Goal: Transaction & Acquisition: Purchase product/service

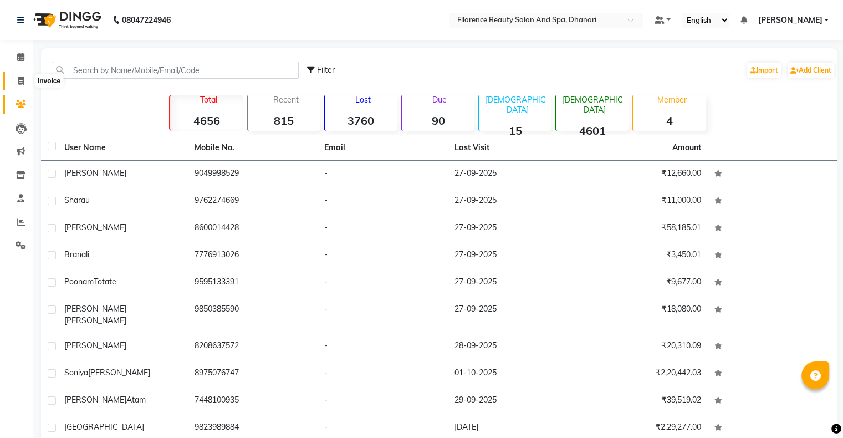
click at [17, 80] on span at bounding box center [20, 81] width 19 height 13
select select "service"
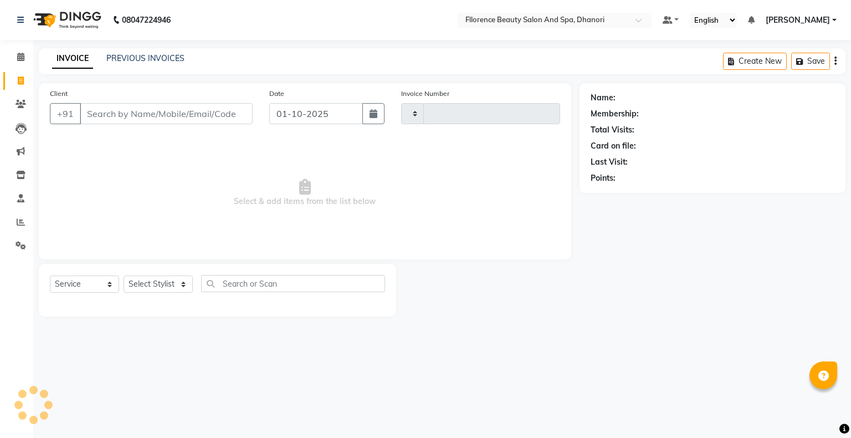
type input "3041"
select select "121"
click at [374, 112] on icon "button" at bounding box center [373, 113] width 8 height 9
select select "10"
select select "2025"
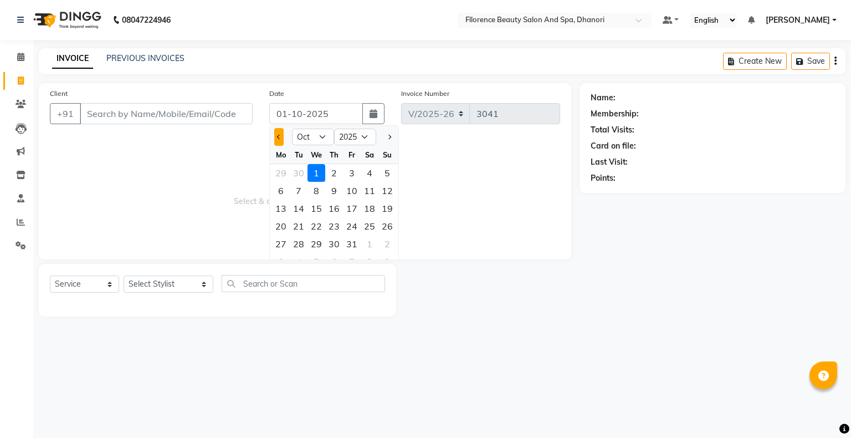
click at [280, 136] on span "Previous month" at bounding box center [279, 137] width 4 height 4
select select "9"
click at [302, 238] on div "30" at bounding box center [299, 244] width 18 height 18
type input "[DATE]"
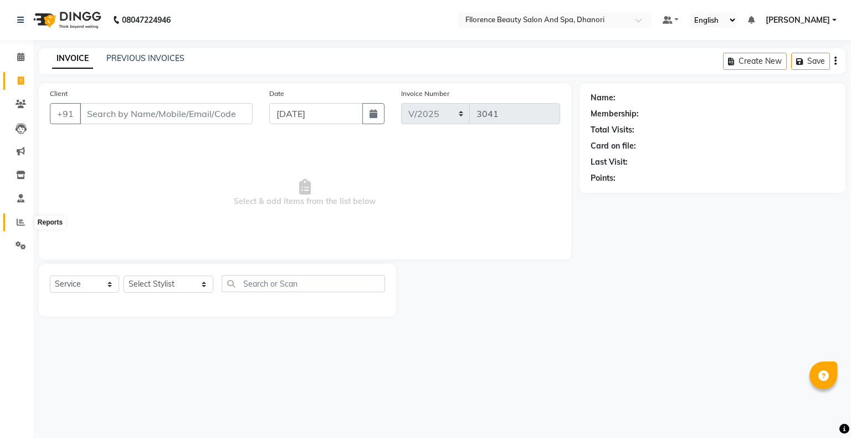
click at [19, 220] on icon at bounding box center [21, 222] width 8 height 8
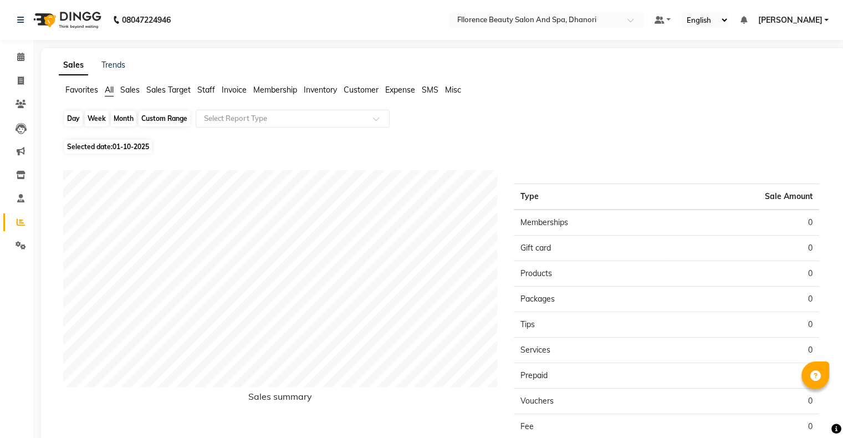
click at [69, 122] on div "Day" at bounding box center [73, 119] width 18 height 16
select select "10"
select select "2025"
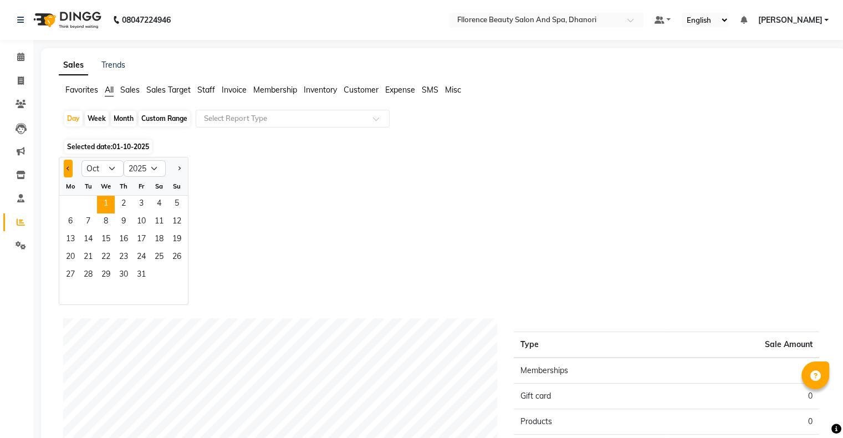
click at [70, 167] on button "Previous month" at bounding box center [68, 169] width 9 height 18
select select "9"
click at [91, 269] on span "30" at bounding box center [88, 275] width 18 height 18
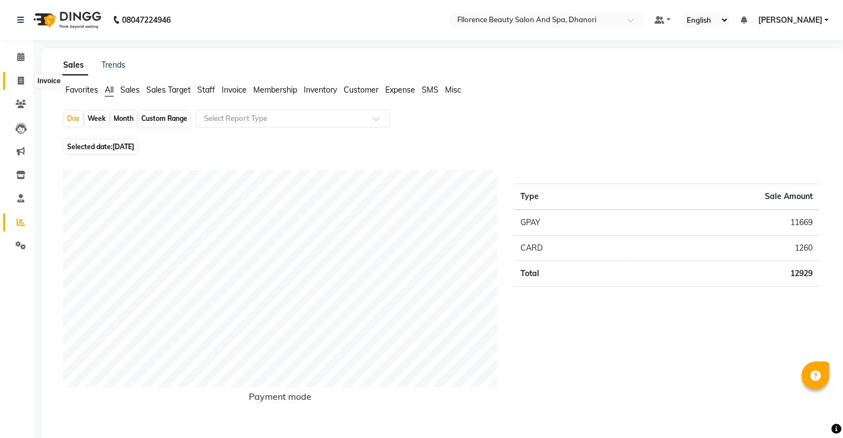
click at [18, 82] on icon at bounding box center [21, 80] width 6 height 8
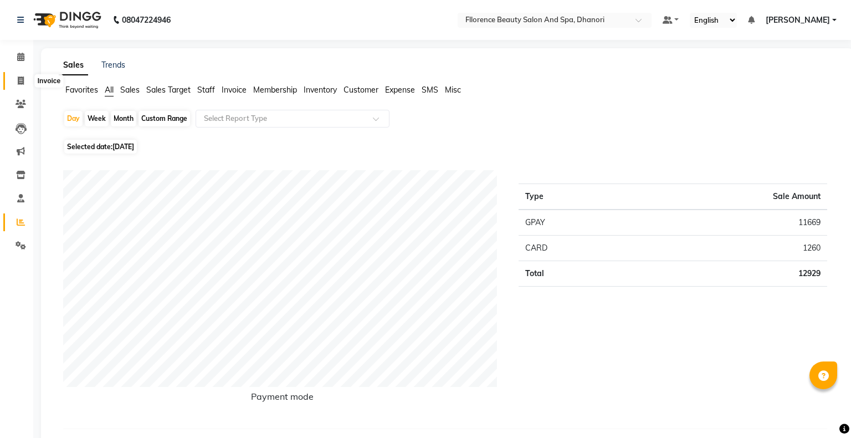
select select "service"
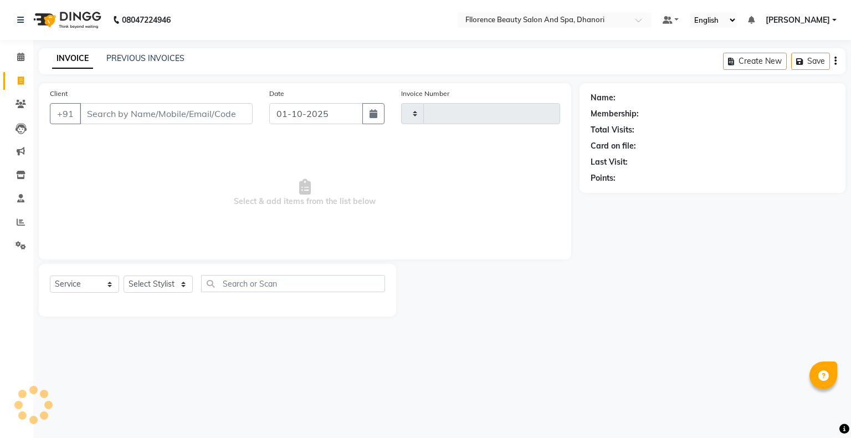
type input "3041"
select select "121"
click at [17, 220] on icon at bounding box center [21, 222] width 8 height 8
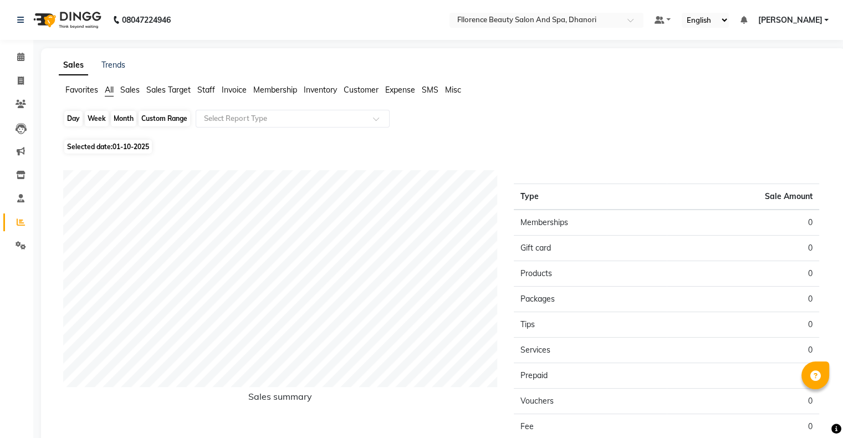
click at [69, 117] on div "Day" at bounding box center [73, 119] width 18 height 16
select select "10"
select select "2025"
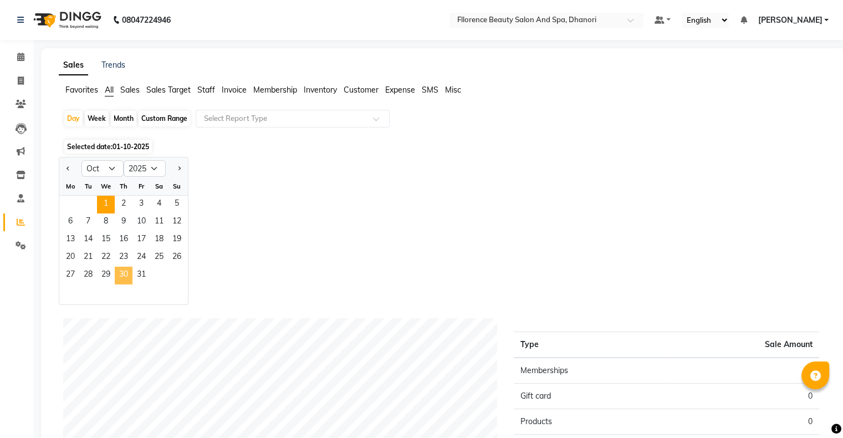
click at [119, 274] on span "30" at bounding box center [124, 275] width 18 height 18
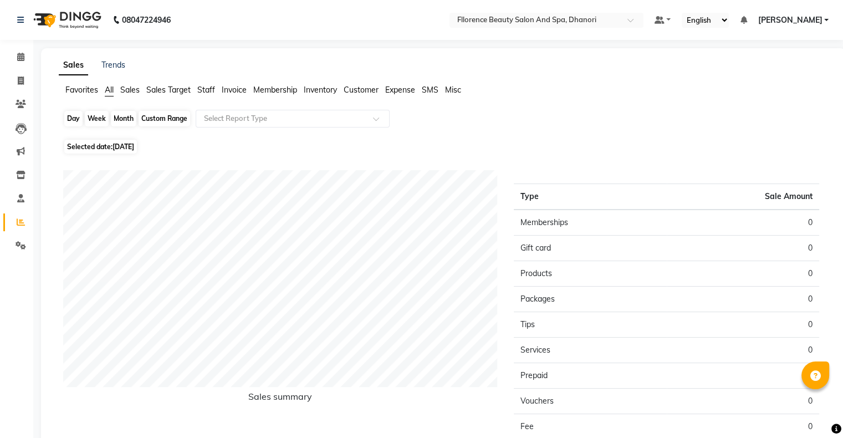
click at [75, 119] on div "Day" at bounding box center [73, 119] width 18 height 16
select select "10"
select select "2025"
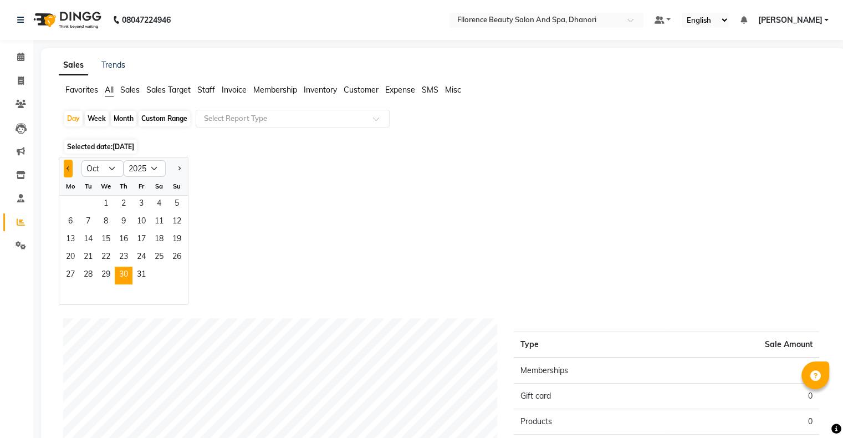
click at [65, 165] on button "Previous month" at bounding box center [68, 169] width 9 height 18
select select "9"
click at [93, 274] on span "30" at bounding box center [88, 275] width 18 height 18
click at [90, 272] on span "30" at bounding box center [88, 275] width 18 height 18
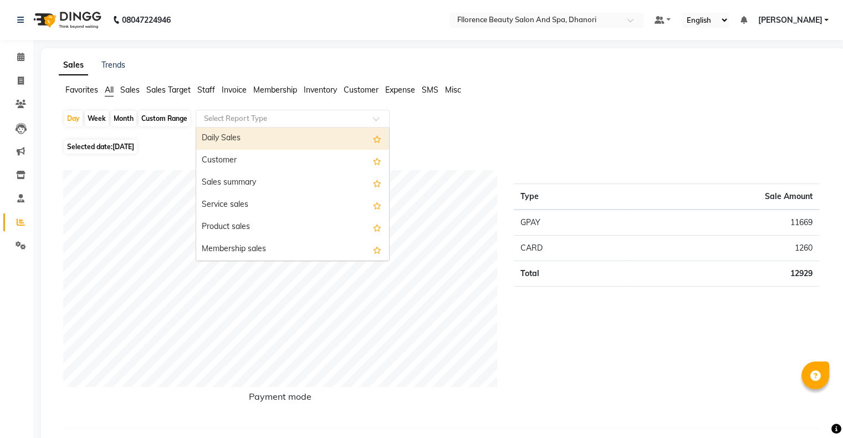
click at [378, 122] on span at bounding box center [380, 121] width 14 height 11
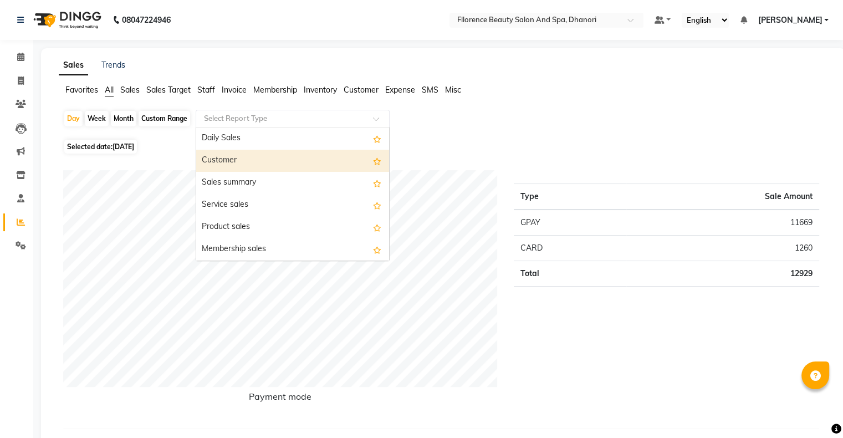
click at [324, 157] on div "Customer" at bounding box center [292, 161] width 193 height 22
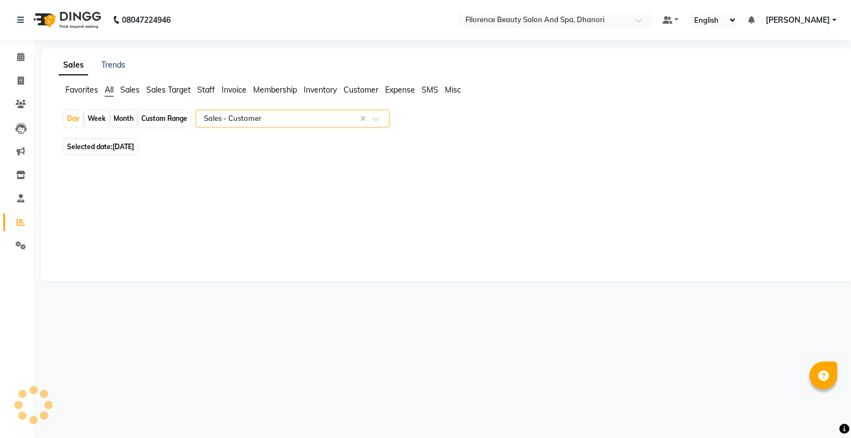
select select "csv"
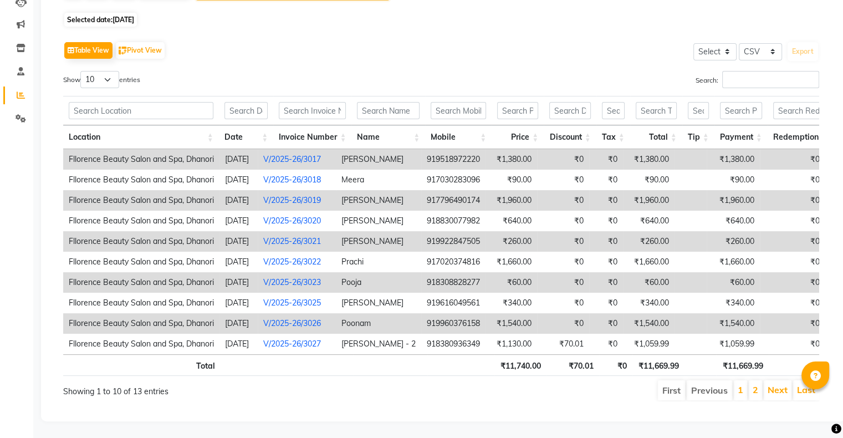
scroll to position [120, 0]
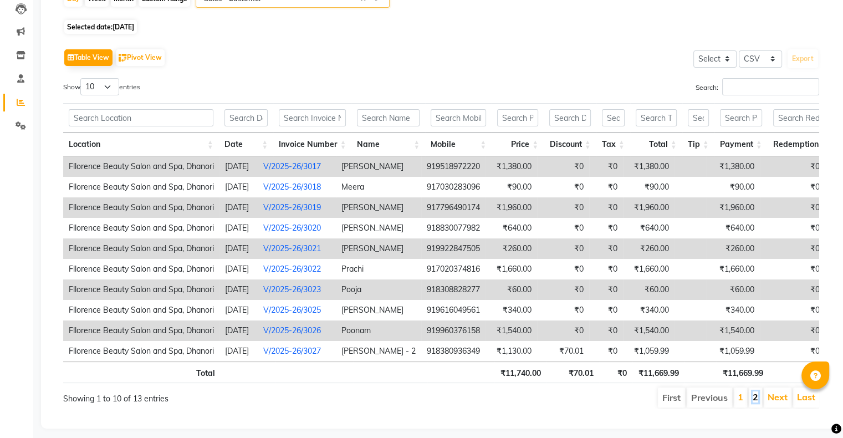
click at [755, 402] on link "2" at bounding box center [755, 396] width 6 height 11
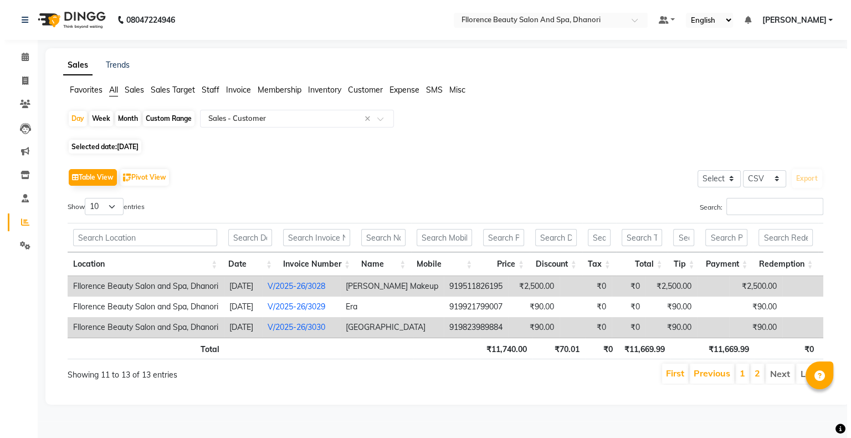
scroll to position [0, 0]
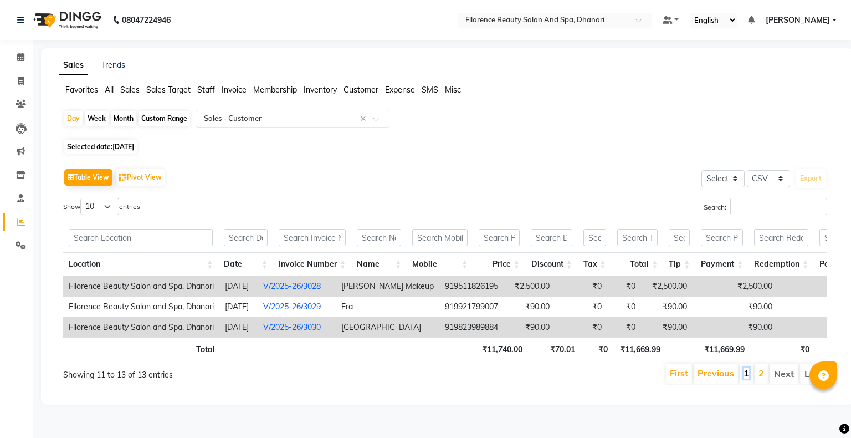
click at [745, 378] on link "1" at bounding box center [746, 372] width 6 height 11
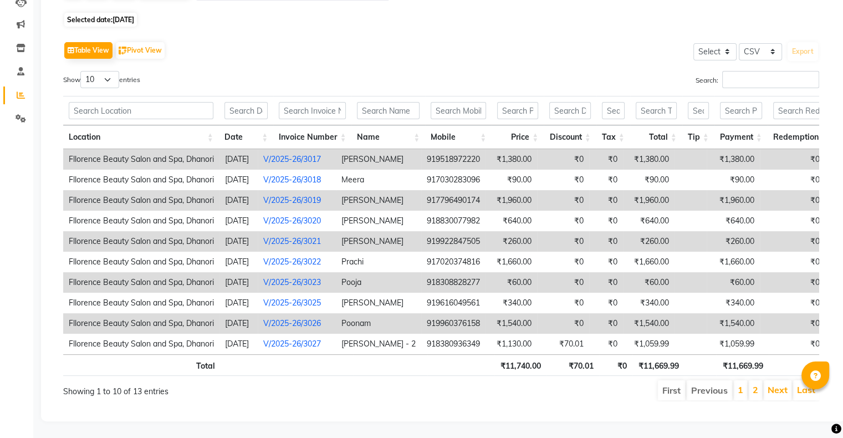
scroll to position [142, 0]
click at [753, 384] on link "2" at bounding box center [755, 389] width 6 height 11
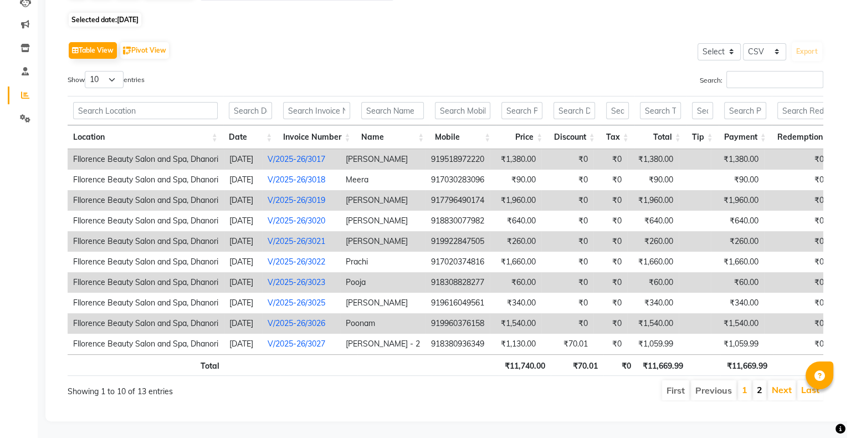
scroll to position [0, 0]
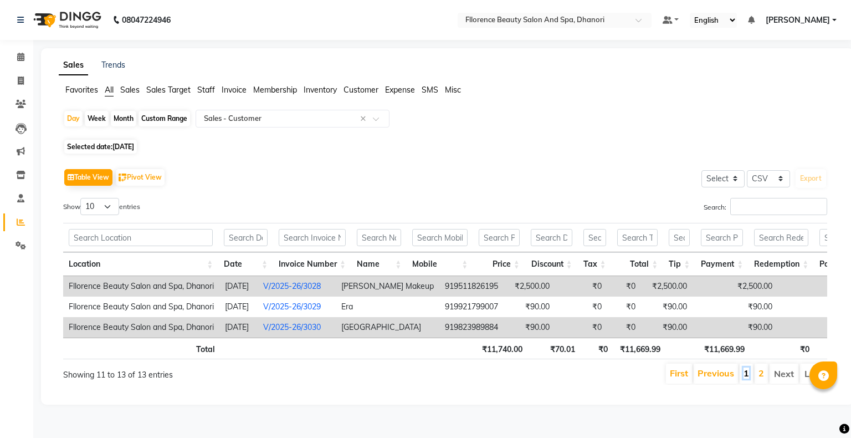
click at [745, 378] on link "1" at bounding box center [746, 372] width 6 height 11
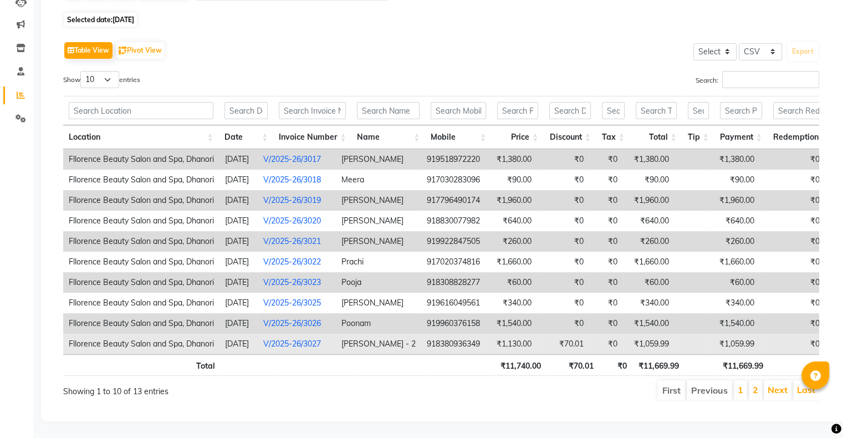
scroll to position [142, 0]
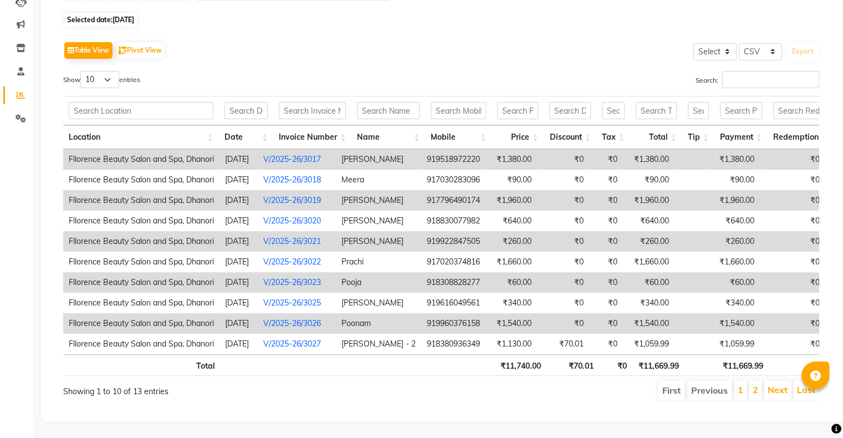
click at [752, 380] on li "2" at bounding box center [754, 390] width 13 height 20
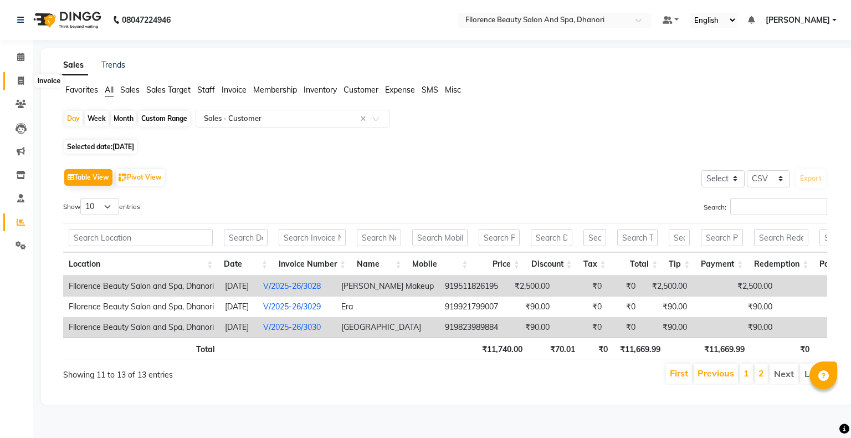
click at [19, 81] on icon at bounding box center [21, 80] width 6 height 8
select select "service"
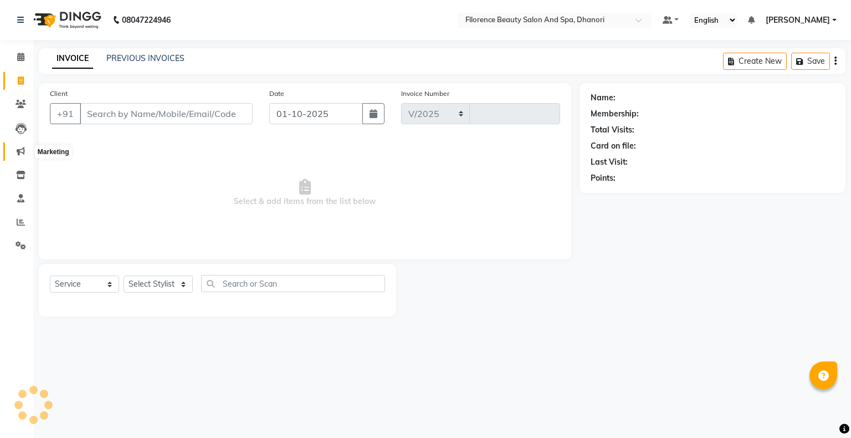
select select "121"
type input "3041"
click at [22, 220] on icon at bounding box center [21, 222] width 8 height 8
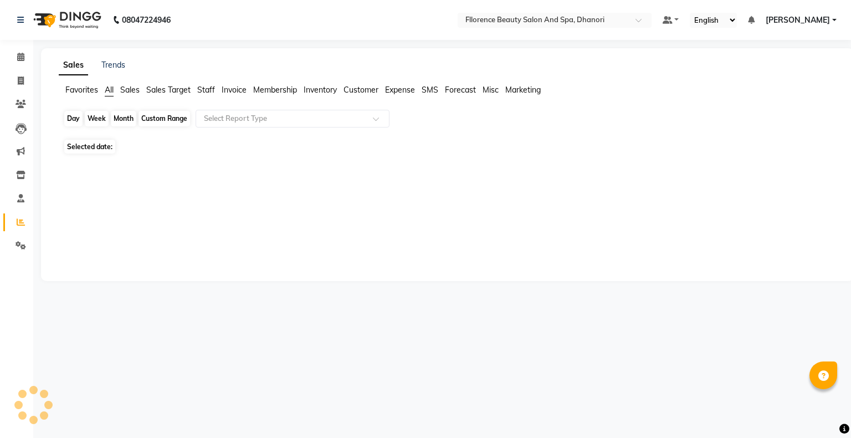
click at [73, 119] on div "Day" at bounding box center [73, 119] width 18 height 16
select select "10"
select select "2025"
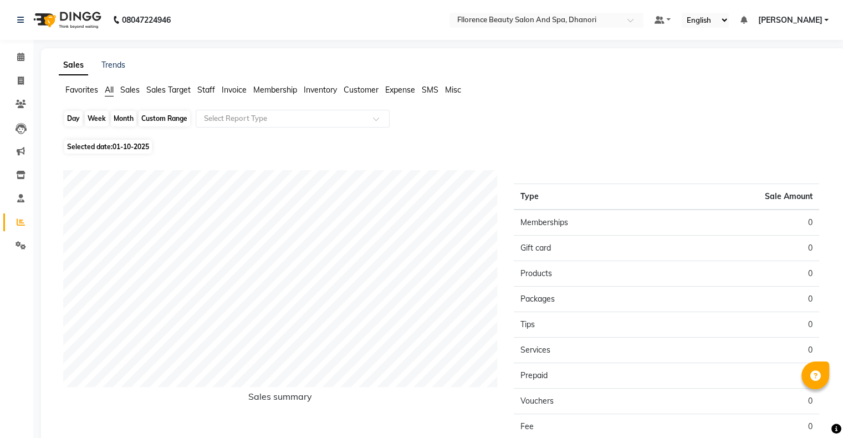
click at [75, 116] on div "Day" at bounding box center [73, 119] width 18 height 16
select select "10"
select select "2025"
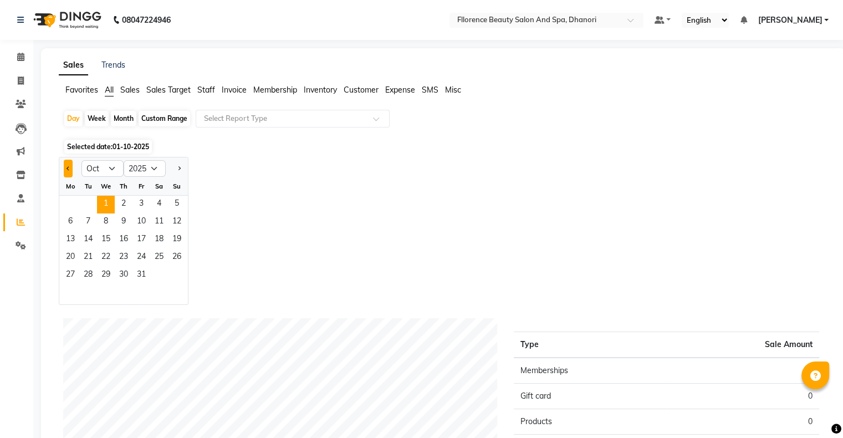
click at [66, 165] on button "Previous month" at bounding box center [68, 169] width 9 height 18
select select "9"
click at [91, 273] on span "30" at bounding box center [88, 275] width 18 height 18
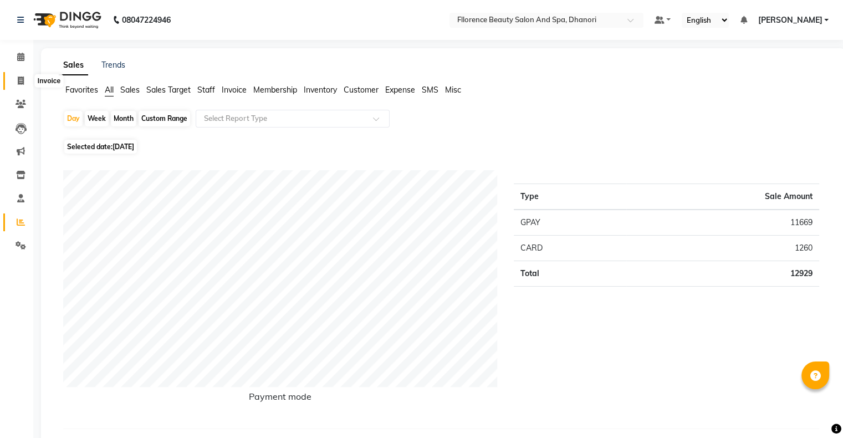
click at [11, 85] on span at bounding box center [20, 81] width 19 height 13
select select "service"
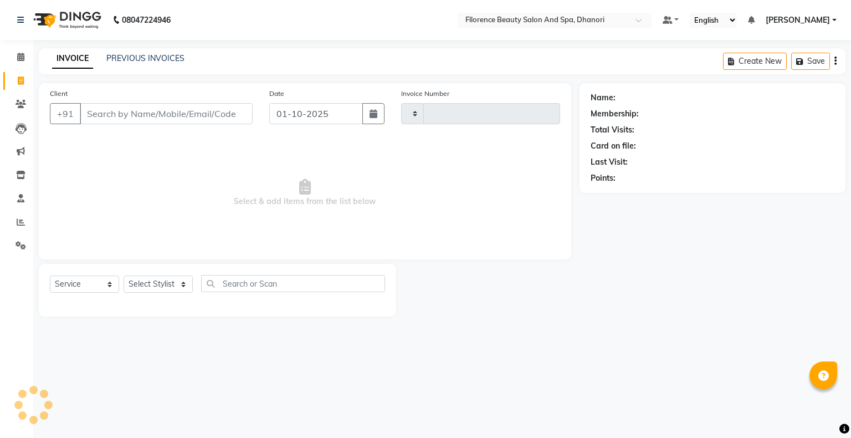
type input "3041"
select select "121"
click at [18, 218] on icon at bounding box center [21, 222] width 8 height 8
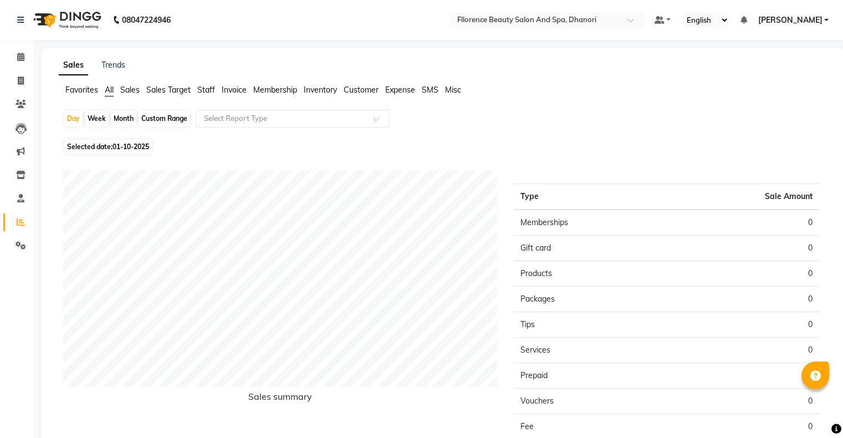
click at [75, 110] on div "Day Week Month Custom Range Select Report Type" at bounding box center [443, 123] width 760 height 27
click at [71, 119] on div "Day" at bounding box center [73, 119] width 18 height 16
select select "10"
select select "2025"
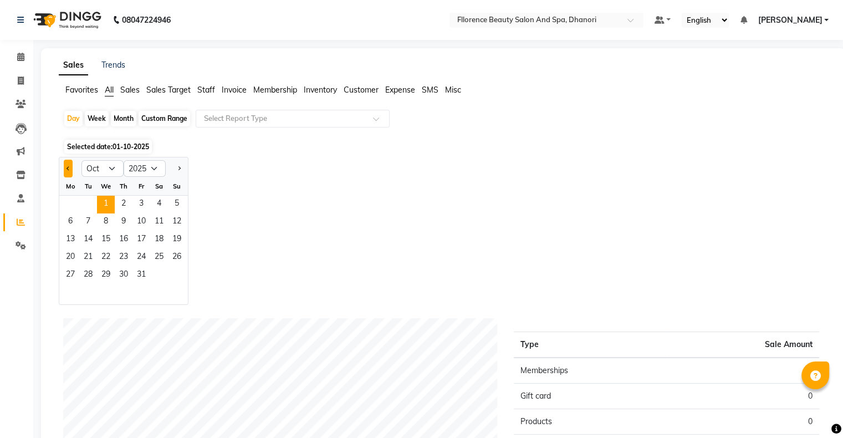
click at [67, 172] on button "Previous month" at bounding box center [68, 169] width 9 height 18
select select "9"
click at [182, 254] on span "28" at bounding box center [177, 258] width 18 height 18
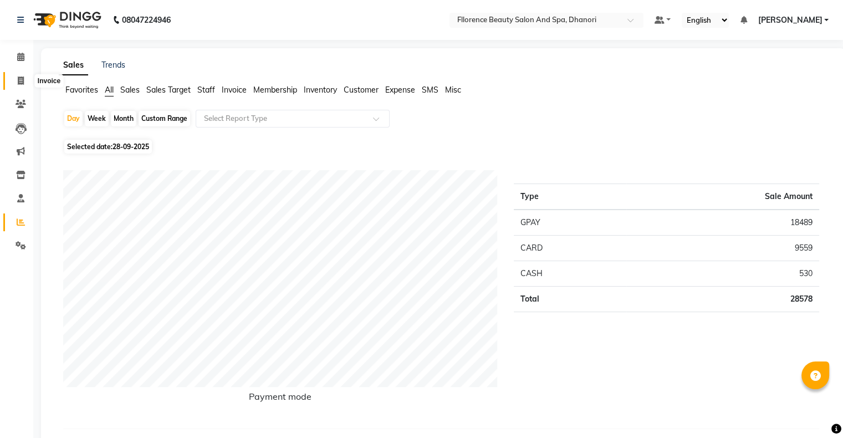
click at [23, 81] on icon at bounding box center [21, 80] width 6 height 8
select select "121"
select select "service"
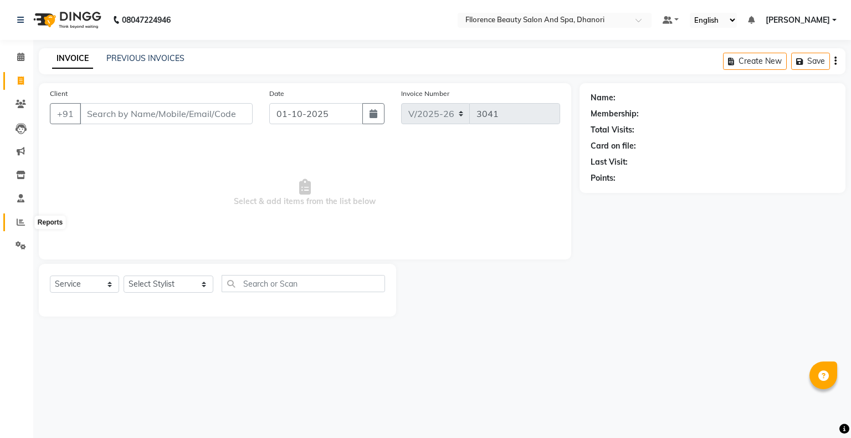
click at [18, 220] on icon at bounding box center [21, 222] width 8 height 8
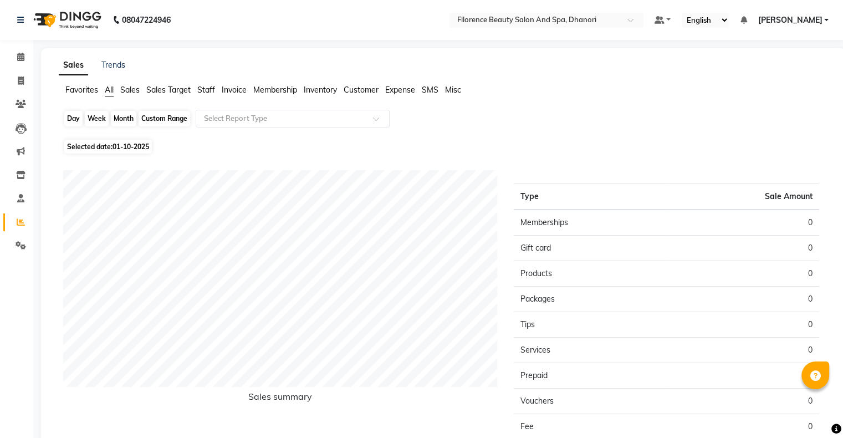
click at [65, 116] on div "Day" at bounding box center [73, 119] width 18 height 16
select select "10"
select select "2025"
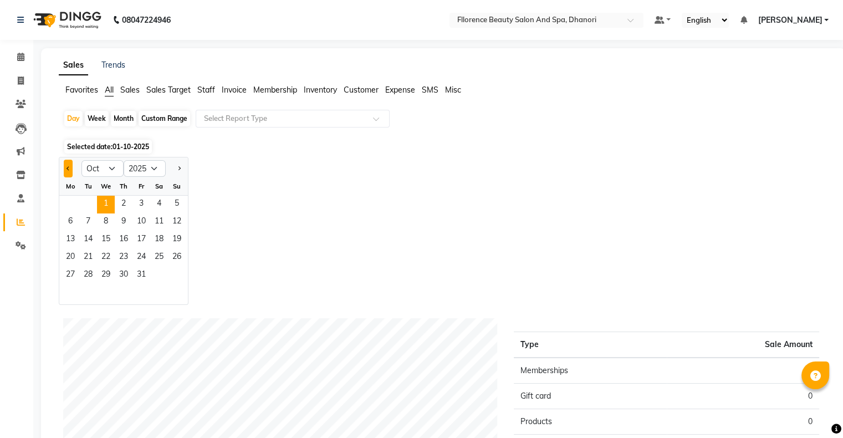
click at [66, 165] on button "Previous month" at bounding box center [68, 169] width 9 height 18
select select "9"
click at [85, 273] on span "30" at bounding box center [88, 275] width 18 height 18
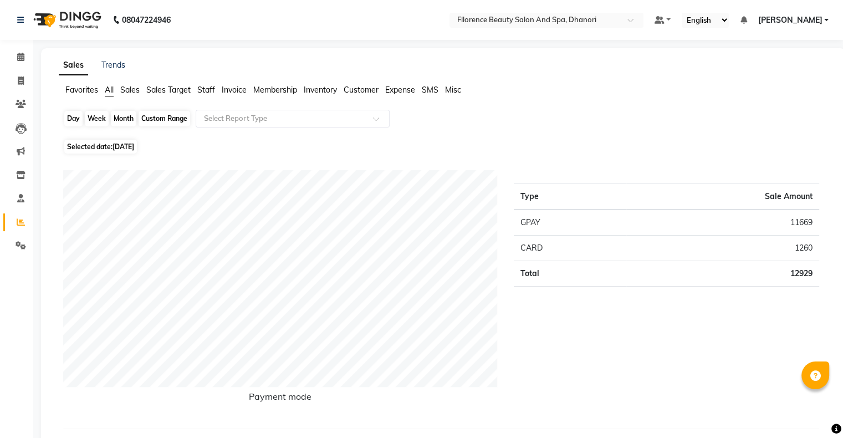
click at [79, 119] on div "Day" at bounding box center [73, 119] width 18 height 16
select select "9"
select select "2025"
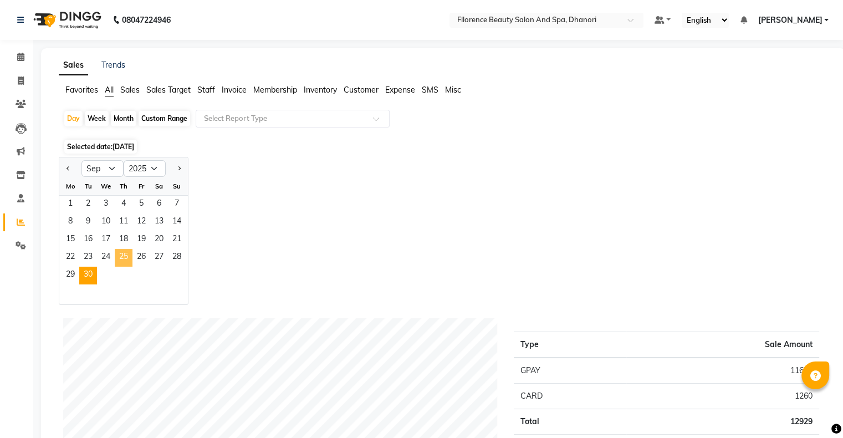
click at [126, 256] on span "25" at bounding box center [124, 258] width 18 height 18
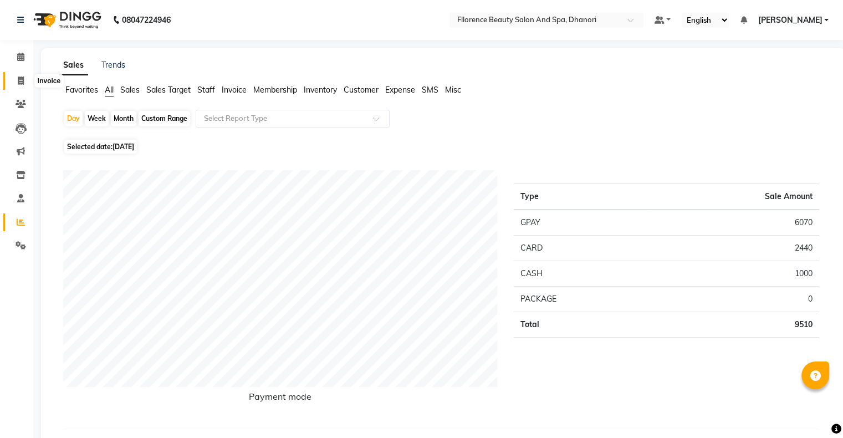
click at [18, 82] on icon at bounding box center [21, 80] width 6 height 8
select select "service"
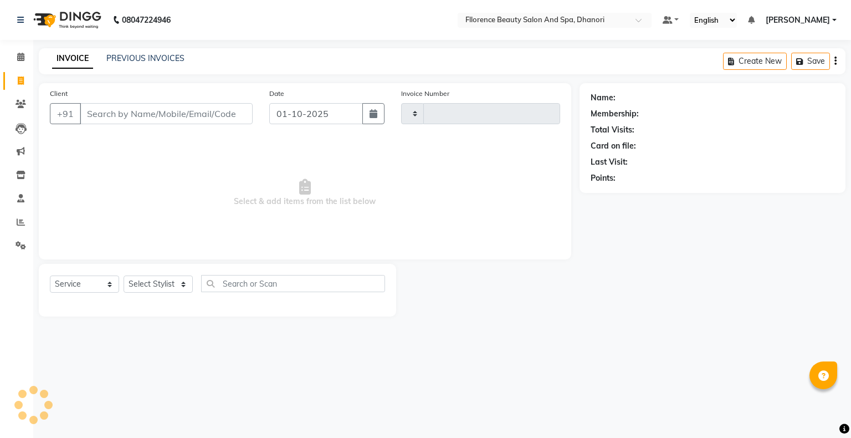
type input "3041"
select select "121"
click at [122, 112] on input "Client" at bounding box center [166, 113] width 173 height 21
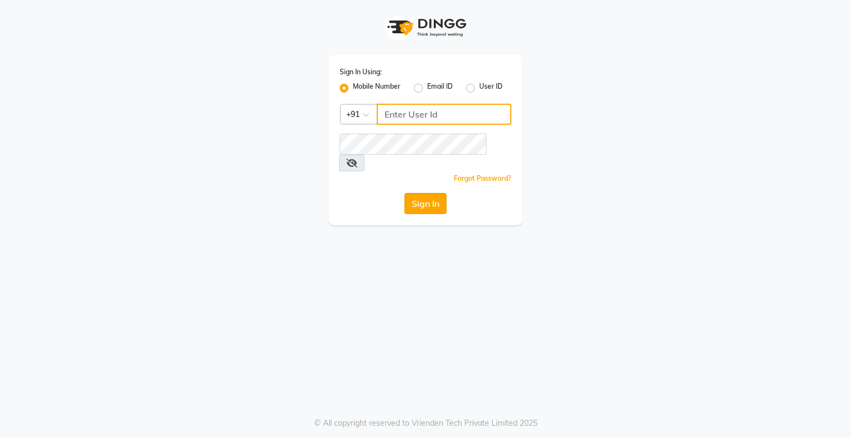
type input "9146152333"
click at [417, 193] on button "Sign In" at bounding box center [425, 203] width 42 height 21
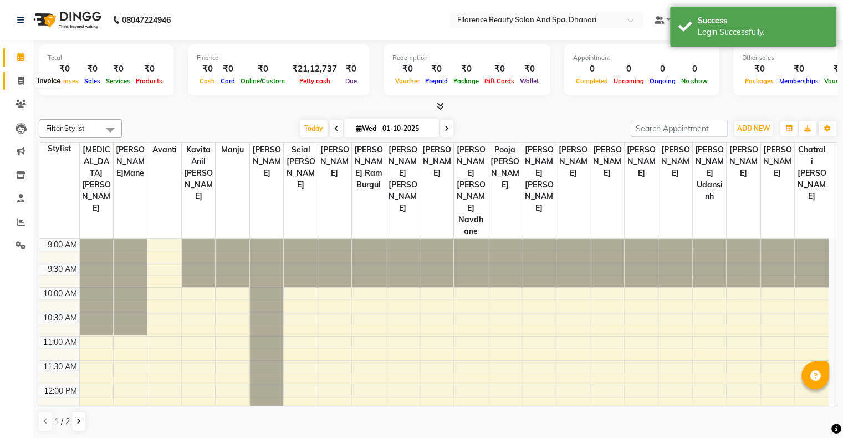
click at [18, 80] on icon at bounding box center [21, 80] width 6 height 8
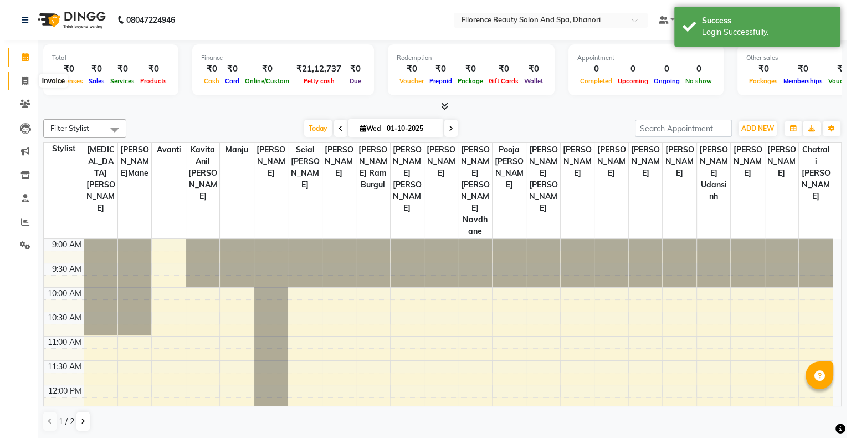
select select "121"
select select "service"
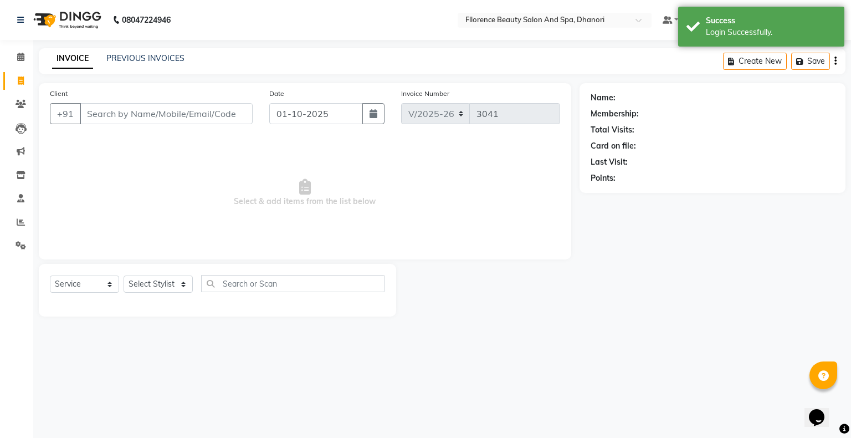
click at [229, 111] on input "Client" at bounding box center [166, 113] width 173 height 21
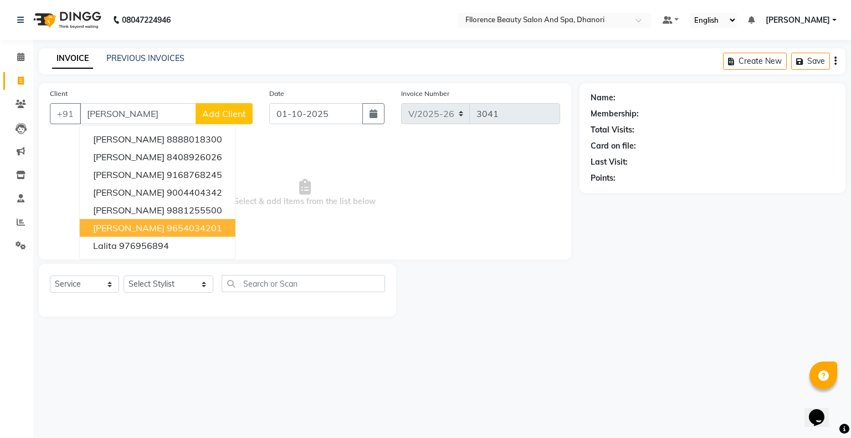
click at [171, 225] on ngb-highlight "9654034201" at bounding box center [194, 227] width 55 height 11
type input "9654034201"
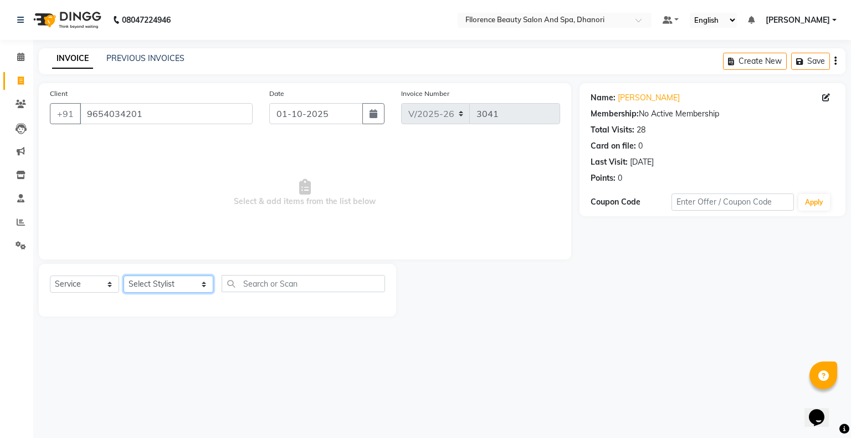
click at [184, 287] on select "Select Stylist AISHWAYA GANESH KOHALE anavi arjun ghogale anita devi rajesh var…" at bounding box center [169, 283] width 90 height 17
select select "3686"
click at [124, 276] on select "Select Stylist AISHWAYA GANESH KOHALE anavi arjun ghogale anita devi rajesh var…" at bounding box center [169, 283] width 90 height 17
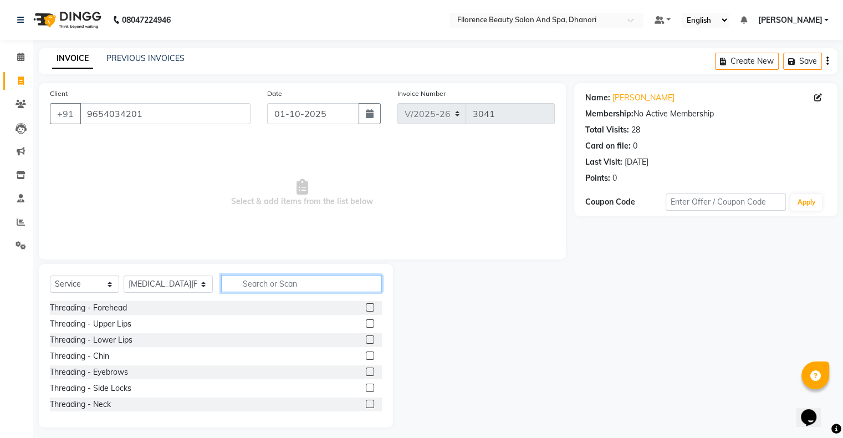
click at [236, 280] on input "text" at bounding box center [301, 283] width 161 height 17
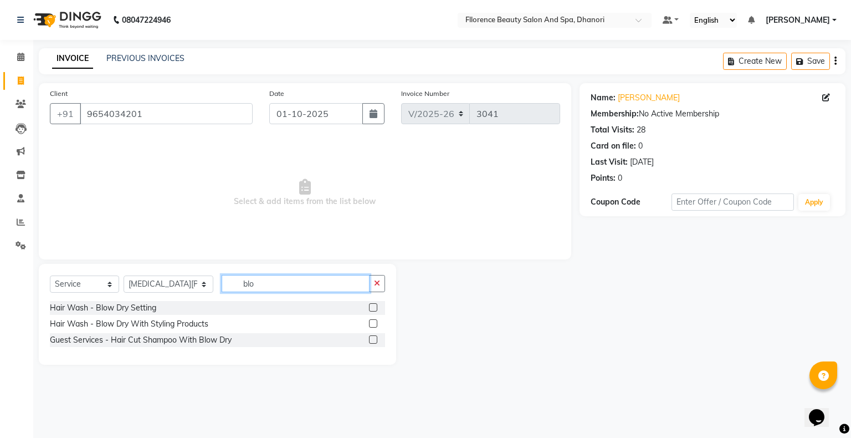
type input "blo"
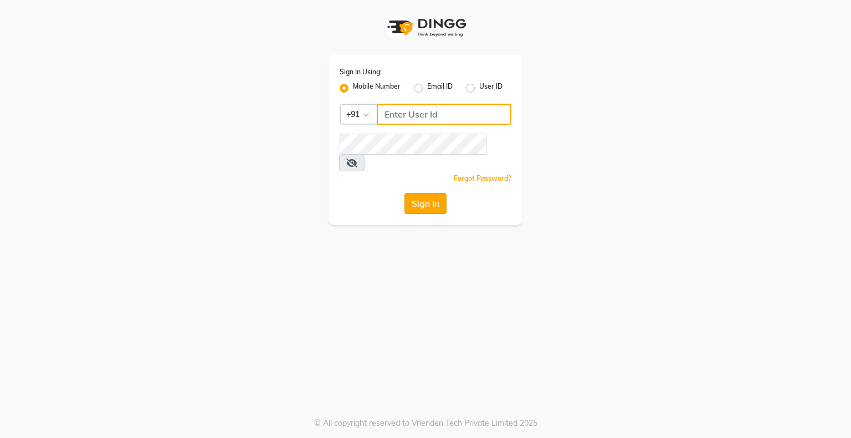
type input "9146152333"
click at [414, 193] on button "Sign In" at bounding box center [425, 203] width 42 height 21
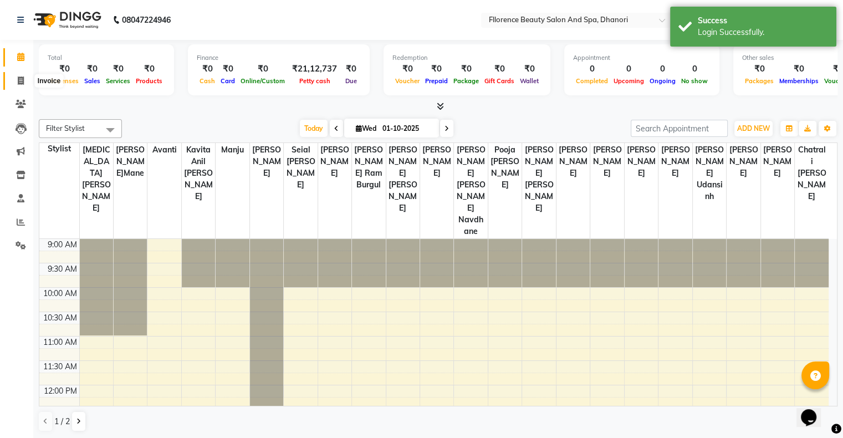
click at [16, 83] on span at bounding box center [20, 81] width 19 height 13
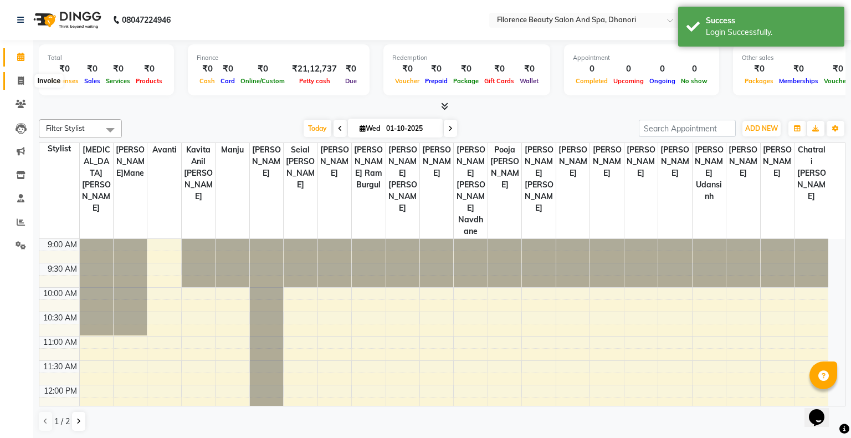
select select "121"
select select "service"
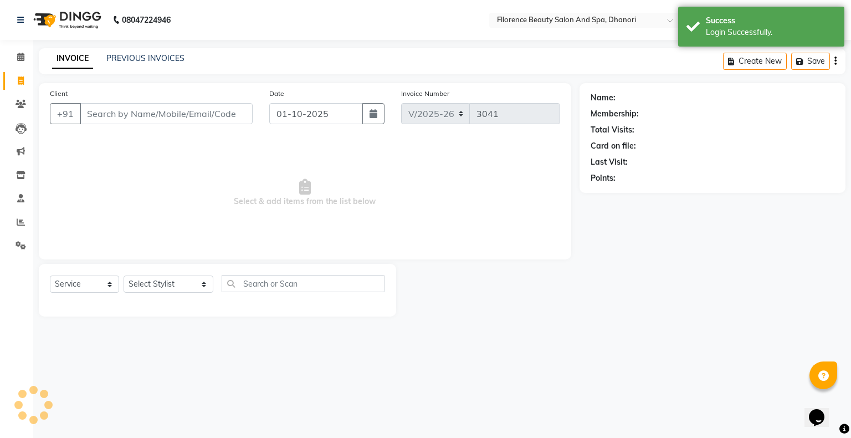
select select "en"
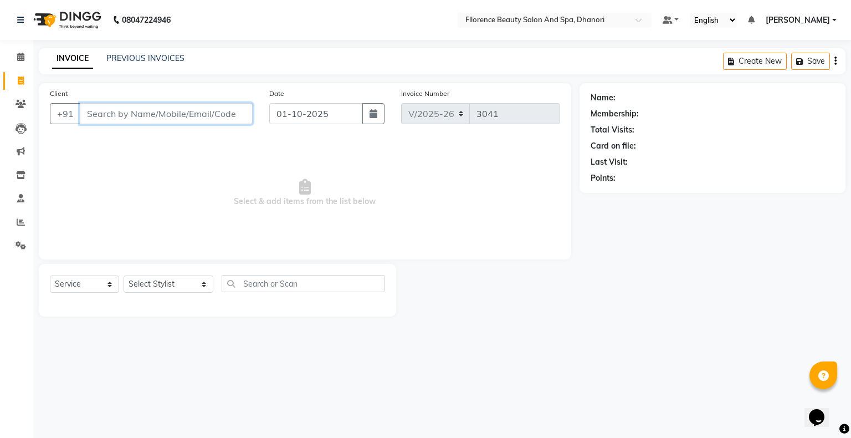
click at [213, 117] on input "Client" at bounding box center [166, 113] width 173 height 21
click at [201, 110] on input "Client" at bounding box center [166, 113] width 173 height 21
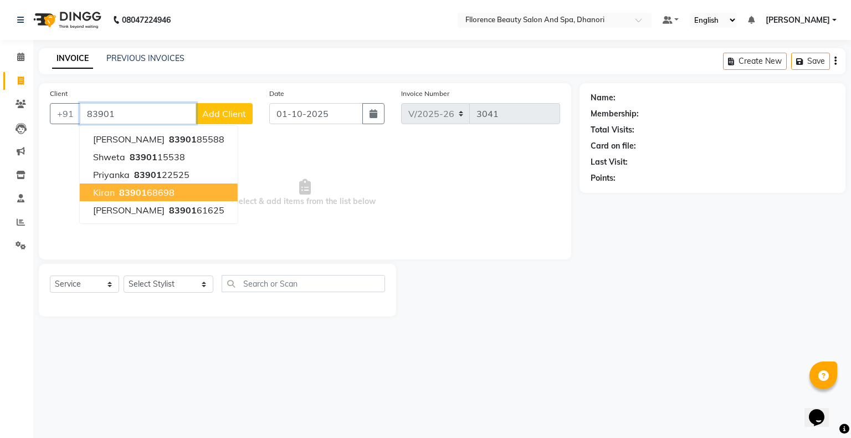
click at [190, 188] on button "kiran 83901 68698" at bounding box center [159, 192] width 158 height 18
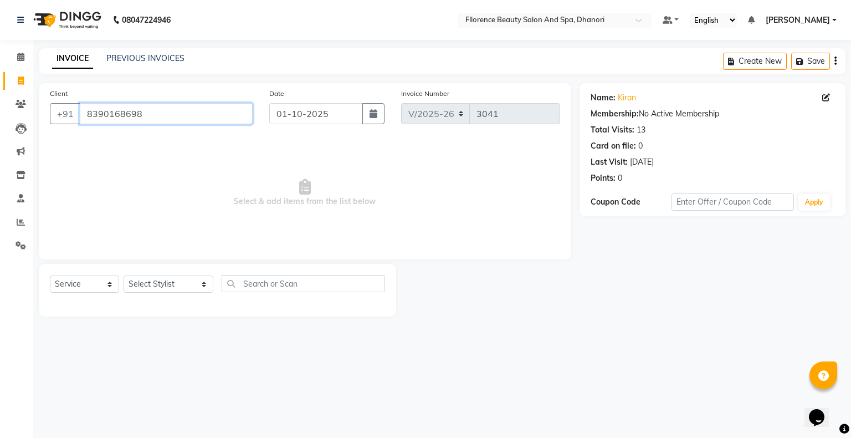
click at [162, 119] on input "8390168698" at bounding box center [166, 113] width 173 height 21
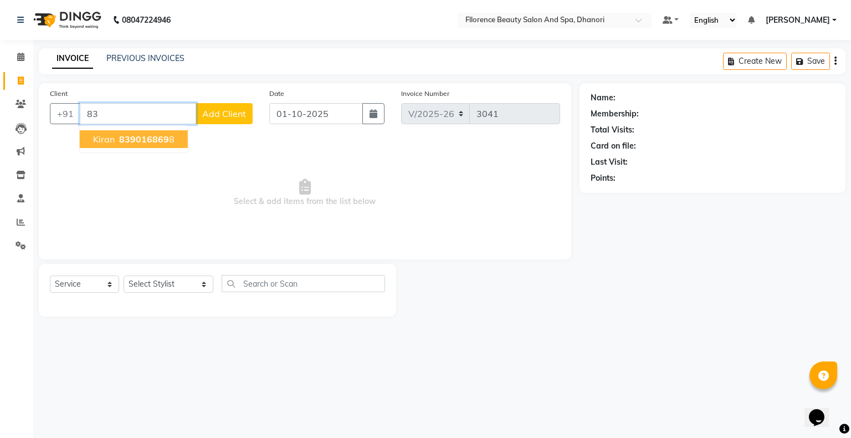
type input "8"
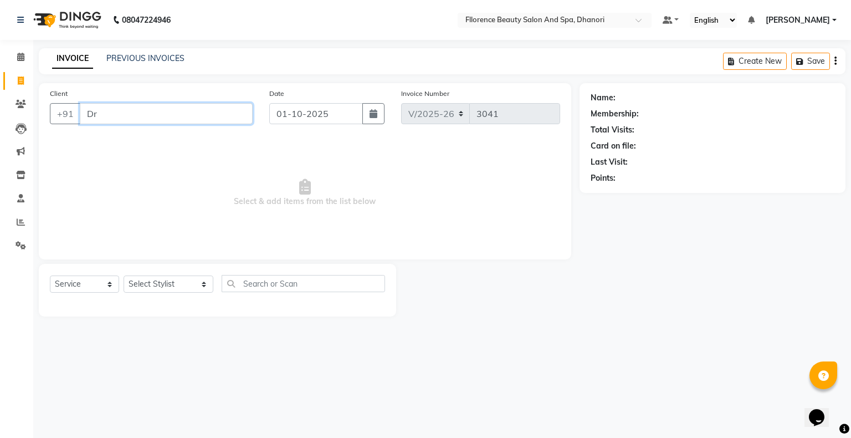
type input "D"
click at [248, 123] on input "Client" at bounding box center [166, 113] width 173 height 21
click at [247, 118] on input "Client" at bounding box center [166, 113] width 173 height 21
type input "m"
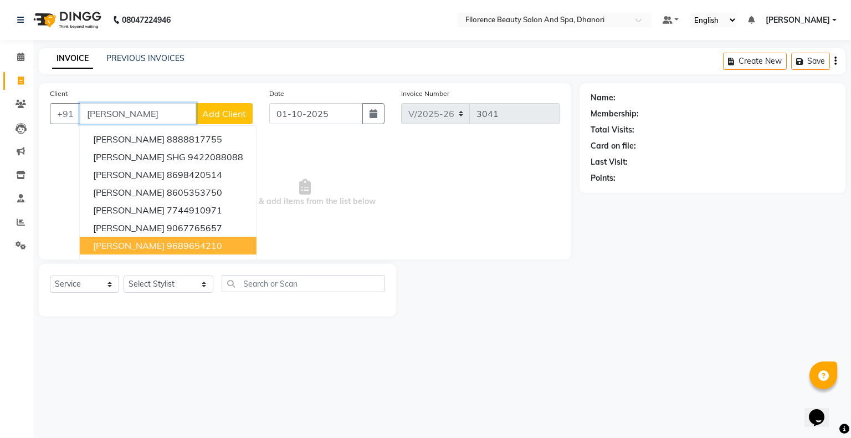
click at [181, 244] on button "mrunal 9689654210" at bounding box center [168, 246] width 177 height 18
type input "9689654210"
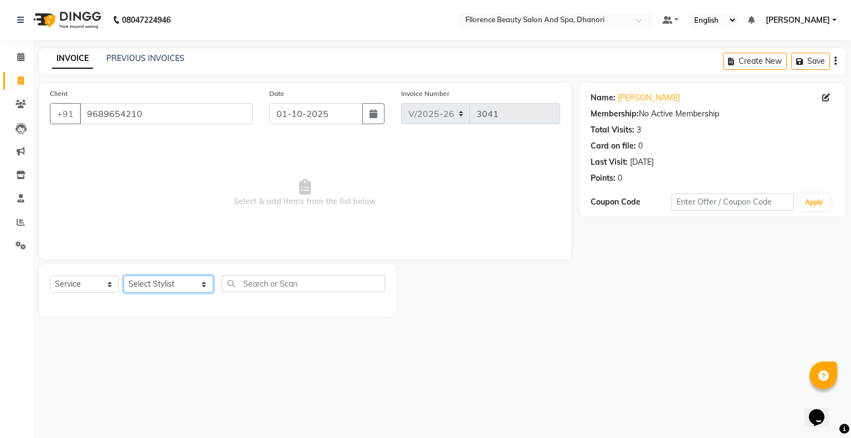
click at [189, 287] on select "Select Stylist AISHWAYA GANESH KOHALE anavi arjun ghogale anita devi rajesh var…" at bounding box center [169, 283] width 90 height 17
select select "20592"
click at [124, 276] on select "Select Stylist AISHWAYA GANESH KOHALE anavi arjun ghogale anita devi rajesh var…" at bounding box center [169, 283] width 90 height 17
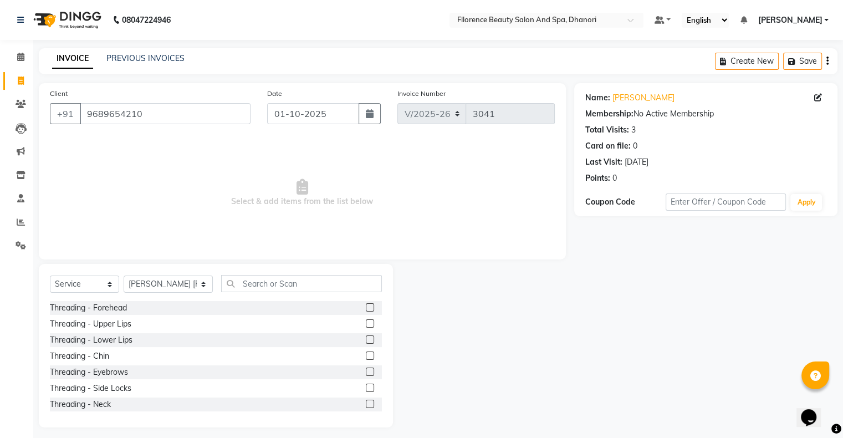
click at [366, 371] on label at bounding box center [370, 371] width 8 height 8
click at [366, 371] on input "checkbox" at bounding box center [369, 371] width 7 height 7
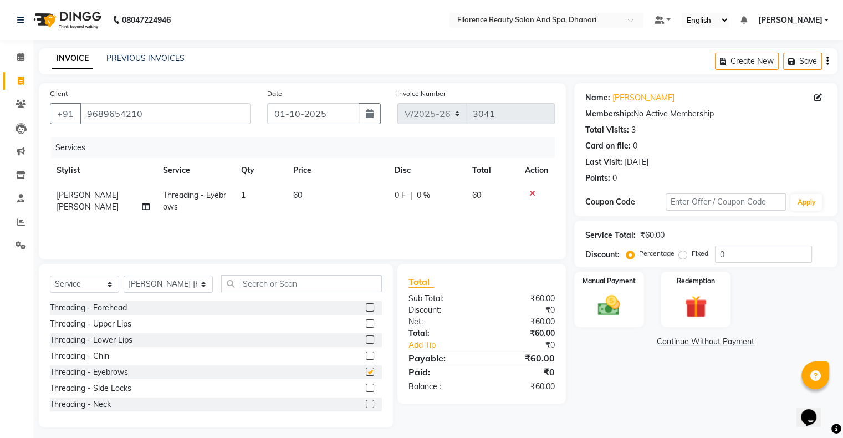
checkbox input "false"
click at [366, 322] on label at bounding box center [370, 323] width 8 height 8
click at [366, 322] on input "checkbox" at bounding box center [369, 323] width 7 height 7
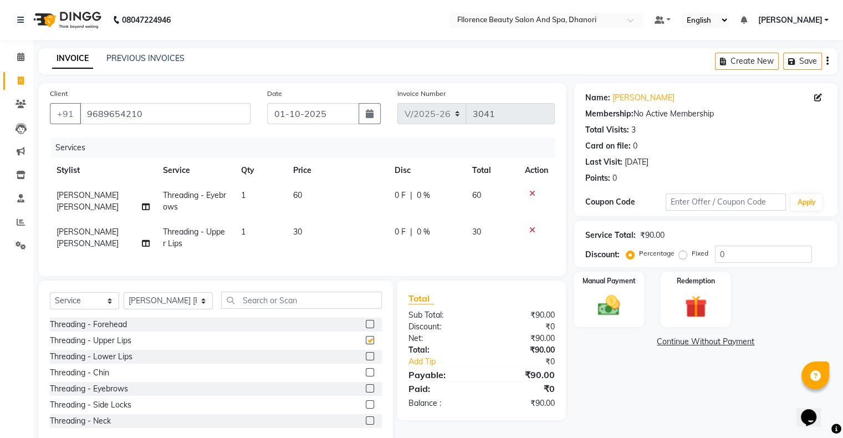
checkbox input "false"
click at [601, 307] on img at bounding box center [608, 305] width 37 height 27
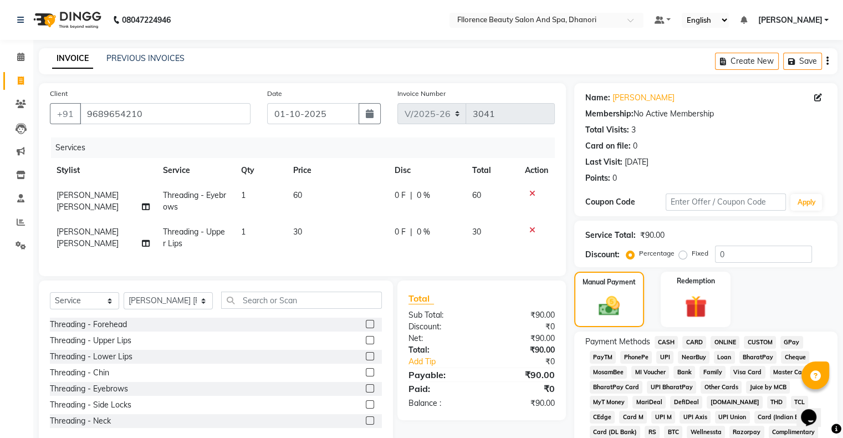
click at [795, 338] on span "GPay" at bounding box center [791, 342] width 23 height 13
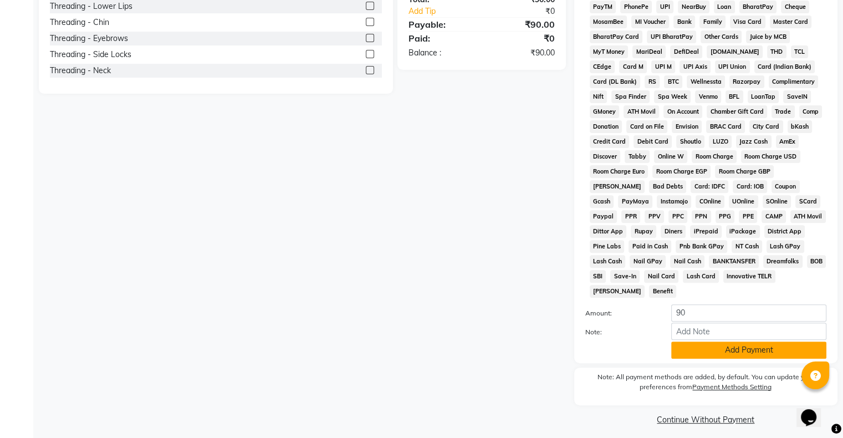
click at [733, 343] on button "Add Payment" at bounding box center [748, 349] width 155 height 17
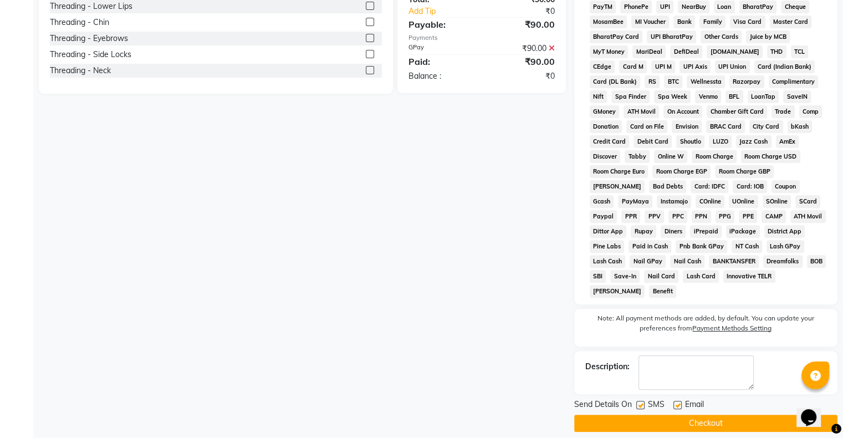
click at [726, 414] on button "Checkout" at bounding box center [705, 422] width 263 height 17
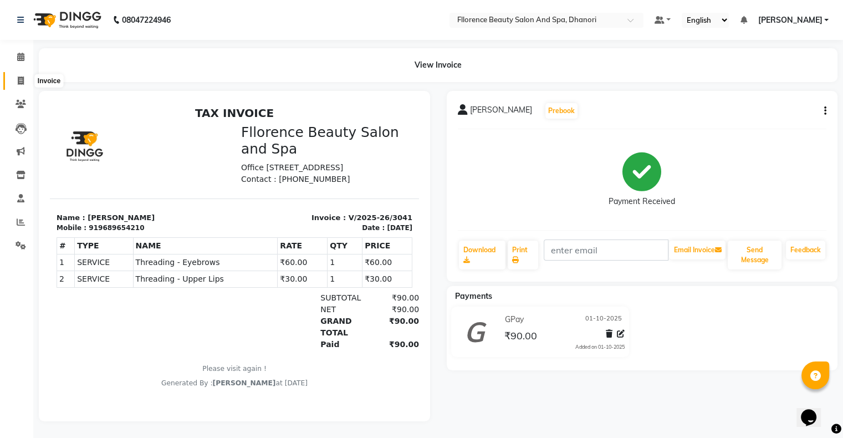
click at [18, 80] on icon at bounding box center [21, 80] width 6 height 8
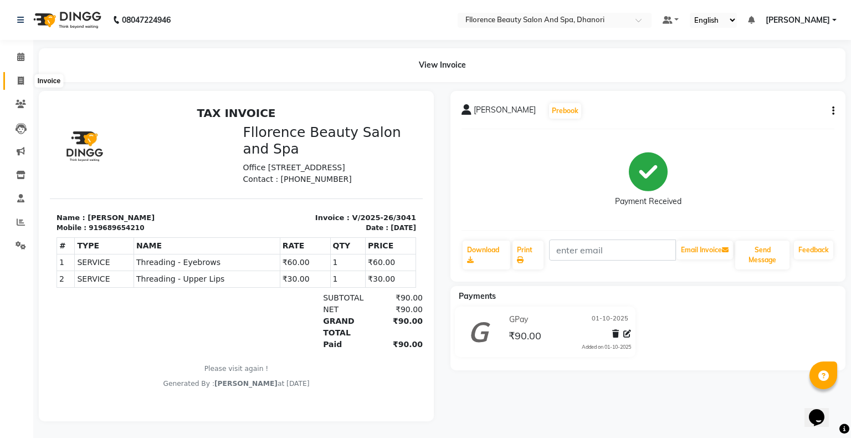
select select "service"
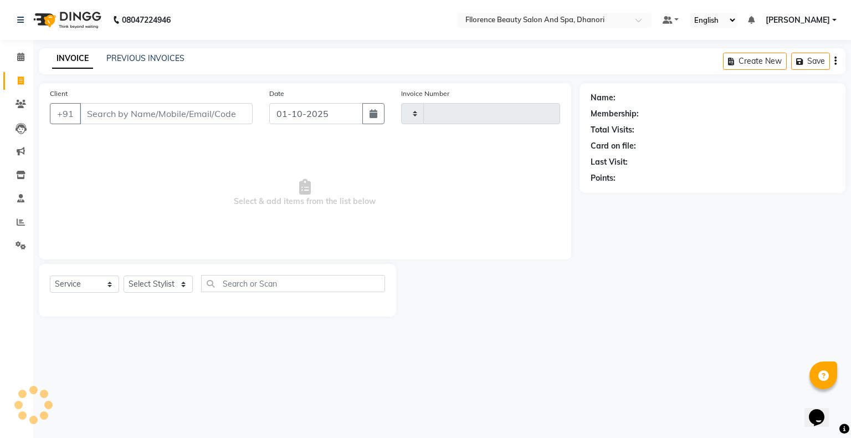
type input "3042"
select select "121"
click at [226, 116] on input "Client" at bounding box center [166, 113] width 173 height 21
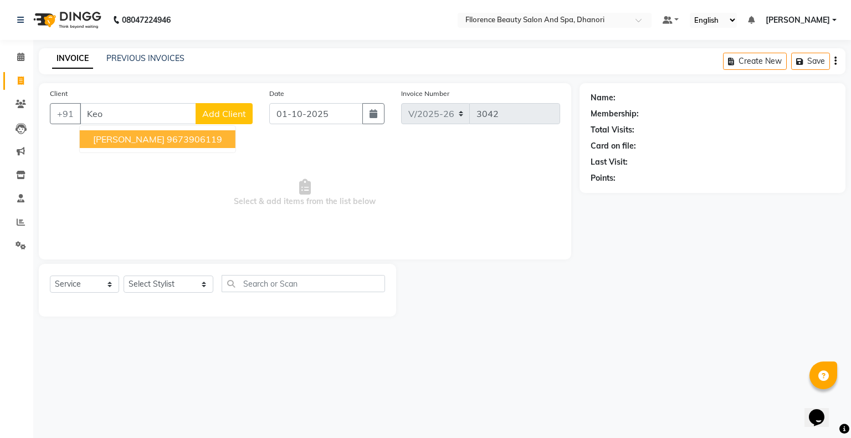
click at [185, 140] on button "keosha 9673906119" at bounding box center [158, 139] width 156 height 18
type input "9673906119"
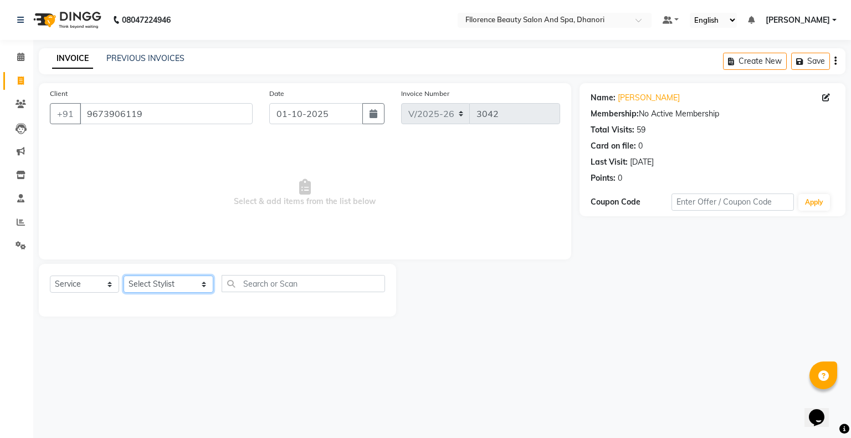
click at [179, 289] on select "Select Stylist AISHWAYA GANESH KOHALE anavi arjun ghogale anita devi rajesh var…" at bounding box center [169, 283] width 90 height 17
select select "3686"
click at [124, 276] on select "Select Stylist AISHWAYA GANESH KOHALE anavi arjun ghogale anita devi rajesh var…" at bounding box center [169, 283] width 90 height 17
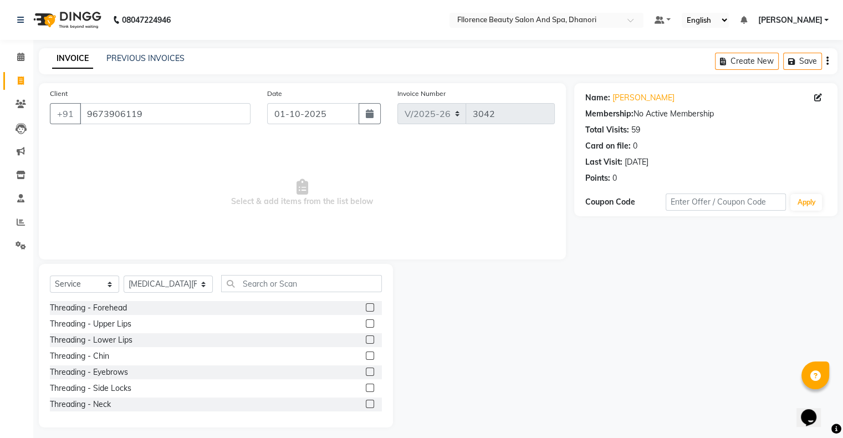
click at [366, 373] on label at bounding box center [370, 371] width 8 height 8
click at [366, 373] on input "checkbox" at bounding box center [369, 371] width 7 height 7
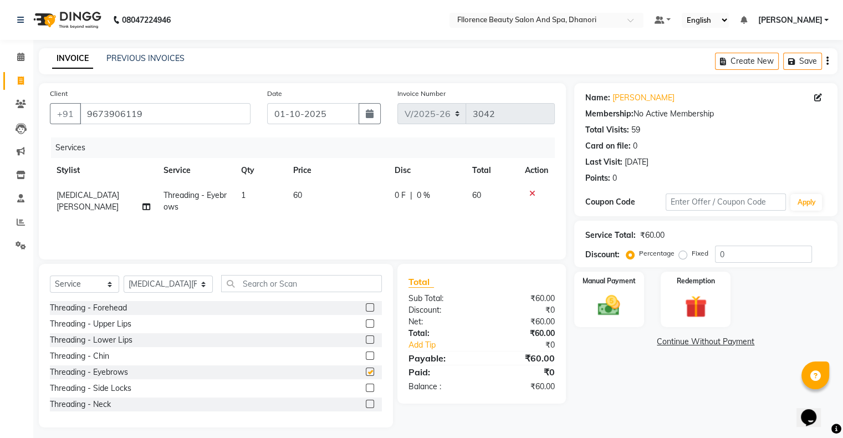
checkbox input "false"
click at [366, 307] on label at bounding box center [370, 307] width 8 height 8
click at [366, 307] on input "checkbox" at bounding box center [369, 307] width 7 height 7
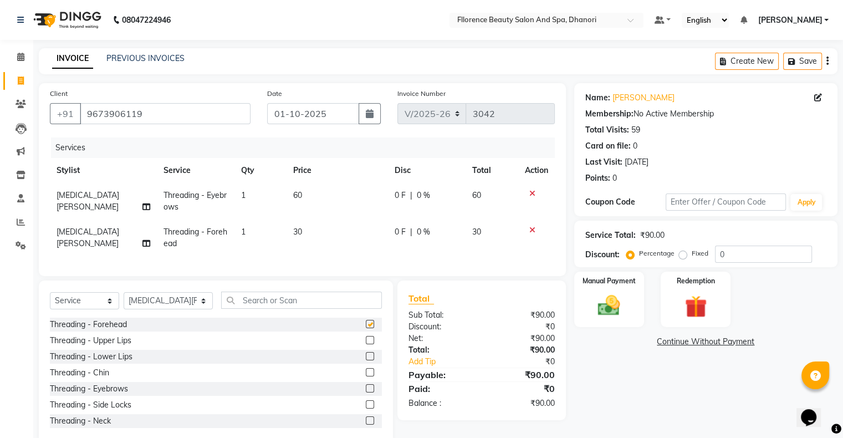
checkbox input "false"
click at [609, 301] on img at bounding box center [608, 305] width 37 height 27
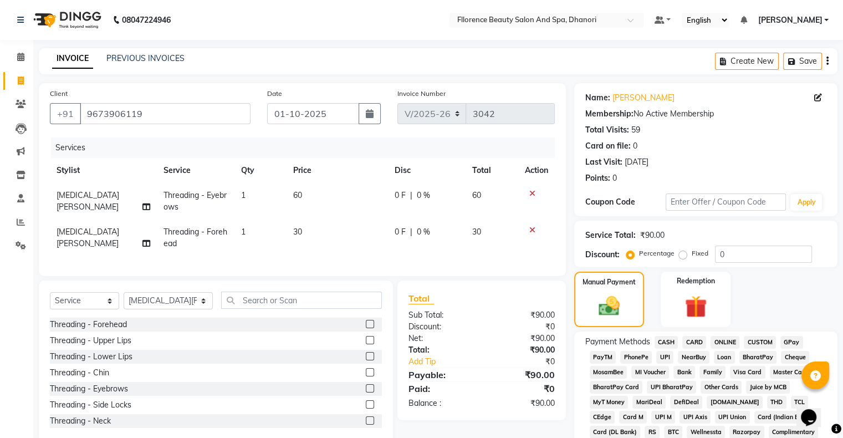
click at [787, 341] on span "GPay" at bounding box center [791, 342] width 23 height 13
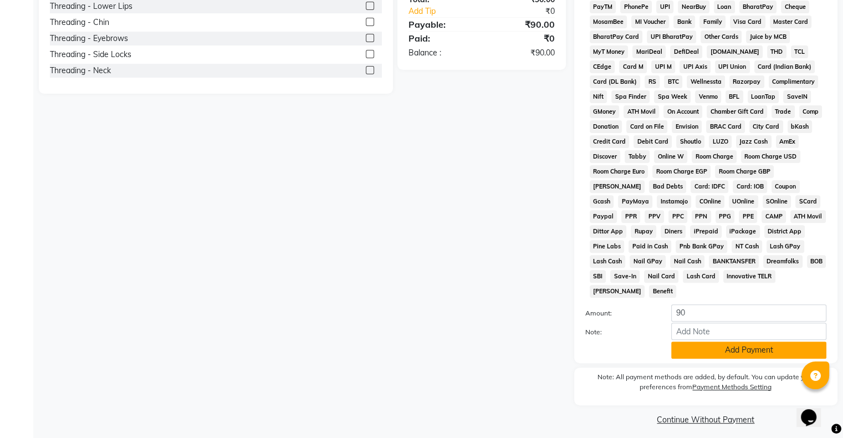
click at [760, 343] on button "Add Payment" at bounding box center [748, 349] width 155 height 17
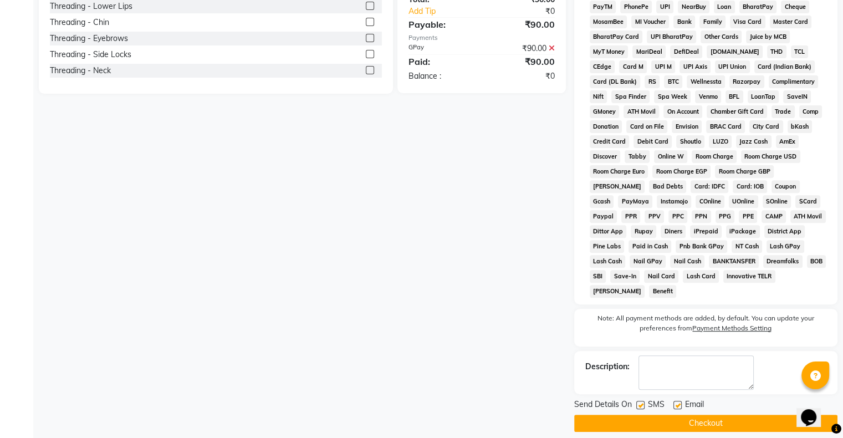
click at [721, 415] on button "Checkout" at bounding box center [705, 422] width 263 height 17
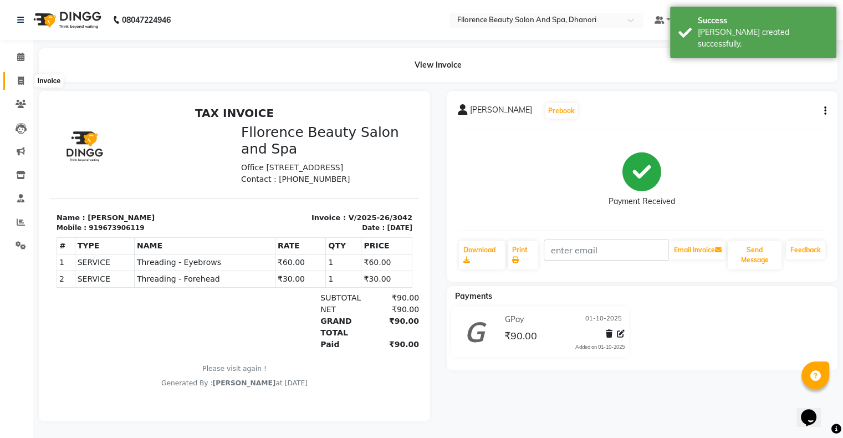
click at [22, 81] on icon at bounding box center [21, 80] width 6 height 8
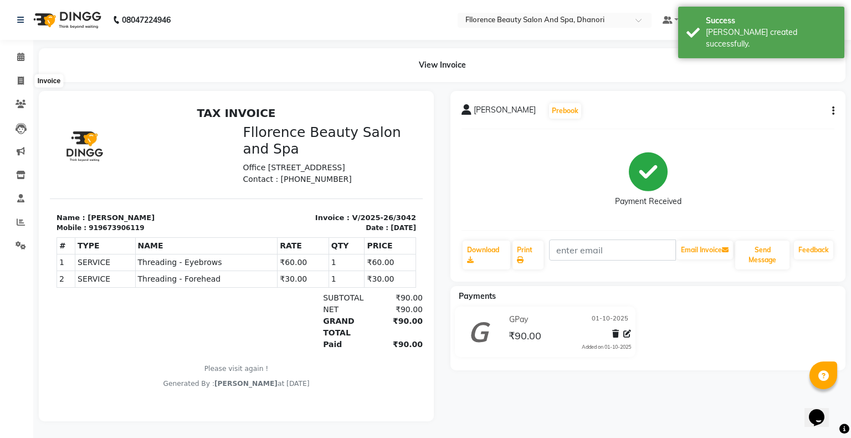
select select "121"
select select "service"
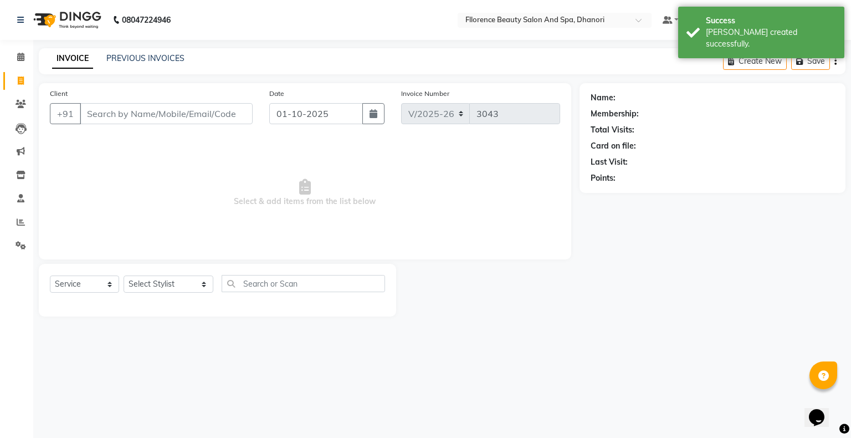
click at [230, 114] on input "Client" at bounding box center [166, 113] width 173 height 21
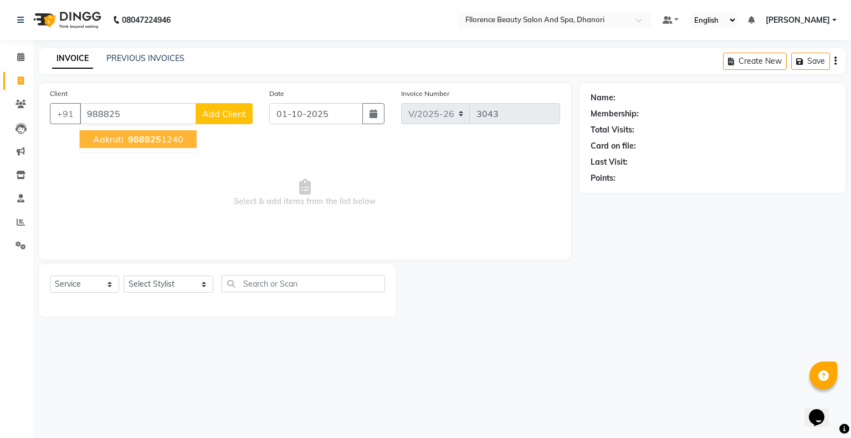
click at [165, 141] on ngb-highlight "988825 1240" at bounding box center [155, 138] width 58 height 11
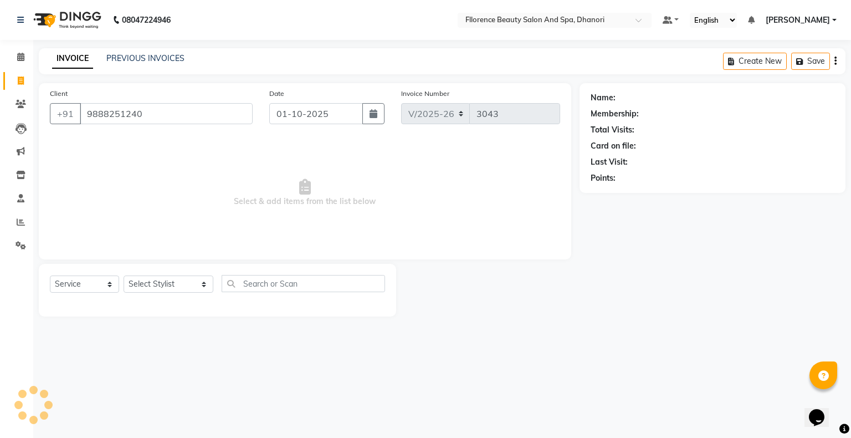
type input "9888251240"
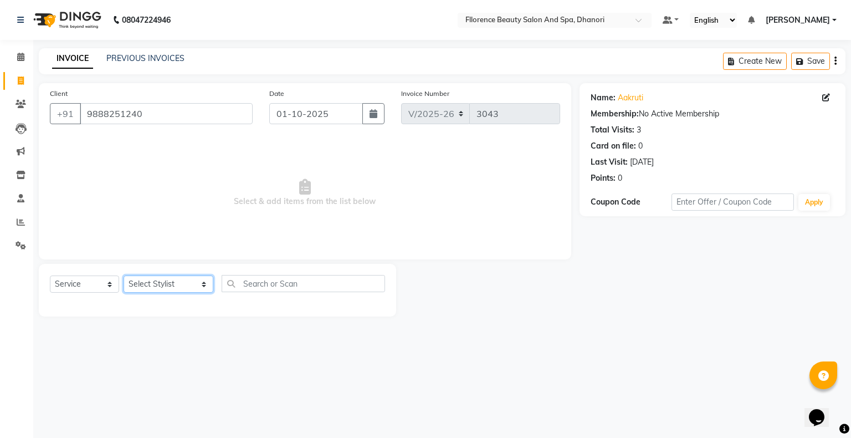
click at [189, 287] on select "Select Stylist AISHWAYA GANESH KOHALE anavi arjun ghogale anita devi rajesh var…" at bounding box center [169, 283] width 90 height 17
select select "20592"
click at [124, 276] on select "Select Stylist AISHWAYA GANESH KOHALE anavi arjun ghogale anita devi rajesh var…" at bounding box center [169, 283] width 90 height 17
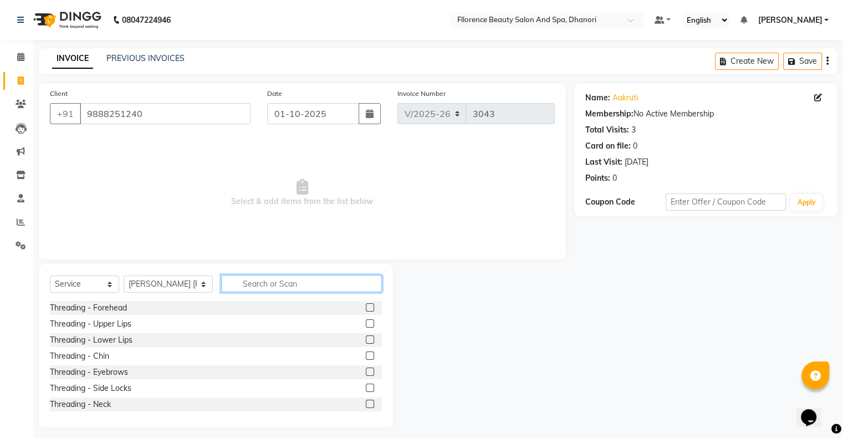
click at [281, 283] on input "text" at bounding box center [301, 283] width 161 height 17
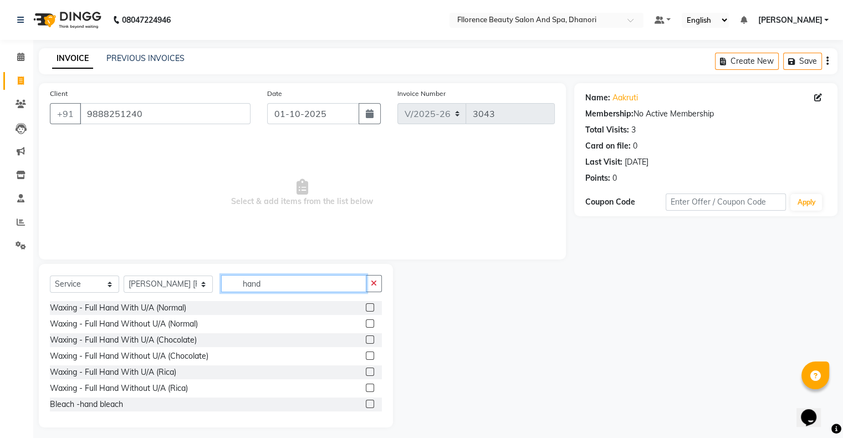
type input "hand"
click at [366, 371] on label at bounding box center [370, 371] width 8 height 8
click at [366, 371] on input "checkbox" at bounding box center [369, 371] width 7 height 7
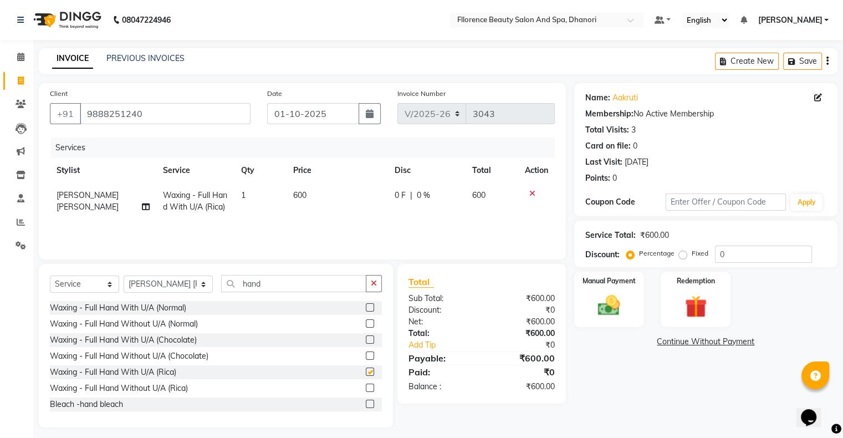
checkbox input "false"
click at [247, 286] on input "hand" at bounding box center [293, 283] width 145 height 17
type input "h"
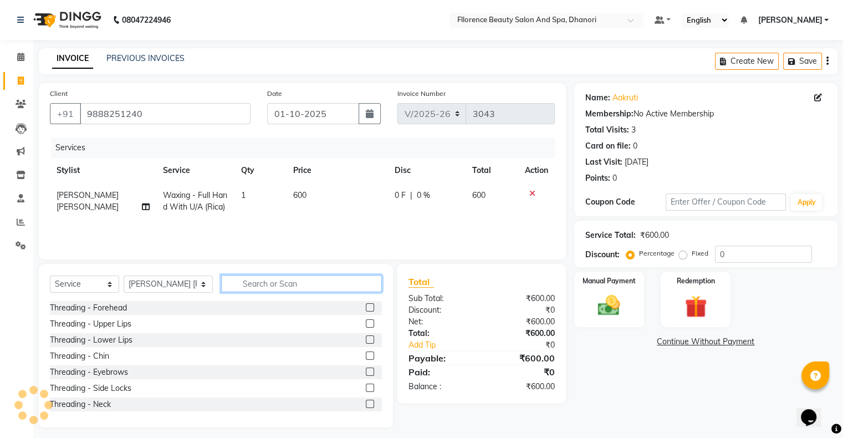
click at [249, 283] on input "text" at bounding box center [301, 283] width 161 height 17
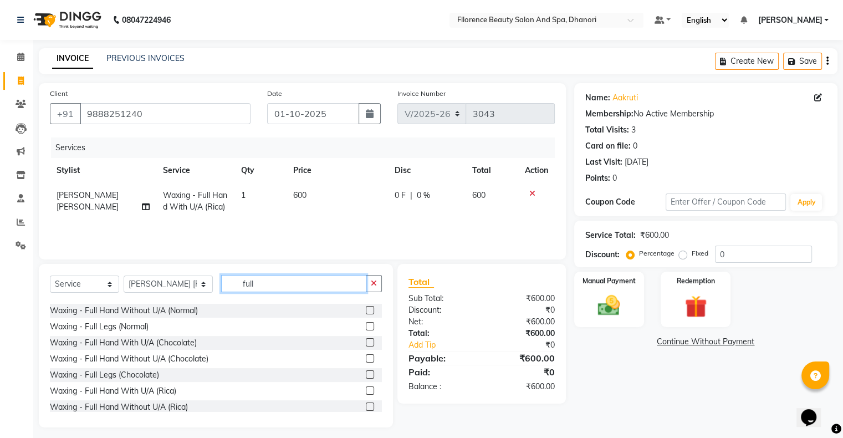
type input "full"
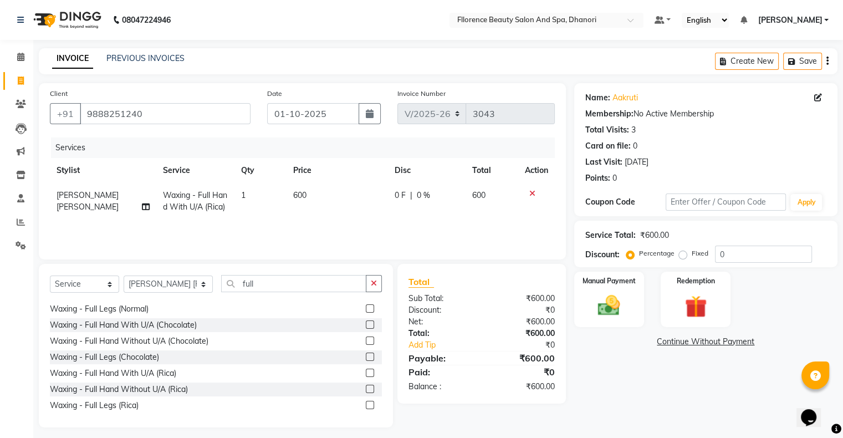
scroll to position [52, 0]
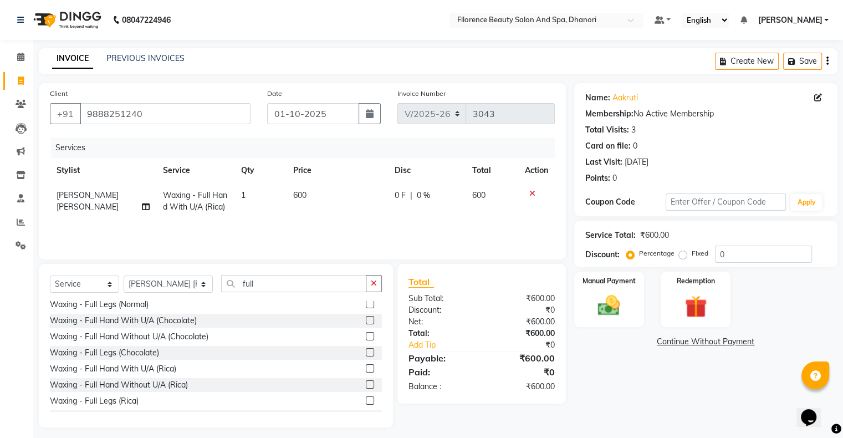
click at [381, 404] on div "Select Service Product Membership Package Voucher Prepaid Gift Card Select Styl…" at bounding box center [216, 345] width 354 height 163
click at [366, 402] on label at bounding box center [370, 400] width 8 height 8
click at [366, 402] on input "checkbox" at bounding box center [369, 400] width 7 height 7
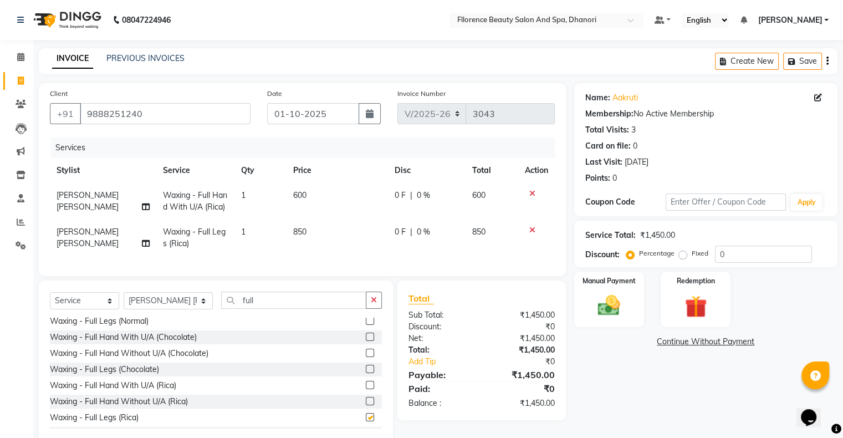
checkbox input "false"
click at [236, 309] on input "full" at bounding box center [293, 299] width 145 height 17
type input "f"
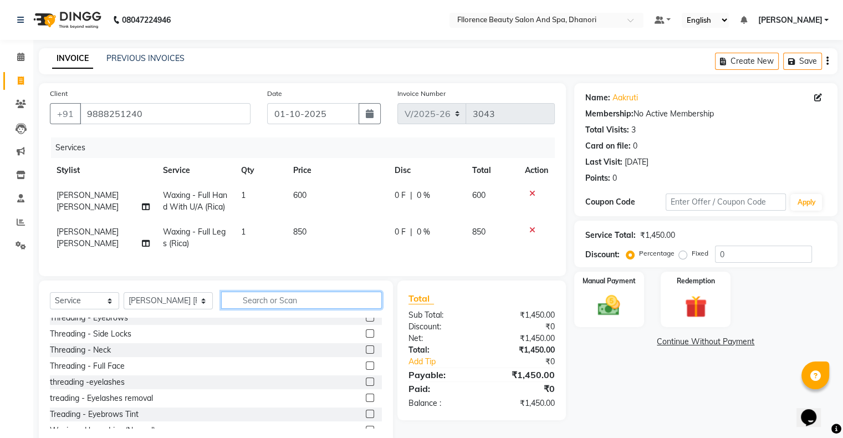
scroll to position [0, 0]
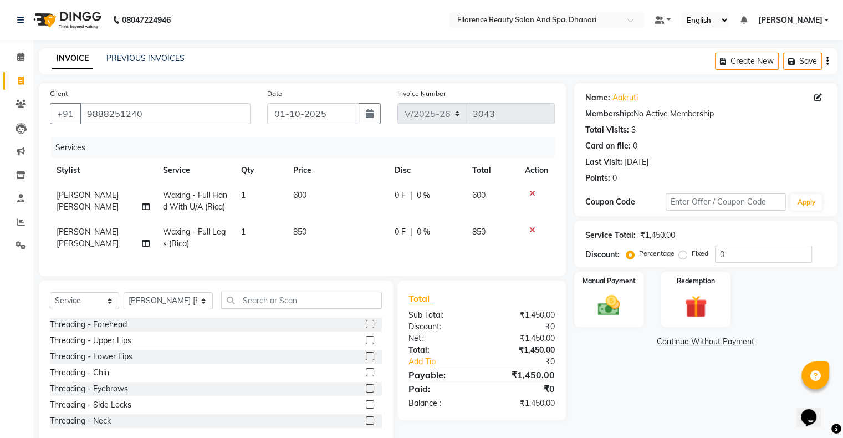
click at [366, 344] on label at bounding box center [370, 340] width 8 height 8
click at [366, 344] on input "checkbox" at bounding box center [369, 340] width 7 height 7
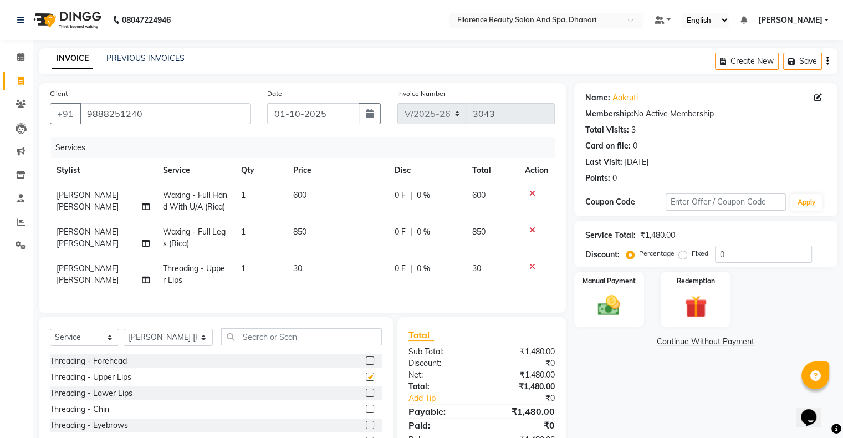
checkbox input "false"
click at [613, 308] on img at bounding box center [608, 305] width 37 height 27
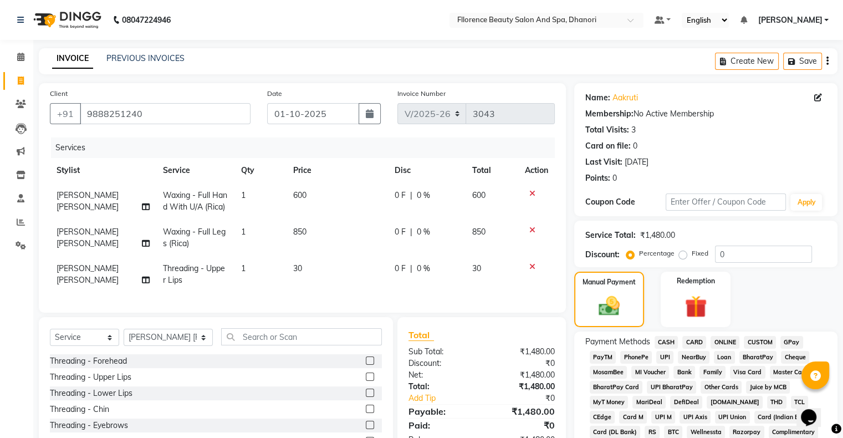
click at [793, 340] on span "GPay" at bounding box center [791, 342] width 23 height 13
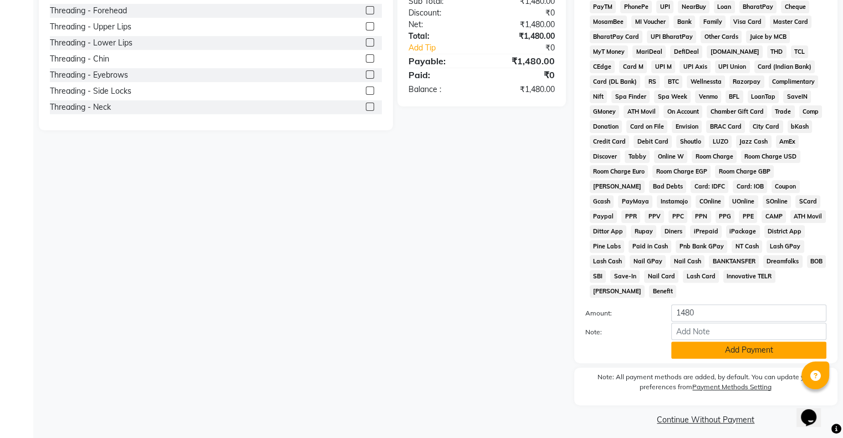
click at [742, 341] on button "Add Payment" at bounding box center [748, 349] width 155 height 17
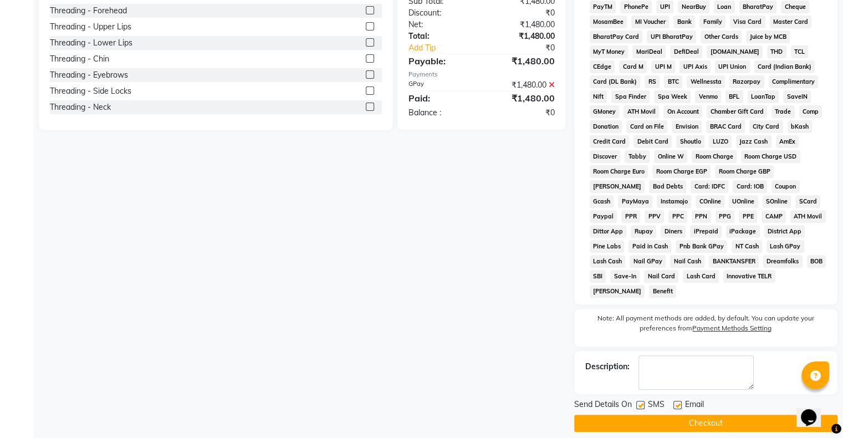
click at [727, 414] on button "Checkout" at bounding box center [705, 422] width 263 height 17
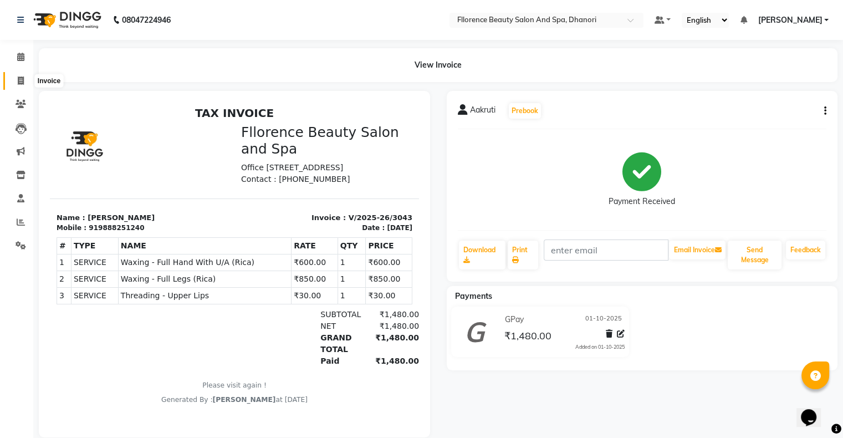
click at [18, 79] on icon at bounding box center [21, 80] width 6 height 8
select select "121"
select select "service"
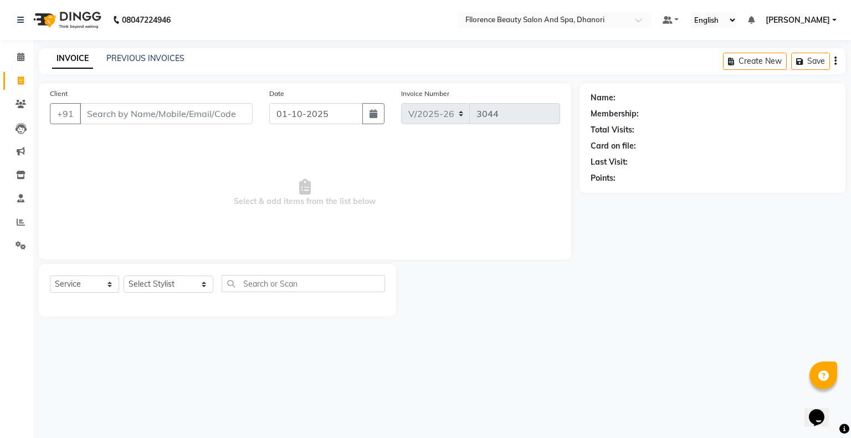
click at [202, 116] on input "Client" at bounding box center [166, 113] width 173 height 21
type input "8880620443"
click at [244, 116] on span "Add Client" at bounding box center [224, 113] width 44 height 11
select select "22"
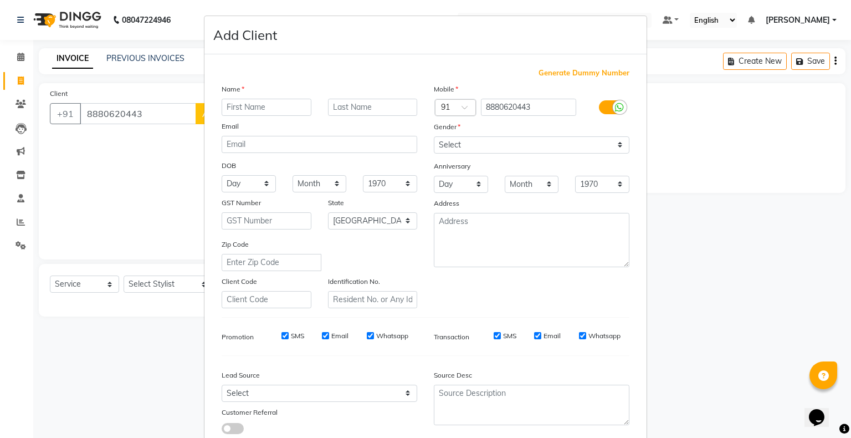
click at [255, 110] on input "text" at bounding box center [267, 107] width 90 height 17
type input "Prachi"
click at [618, 141] on select "Select Male Female Other Prefer Not To Say" at bounding box center [532, 144] width 196 height 17
select select "female"
click at [434, 137] on select "Select Male Female Other Prefer Not To Say" at bounding box center [532, 144] width 196 height 17
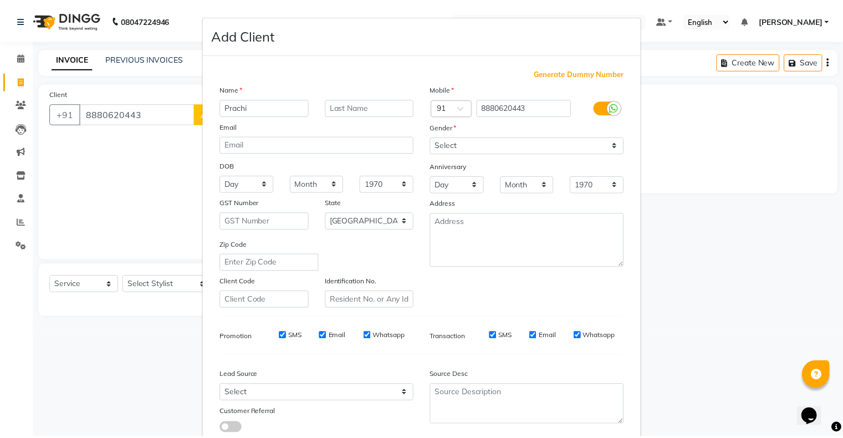
scroll to position [79, 0]
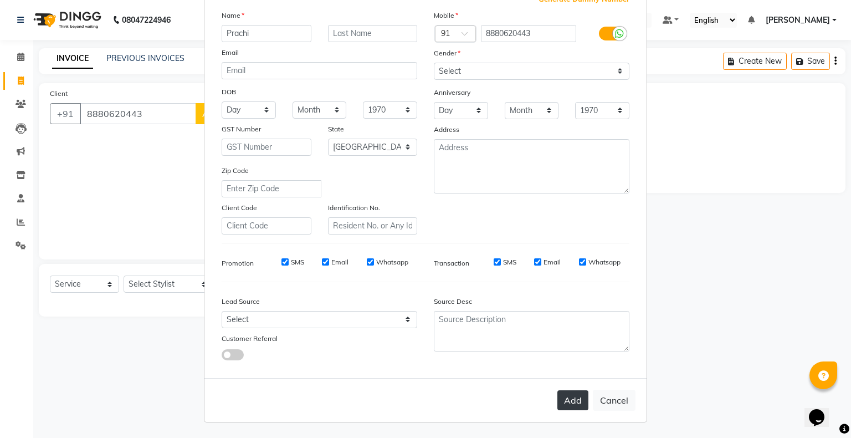
click at [574, 398] on button "Add" at bounding box center [572, 400] width 31 height 20
select select
select select "null"
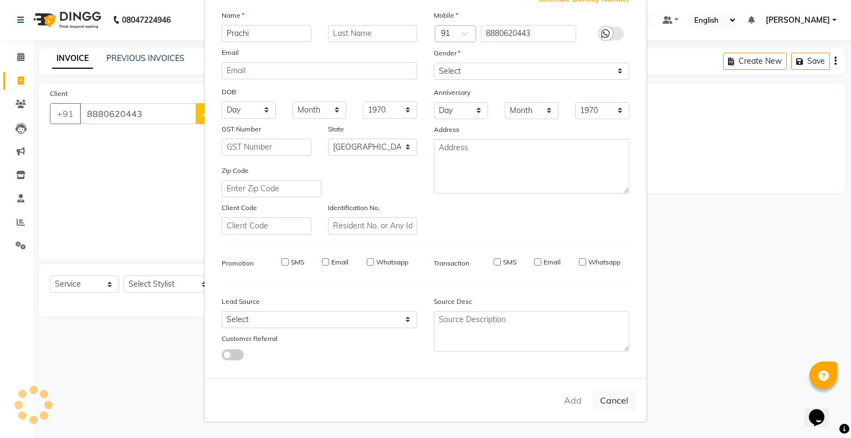
select select
checkbox input "false"
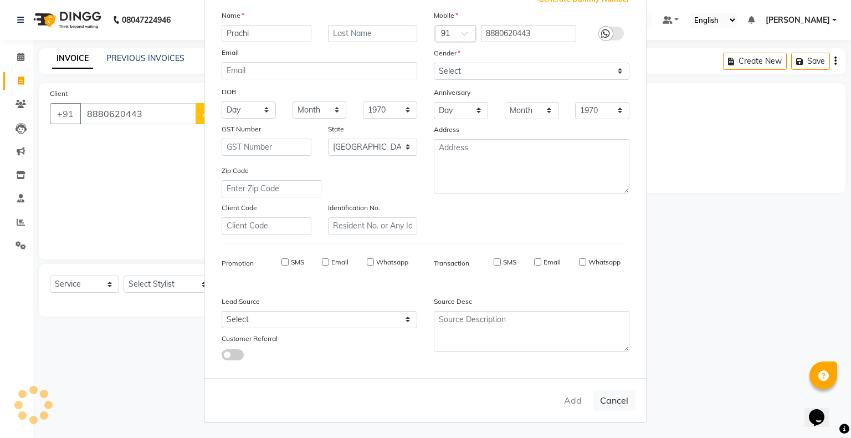
checkbox input "false"
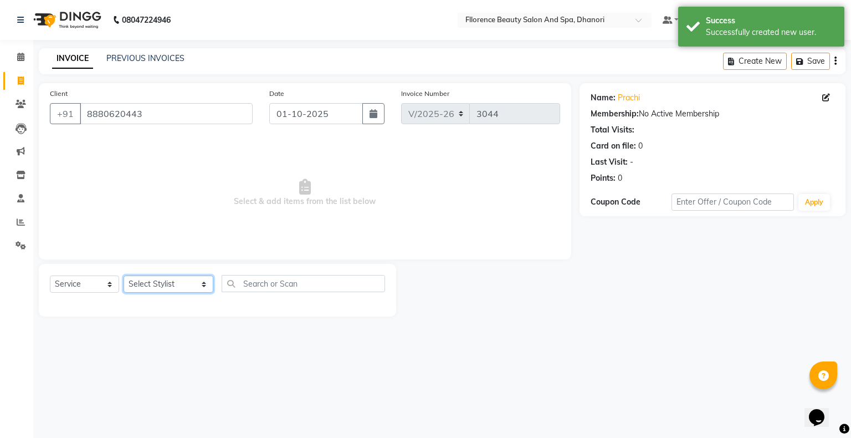
click at [183, 284] on select "Select Stylist AISHWAYA GANESH KOHALE anavi arjun ghogale anita devi rajesh var…" at bounding box center [169, 283] width 90 height 17
select select "3686"
click at [124, 276] on select "Select Stylist AISHWAYA GANESH KOHALE anavi arjun ghogale anita devi rajesh var…" at bounding box center [169, 283] width 90 height 17
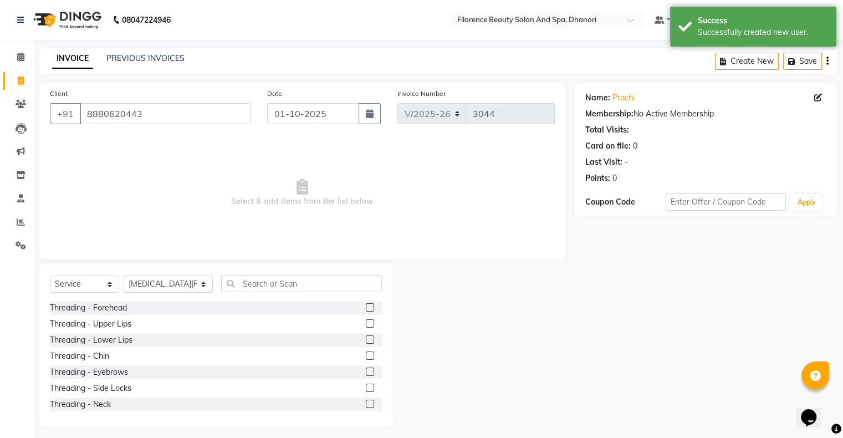
click at [366, 371] on label at bounding box center [370, 371] width 8 height 8
click at [366, 371] on input "checkbox" at bounding box center [369, 371] width 7 height 7
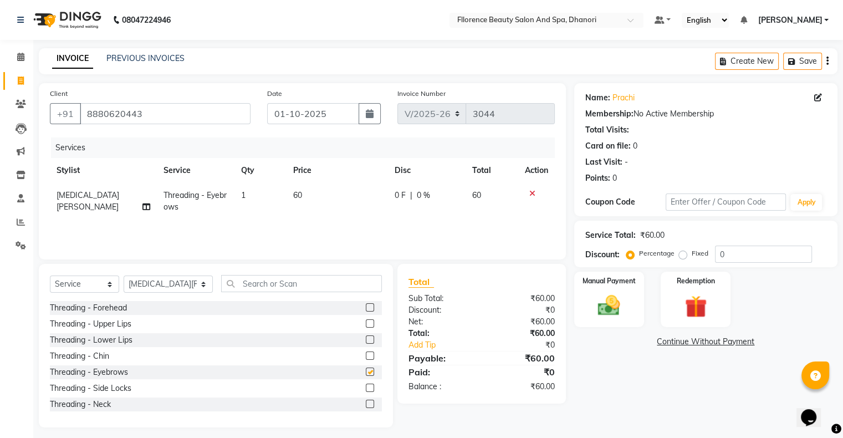
checkbox input "false"
click at [603, 301] on img at bounding box center [608, 305] width 37 height 27
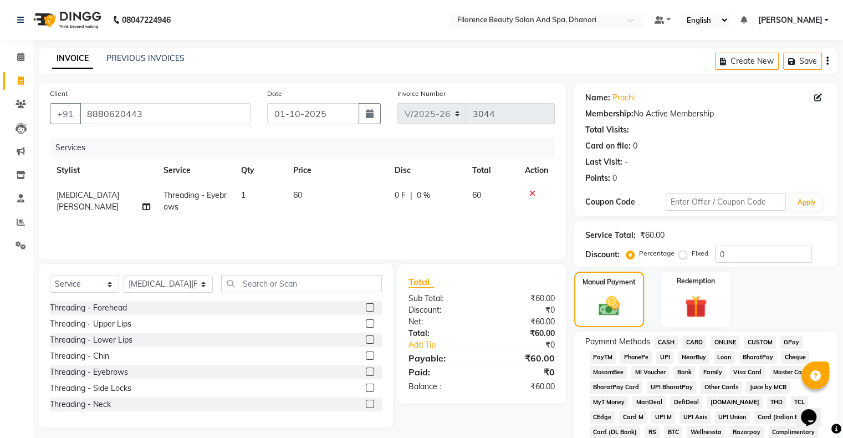
click at [788, 338] on span "GPay" at bounding box center [791, 342] width 23 height 13
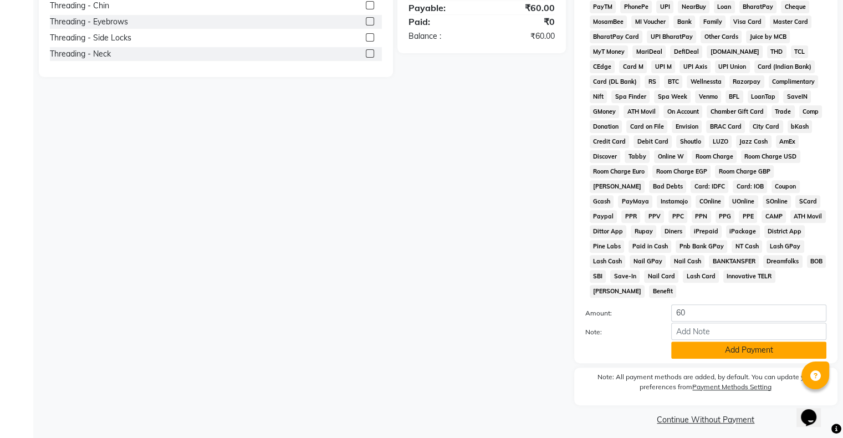
click at [721, 341] on button "Add Payment" at bounding box center [748, 349] width 155 height 17
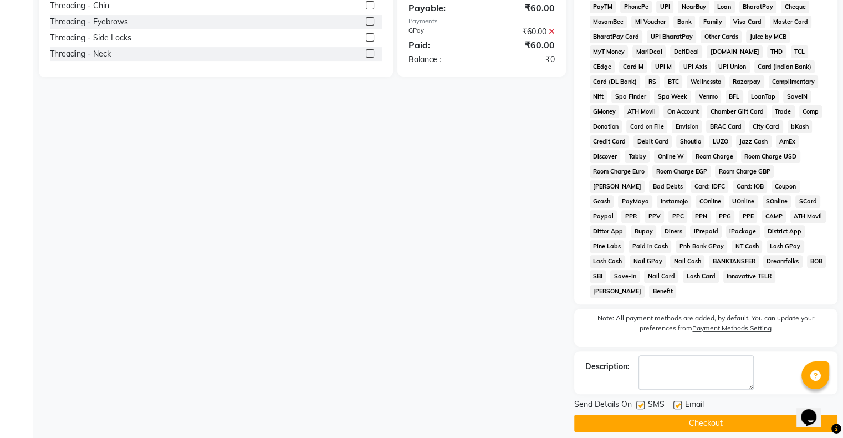
click at [728, 414] on button "Checkout" at bounding box center [705, 422] width 263 height 17
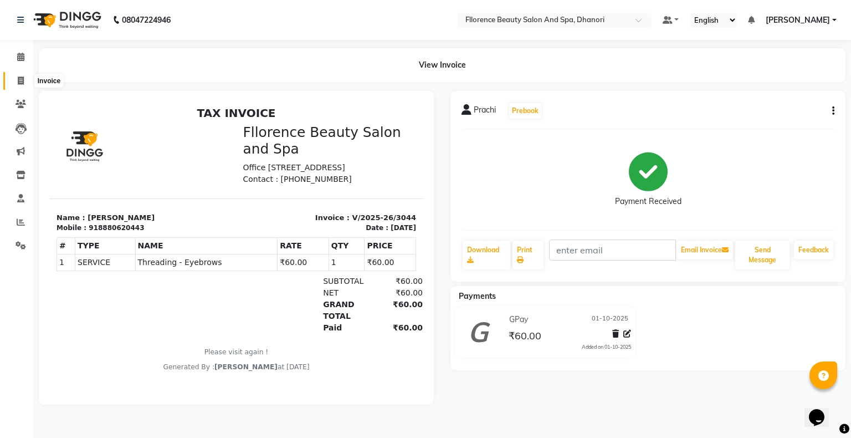
click at [24, 81] on span at bounding box center [20, 81] width 19 height 13
select select "121"
select select "service"
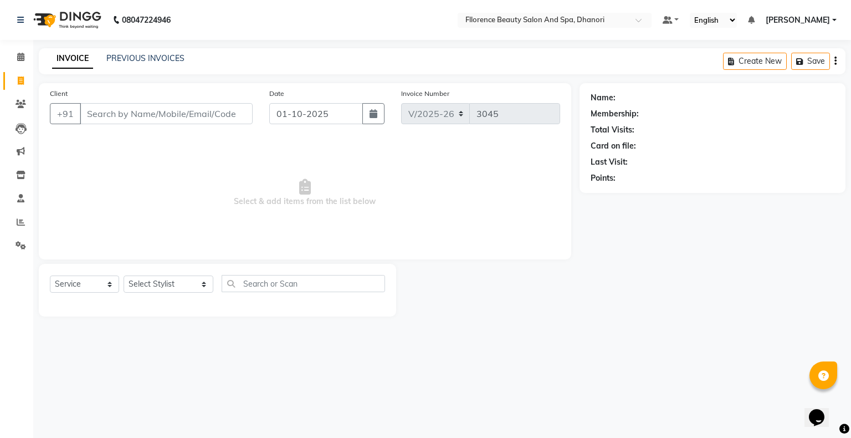
click at [182, 114] on input "Client" at bounding box center [166, 113] width 173 height 21
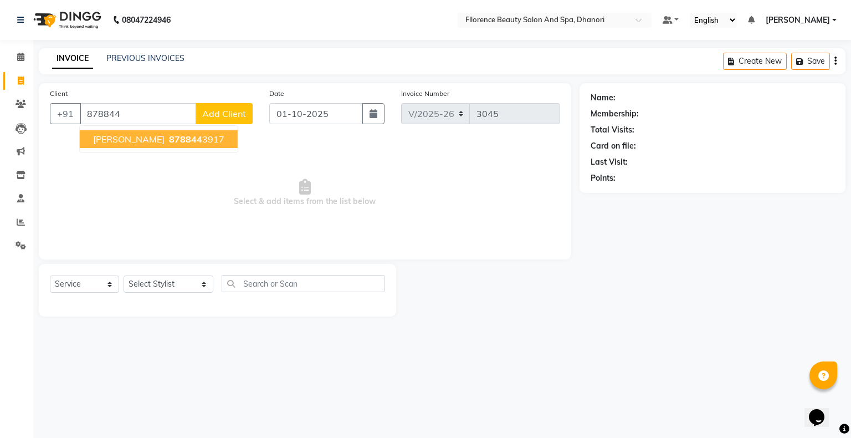
click at [169, 143] on span "878844" at bounding box center [185, 138] width 33 height 11
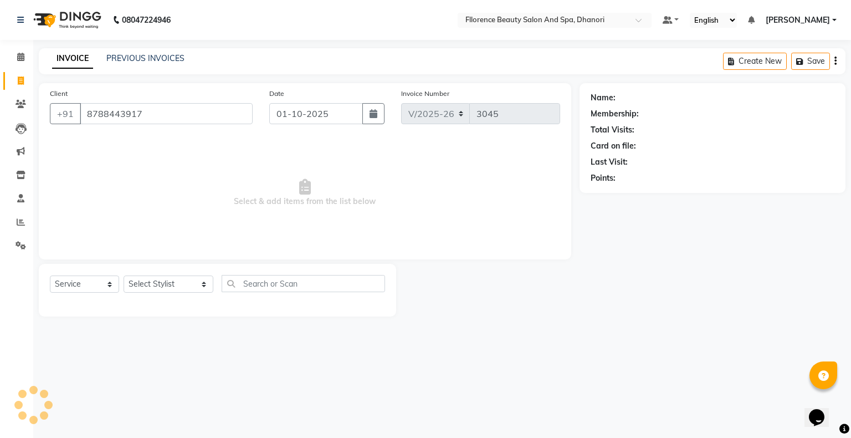
type input "8788443917"
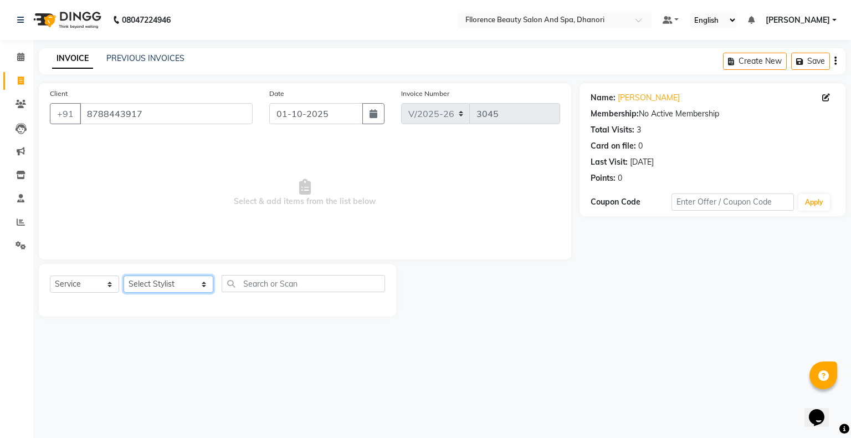
click at [186, 284] on select "Select Stylist AISHWAYA GANESH KOHALE anavi arjun ghogale anita devi rajesh var…" at bounding box center [169, 283] width 90 height 17
select select "20592"
click at [124, 276] on select "Select Stylist AISHWAYA GANESH KOHALE anavi arjun ghogale anita devi rajesh var…" at bounding box center [169, 283] width 90 height 17
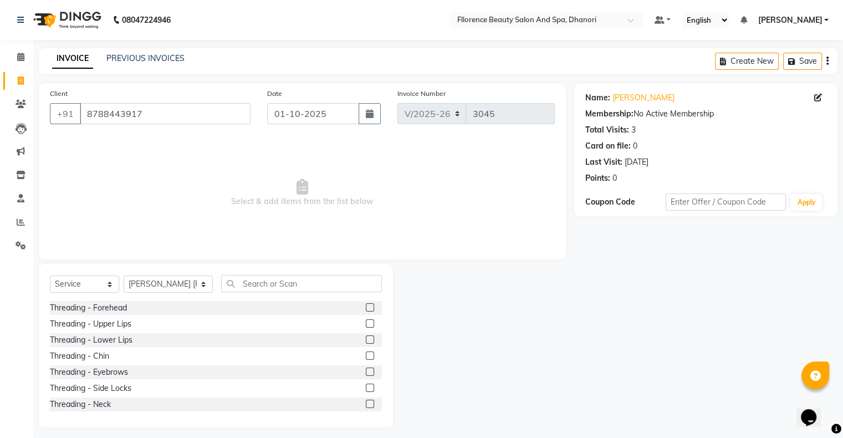
click at [366, 370] on label at bounding box center [370, 371] width 8 height 8
click at [366, 370] on input "checkbox" at bounding box center [369, 371] width 7 height 7
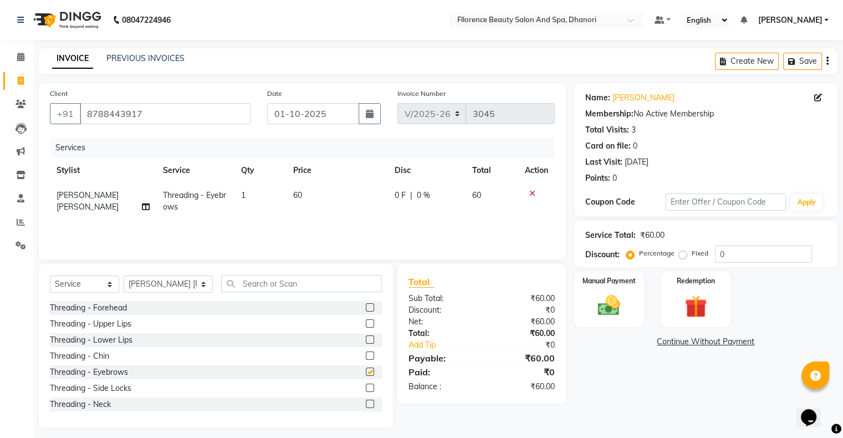
checkbox input "false"
click at [366, 325] on label at bounding box center [370, 323] width 8 height 8
click at [366, 325] on input "checkbox" at bounding box center [369, 323] width 7 height 7
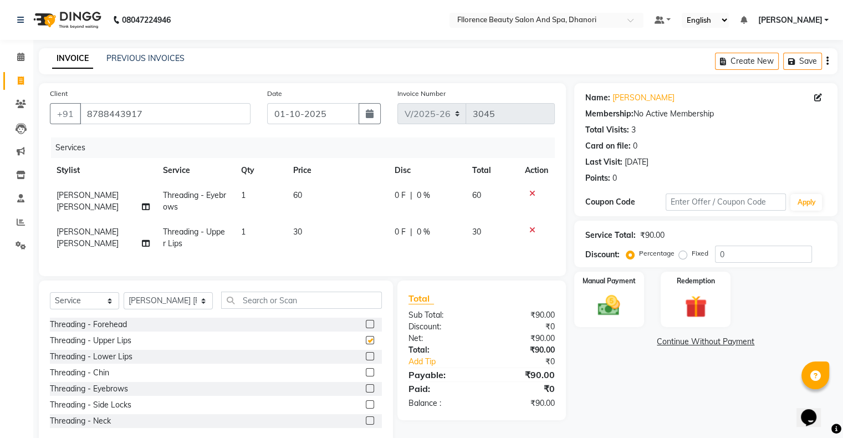
checkbox input "false"
click at [529, 229] on icon at bounding box center [532, 230] width 6 height 8
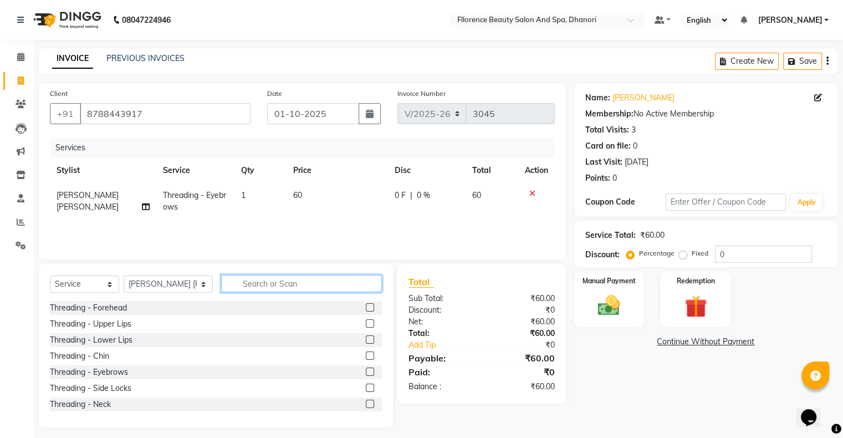
click at [295, 285] on input "text" at bounding box center [301, 283] width 161 height 17
type input "bra"
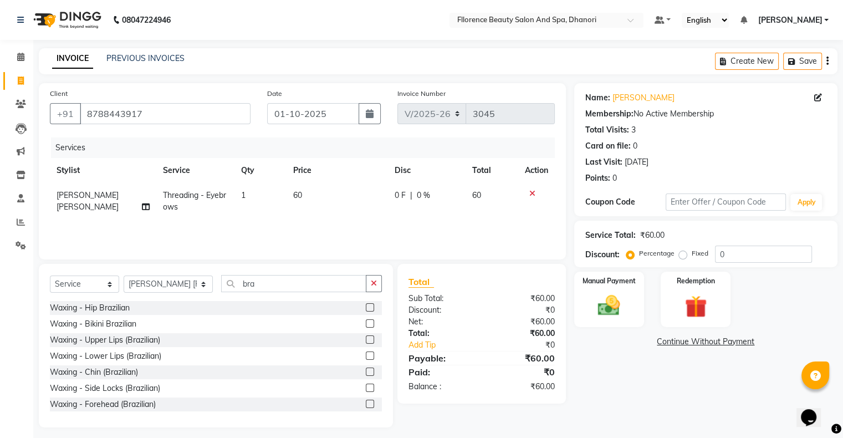
click at [366, 338] on label at bounding box center [370, 339] width 8 height 8
click at [366, 338] on input "checkbox" at bounding box center [369, 339] width 7 height 7
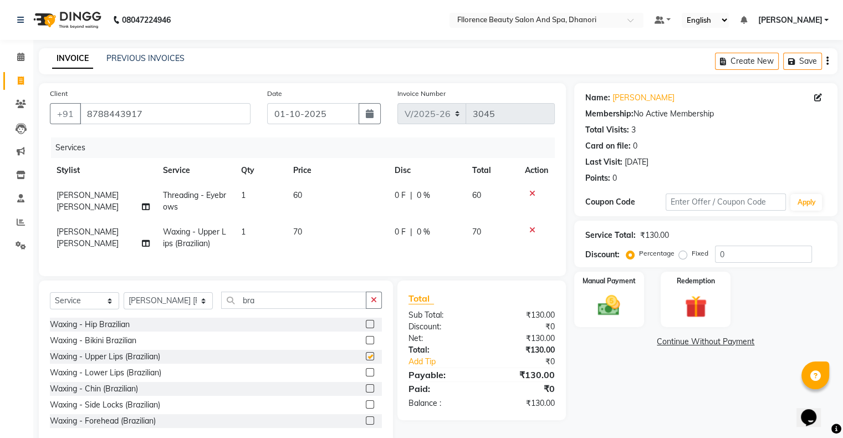
checkbox input "false"
click at [605, 301] on img at bounding box center [608, 305] width 37 height 27
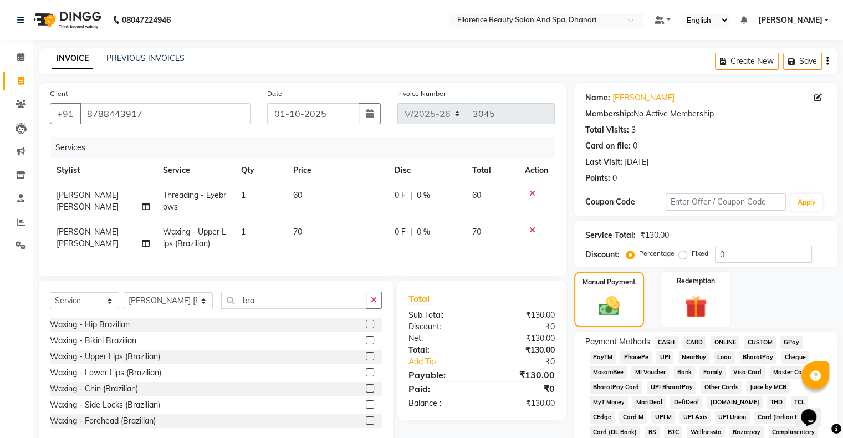
click at [664, 337] on span "CASH" at bounding box center [666, 342] width 24 height 13
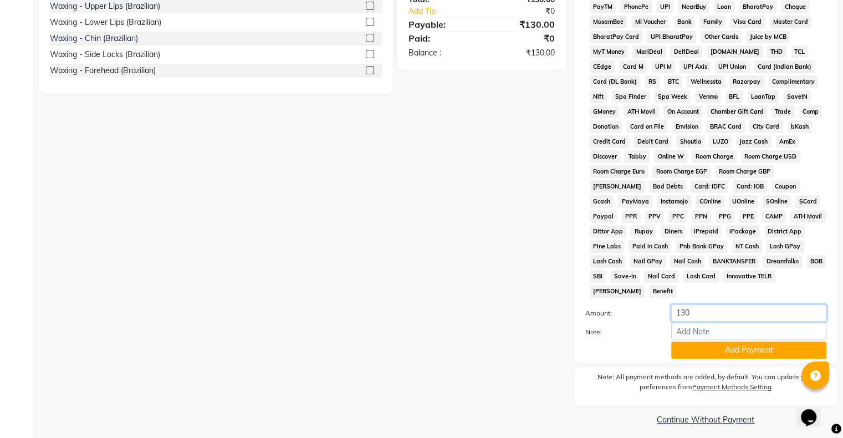
click at [689, 307] on input "130" at bounding box center [748, 312] width 155 height 17
type input "1"
type input "100"
click at [793, 345] on button "Add Payment" at bounding box center [748, 349] width 155 height 17
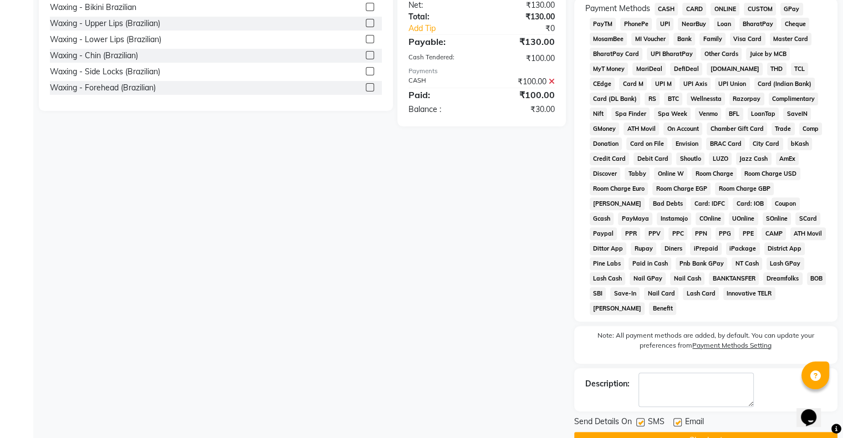
scroll to position [328, 0]
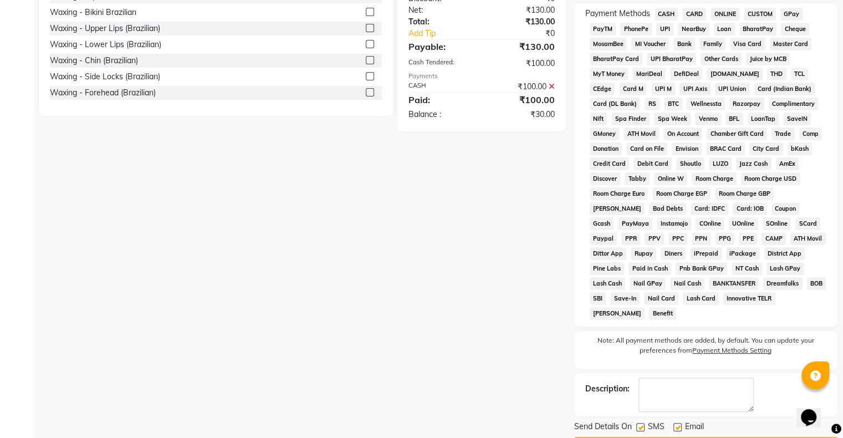
click at [785, 13] on span "GPay" at bounding box center [791, 14] width 23 height 13
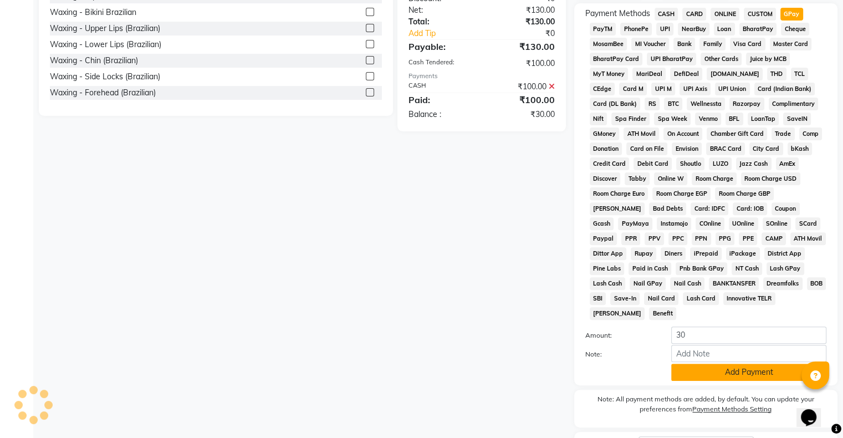
click at [746, 369] on button "Add Payment" at bounding box center [748, 371] width 155 height 17
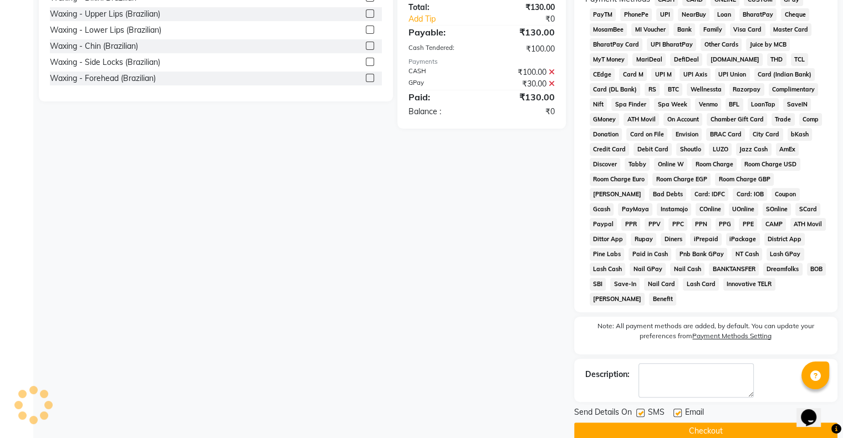
scroll to position [353, 0]
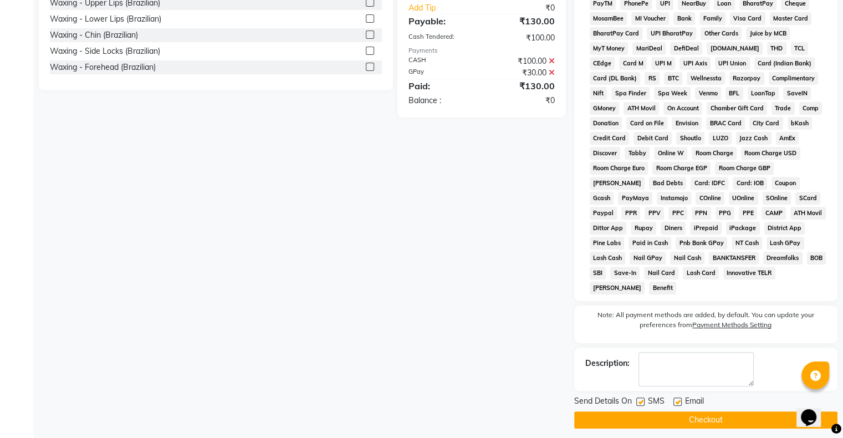
click at [692, 414] on button "Checkout" at bounding box center [705, 419] width 263 height 17
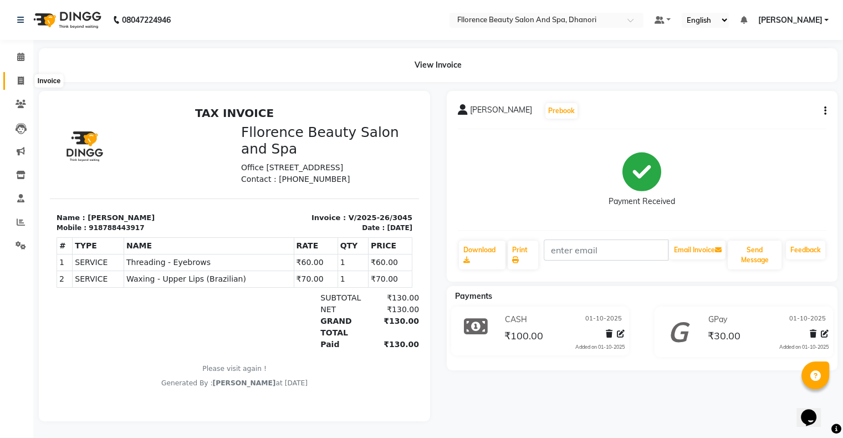
click at [23, 81] on icon at bounding box center [21, 80] width 6 height 8
select select "121"
select select "service"
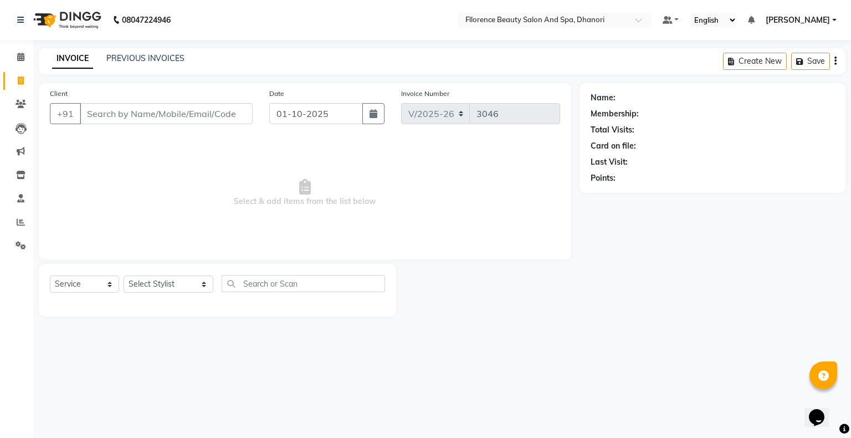
click at [240, 115] on input "Client" at bounding box center [166, 113] width 173 height 21
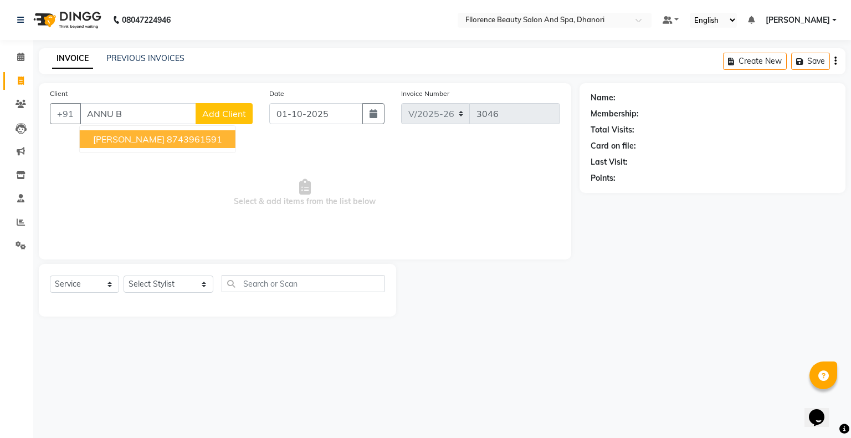
click at [123, 139] on span "Annu bhatacharaya" at bounding box center [128, 138] width 71 height 11
type input "8743961591"
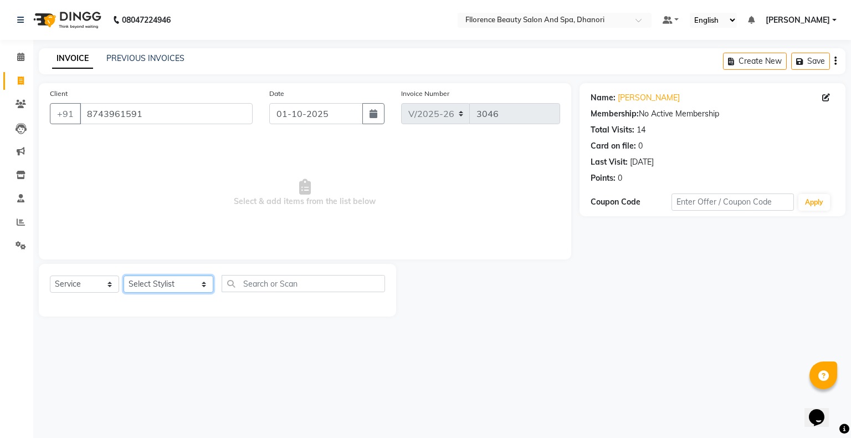
click at [188, 285] on select "Select Stylist AISHWAYA GANESH KOHALE anavi arjun ghogale anita devi rajesh var…" at bounding box center [169, 283] width 90 height 17
select select "7031"
click at [124, 276] on select "Select Stylist AISHWAYA GANESH KOHALE anavi arjun ghogale anita devi rajesh var…" at bounding box center [169, 283] width 90 height 17
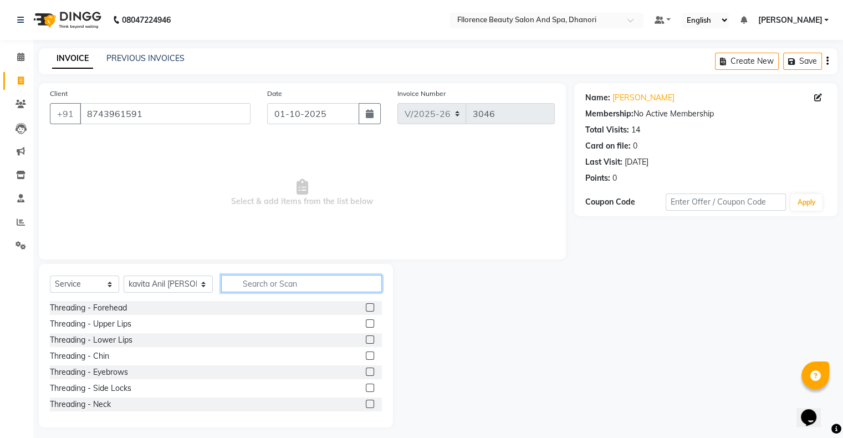
click at [237, 285] on input "text" at bounding box center [301, 283] width 161 height 17
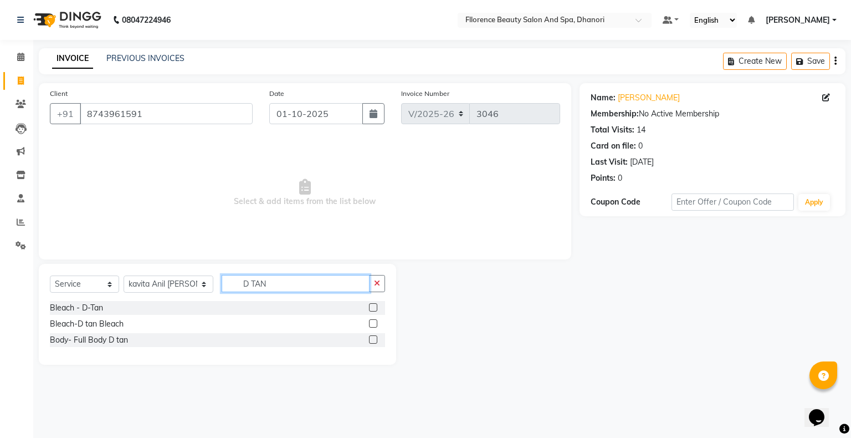
type input "D TAN"
click at [372, 306] on label at bounding box center [373, 307] width 8 height 8
click at [372, 306] on input "checkbox" at bounding box center [372, 307] width 7 height 7
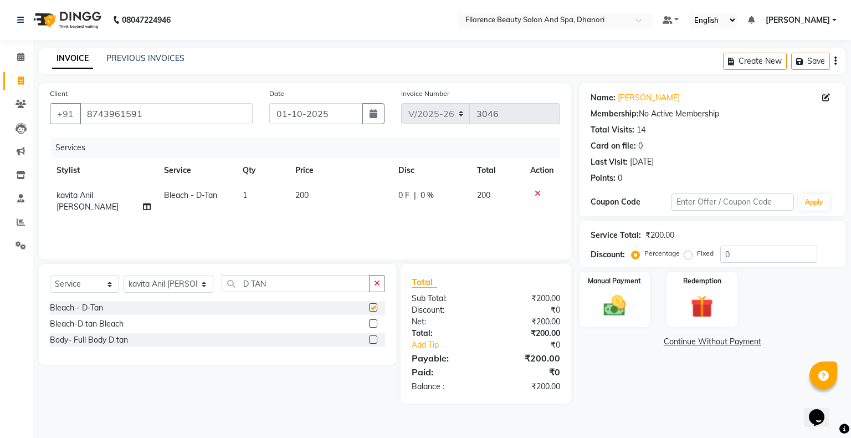
checkbox input "false"
click at [260, 285] on input "D TAN" at bounding box center [296, 283] width 148 height 17
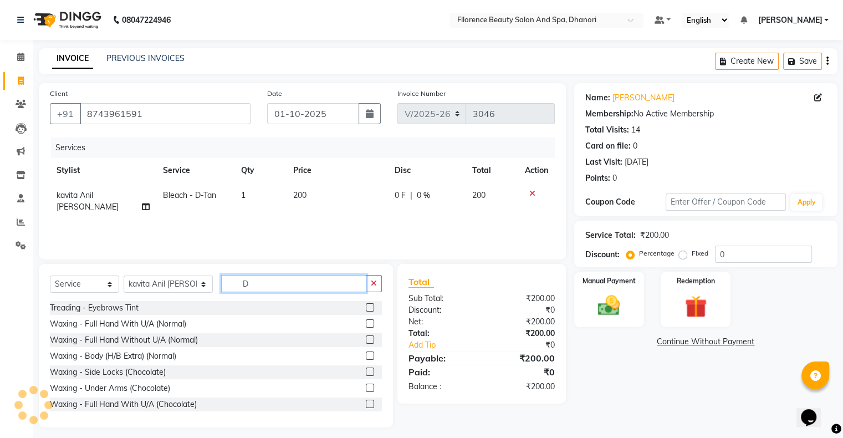
type input "D"
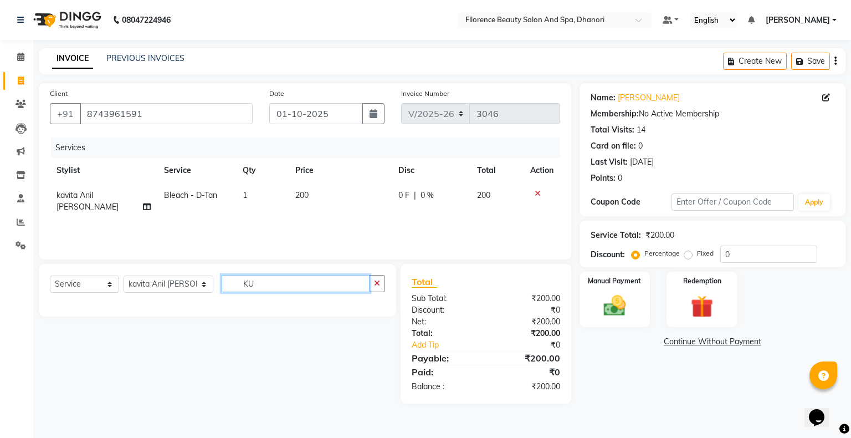
type input "K"
type input "KU"
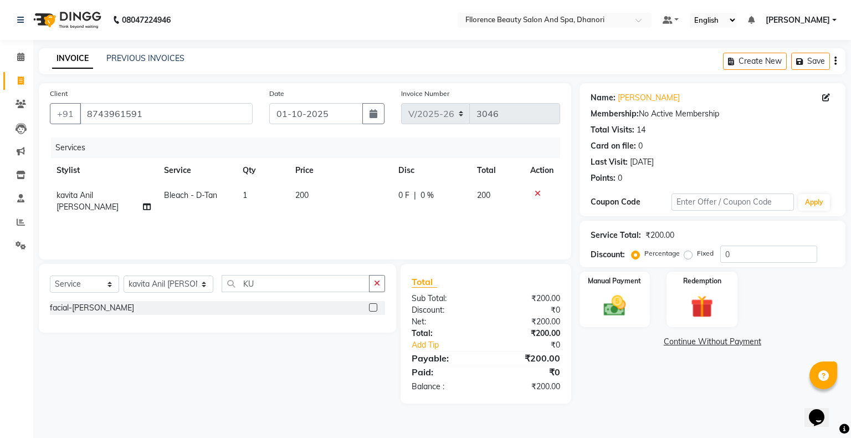
click at [374, 307] on label at bounding box center [373, 307] width 8 height 8
click at [374, 307] on input "checkbox" at bounding box center [372, 307] width 7 height 7
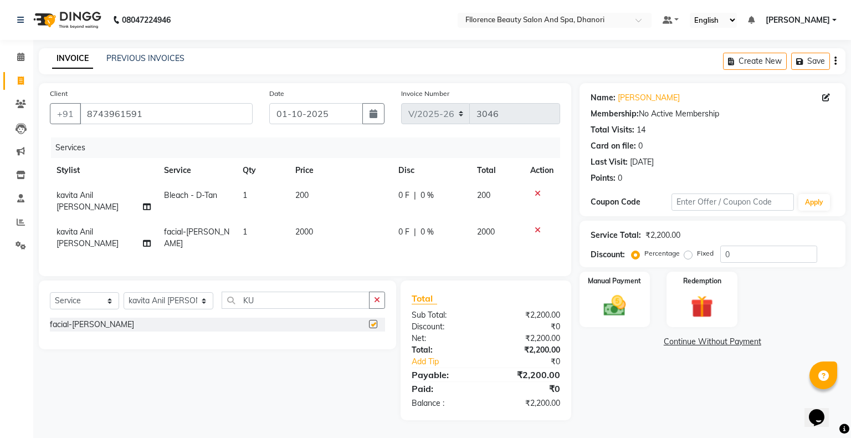
checkbox input "false"
click at [248, 300] on input "KU" at bounding box center [296, 299] width 148 height 17
type input "K"
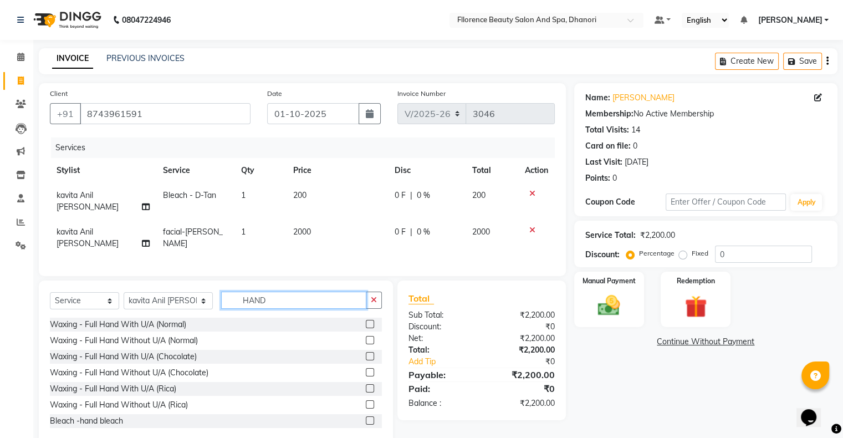
type input "HAND"
click at [366, 384] on label at bounding box center [370, 388] width 8 height 8
click at [366, 385] on input "checkbox" at bounding box center [369, 388] width 7 height 7
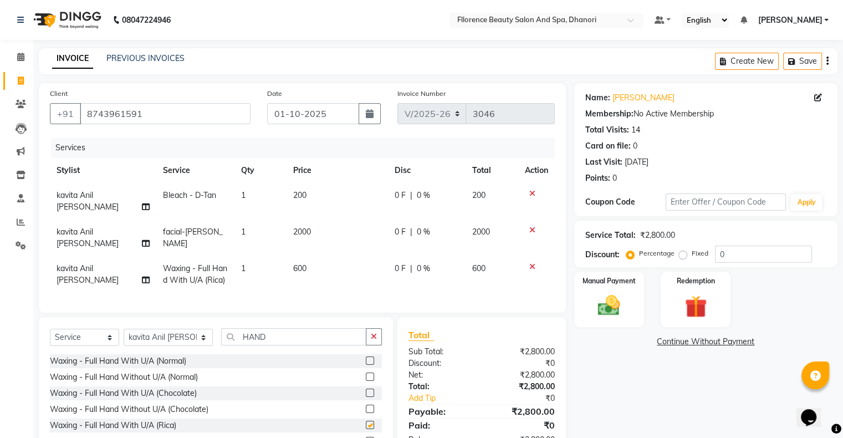
checkbox input "false"
click at [256, 337] on input "HAND" at bounding box center [293, 336] width 145 height 17
type input "H"
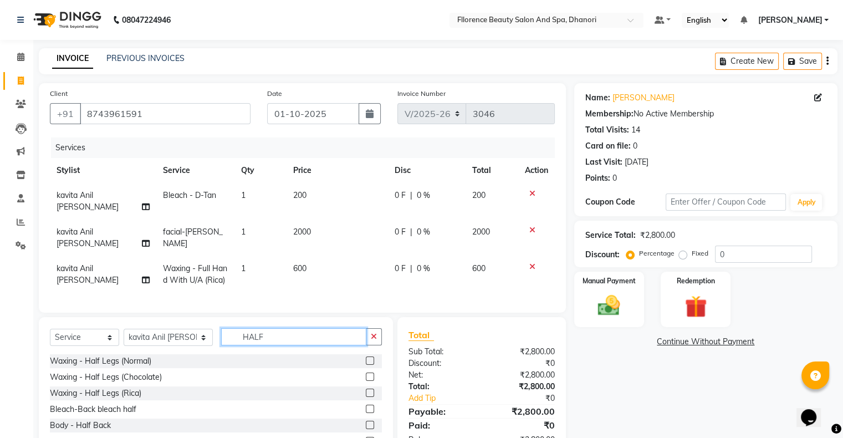
type input "HALF"
click at [366, 389] on label at bounding box center [370, 392] width 8 height 8
click at [366, 389] on input "checkbox" at bounding box center [369, 392] width 7 height 7
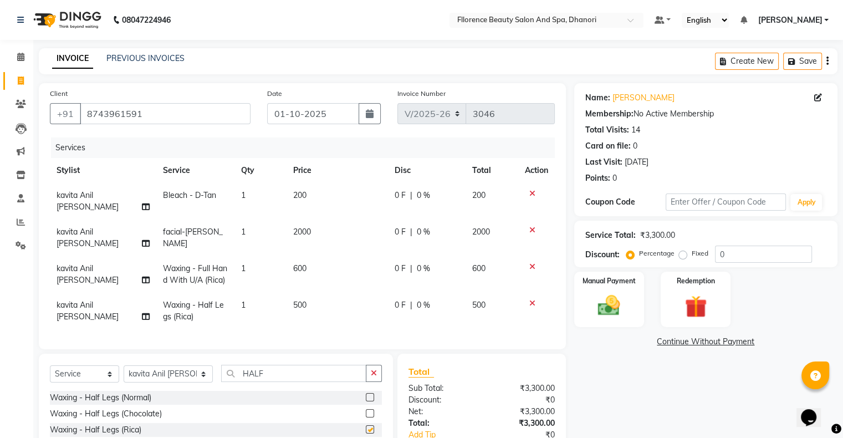
checkbox input "false"
click at [248, 372] on input "HALF" at bounding box center [293, 372] width 145 height 17
type input "H"
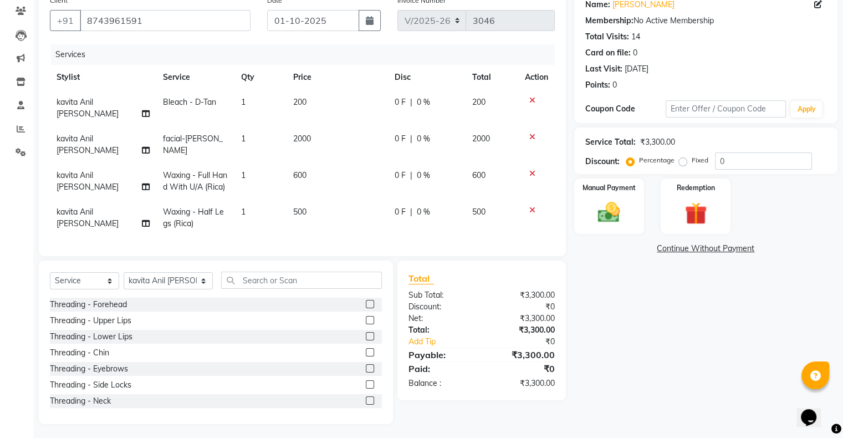
click at [366, 380] on label at bounding box center [370, 384] width 8 height 8
click at [366, 381] on input "checkbox" at bounding box center [369, 384] width 7 height 7
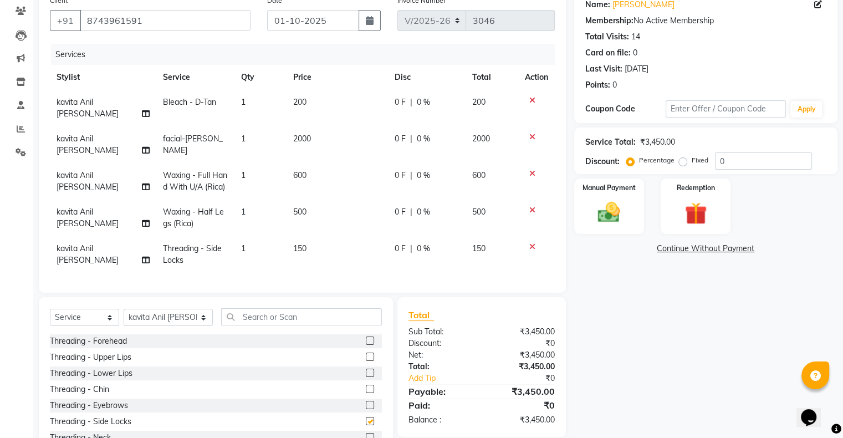
checkbox input "false"
click at [287, 315] on input "text" at bounding box center [301, 316] width 161 height 17
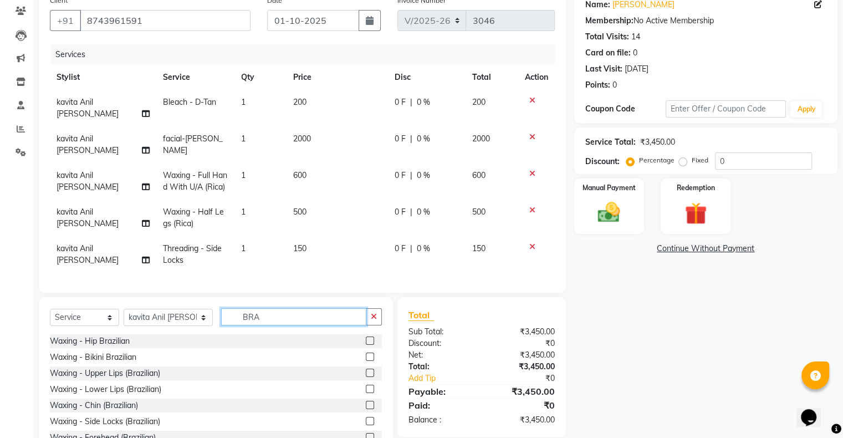
type input "BRA"
click at [366, 355] on label at bounding box center [370, 356] width 8 height 8
click at [366, 355] on input "checkbox" at bounding box center [369, 356] width 7 height 7
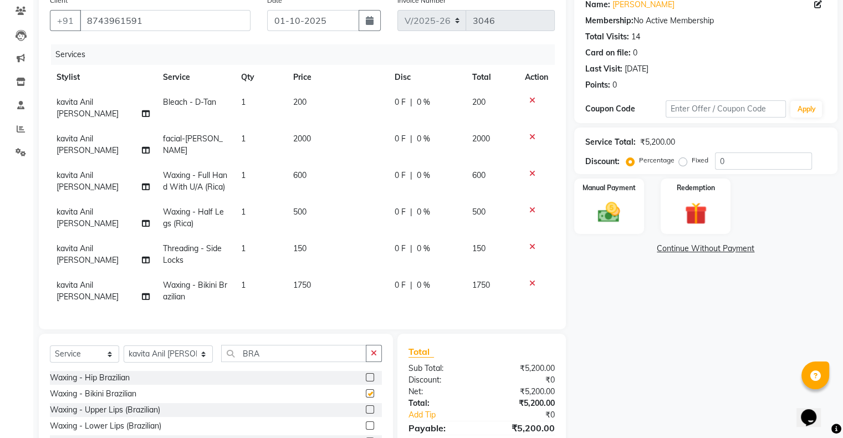
checkbox input "false"
click at [366, 405] on label at bounding box center [370, 409] width 8 height 8
click at [366, 406] on input "checkbox" at bounding box center [369, 409] width 7 height 7
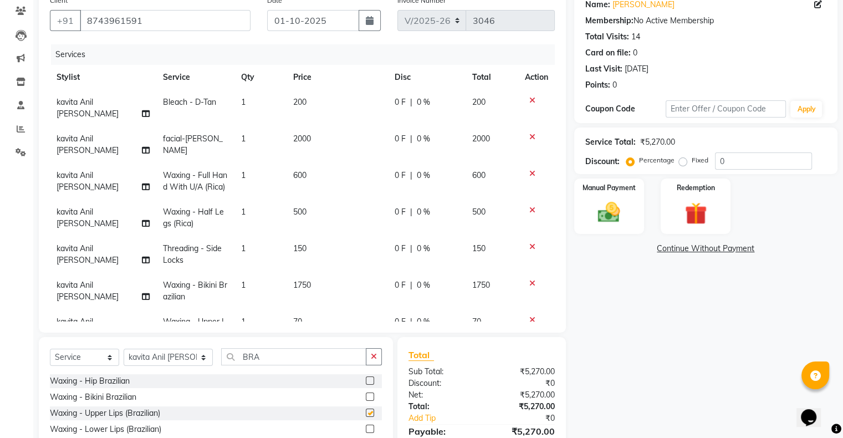
checkbox input "false"
click at [529, 283] on icon at bounding box center [532, 283] width 6 height 8
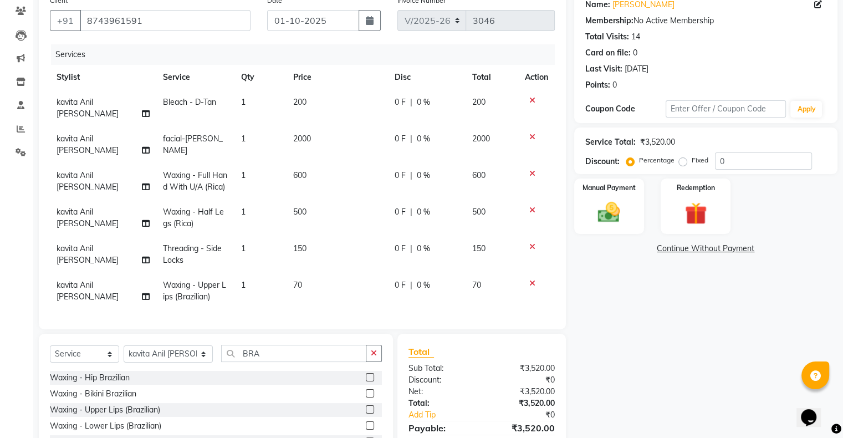
click at [532, 243] on icon at bounding box center [532, 247] width 6 height 8
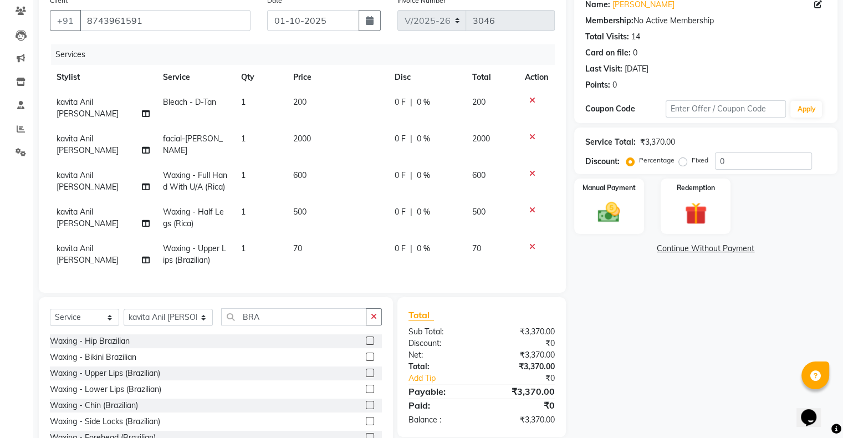
click at [366, 400] on label at bounding box center [370, 404] width 8 height 8
click at [366, 402] on input "checkbox" at bounding box center [369, 405] width 7 height 7
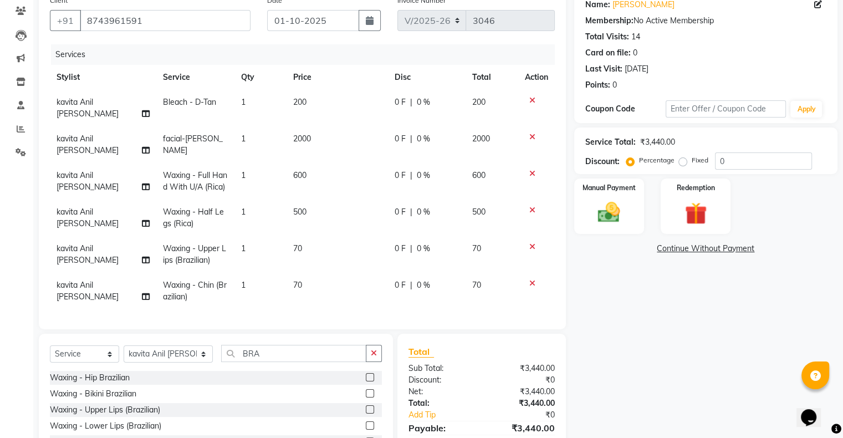
checkbox input "false"
click at [366, 427] on div at bounding box center [374, 426] width 16 height 14
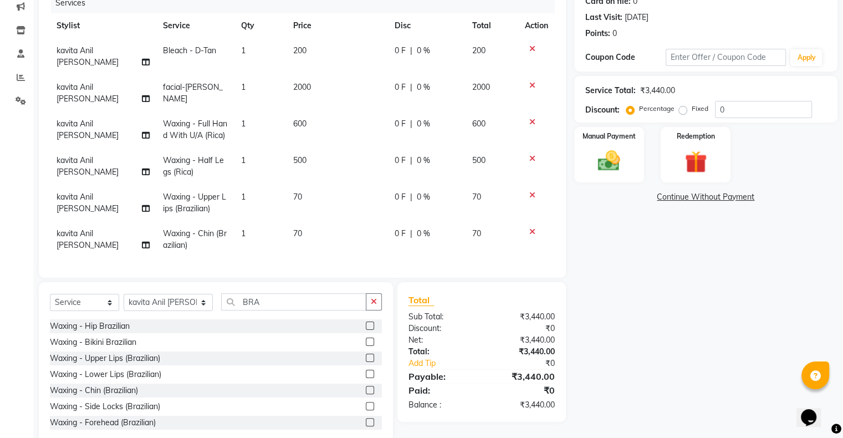
scroll to position [166, 0]
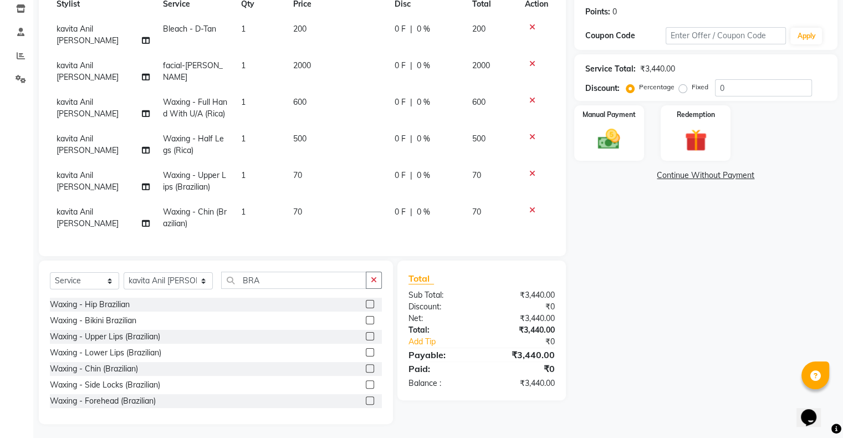
click at [366, 349] on label at bounding box center [370, 352] width 8 height 8
click at [366, 349] on input "checkbox" at bounding box center [369, 352] width 7 height 7
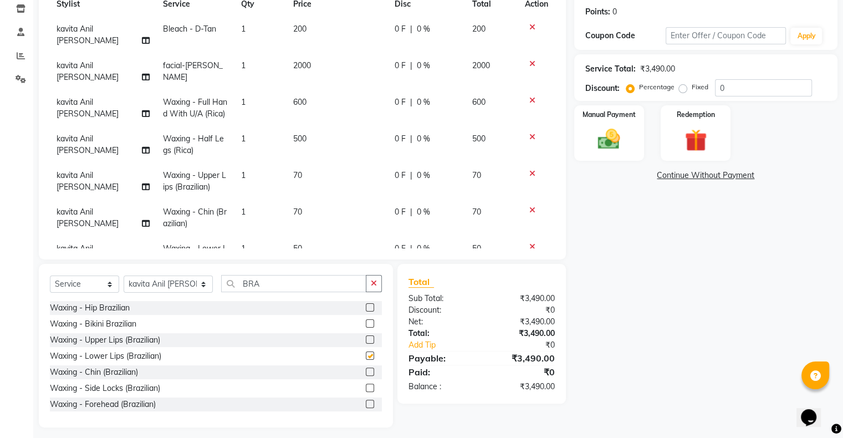
checkbox input "false"
click at [250, 284] on input "BRA" at bounding box center [293, 283] width 145 height 17
type input "B"
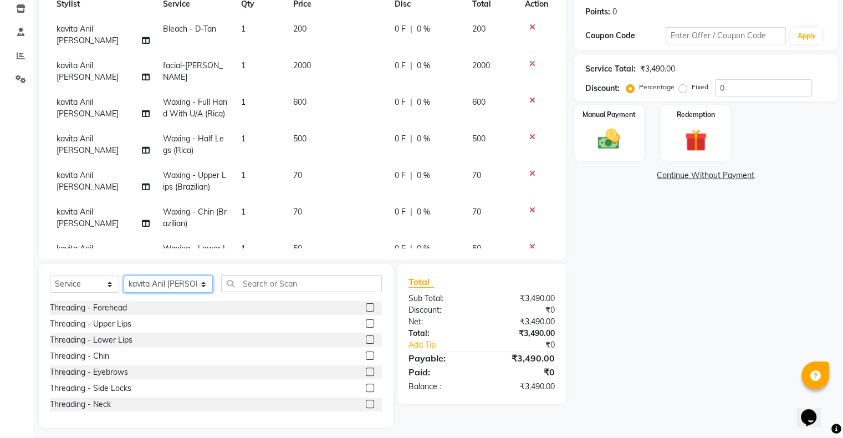
click at [189, 287] on select "Select Stylist AISHWAYA GANESH KOHALE anavi arjun ghogale anita devi rajesh var…" at bounding box center [168, 283] width 89 height 17
select select "62738"
click at [124, 276] on select "Select Stylist AISHWAYA GANESH KOHALE anavi arjun ghogale anita devi rajesh var…" at bounding box center [168, 283] width 89 height 17
click at [268, 286] on input "text" at bounding box center [301, 283] width 161 height 17
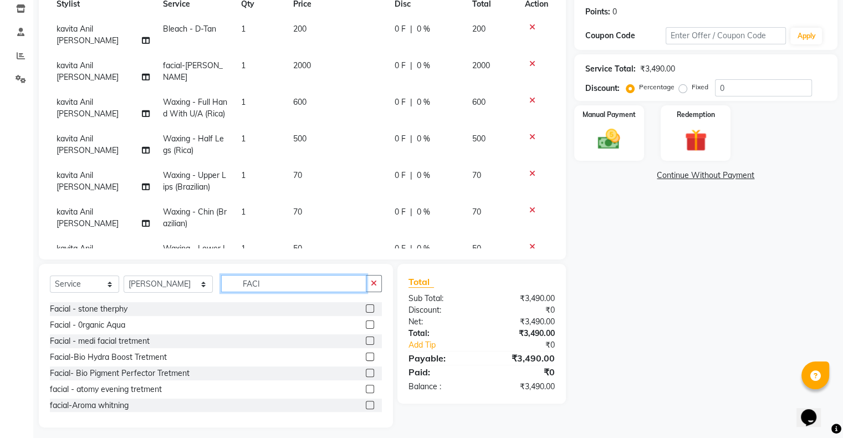
scroll to position [523, 0]
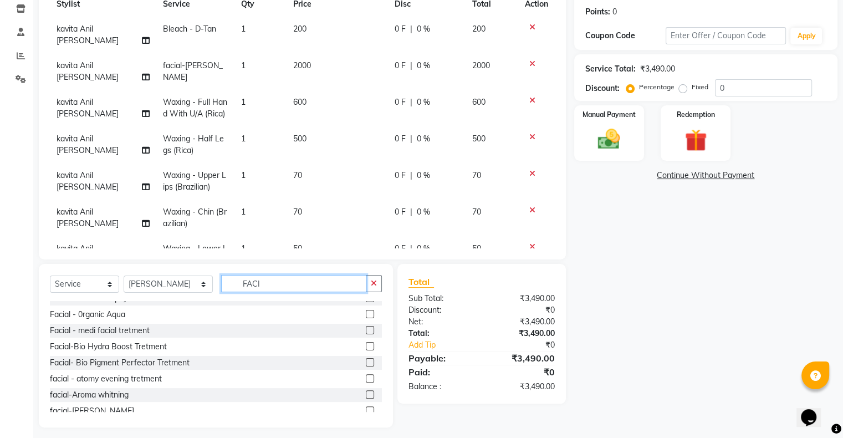
type input "FACI"
click at [366, 392] on label at bounding box center [370, 394] width 8 height 8
click at [366, 392] on input "checkbox" at bounding box center [369, 394] width 7 height 7
checkbox input "false"
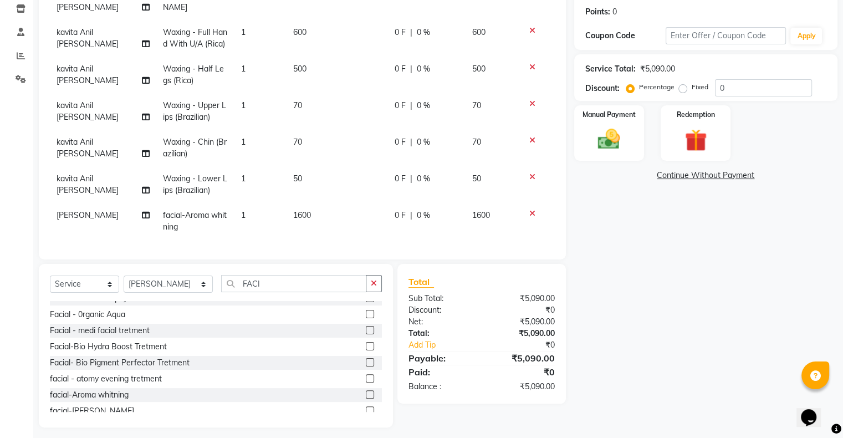
scroll to position [78, 0]
click at [297, 171] on td "50" at bounding box center [336, 184] width 101 height 37
select select "7031"
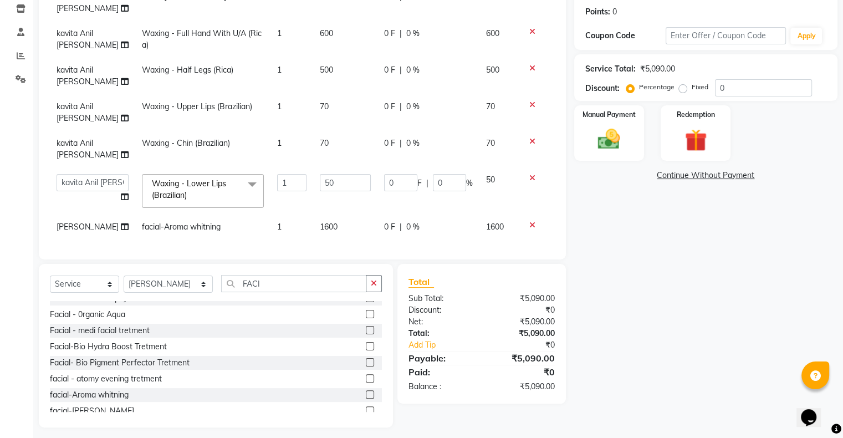
scroll to position [89, 0]
click at [337, 174] on input "50" at bounding box center [345, 182] width 51 height 17
type input "5"
type input "70"
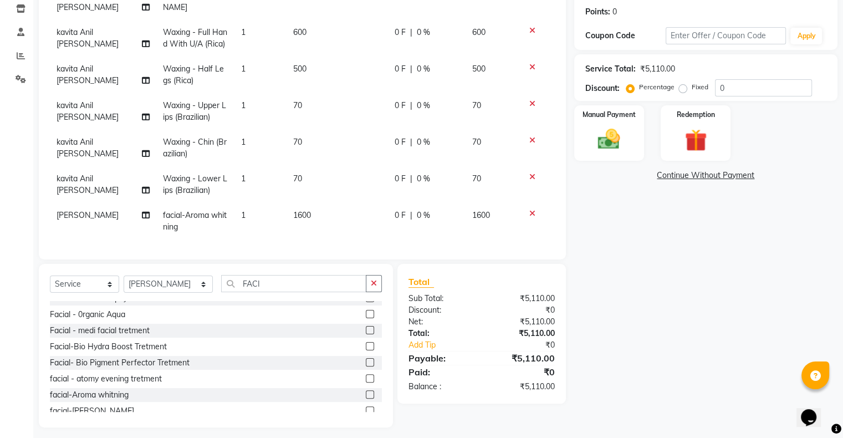
click at [338, 203] on td "1600" at bounding box center [336, 221] width 101 height 37
select select "62738"
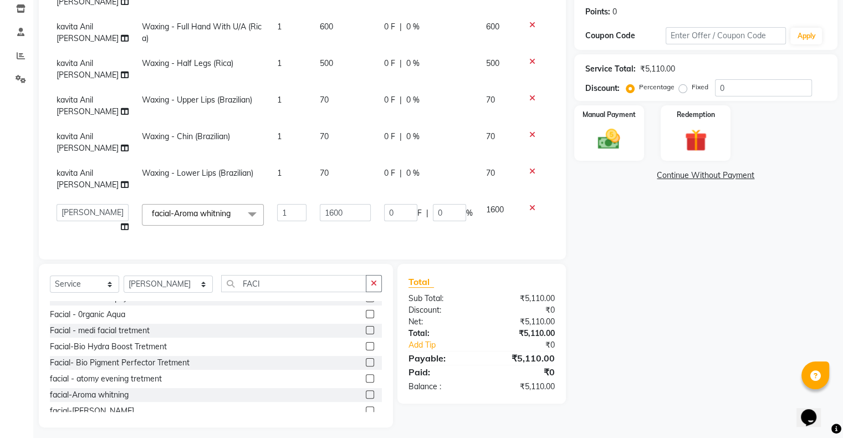
scroll to position [84, 0]
click at [244, 287] on input "FACI" at bounding box center [293, 283] width 145 height 17
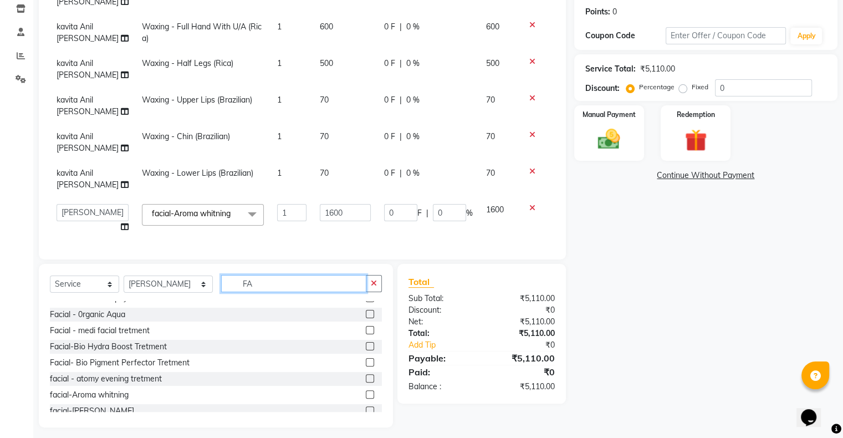
type input "F"
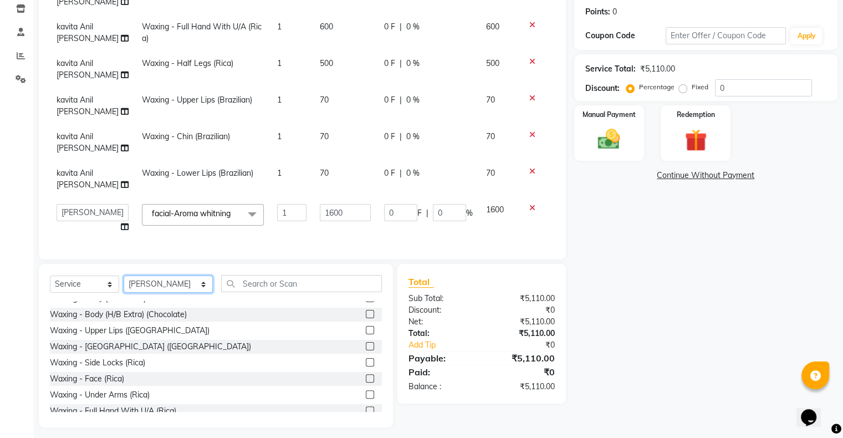
click at [181, 285] on select "Select Stylist AISHWAYA GANESH KOHALE anavi arjun ghogale anita devi rajesh var…" at bounding box center [168, 283] width 89 height 17
select select "20592"
click at [124, 276] on select "Select Stylist AISHWAYA GANESH KOHALE anavi arjun ghogale anita devi rajesh var…" at bounding box center [168, 283] width 89 height 17
click at [284, 278] on input "text" at bounding box center [301, 283] width 161 height 17
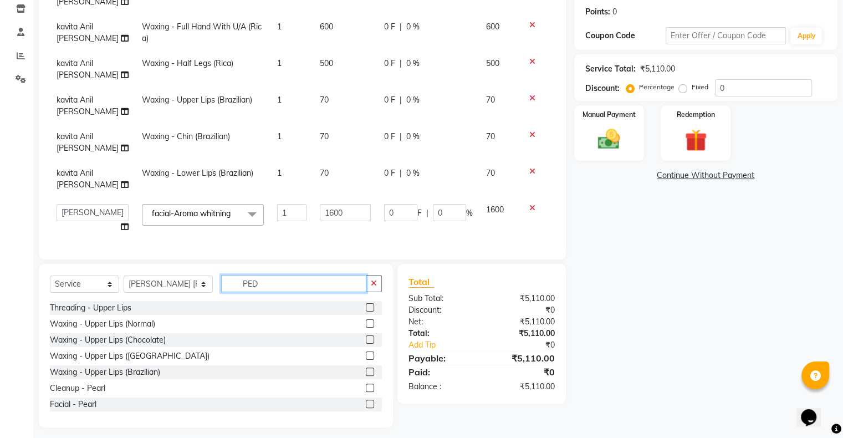
scroll to position [158, 0]
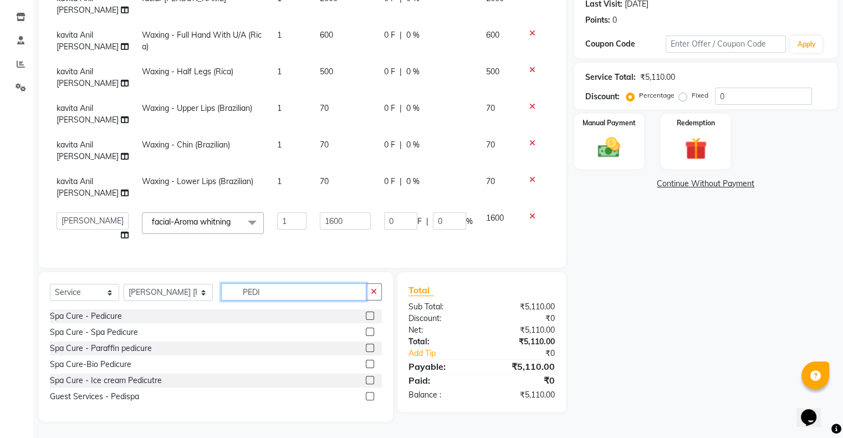
type input "PEDI"
click at [373, 315] on label at bounding box center [370, 315] width 8 height 8
click at [373, 315] on input "checkbox" at bounding box center [369, 315] width 7 height 7
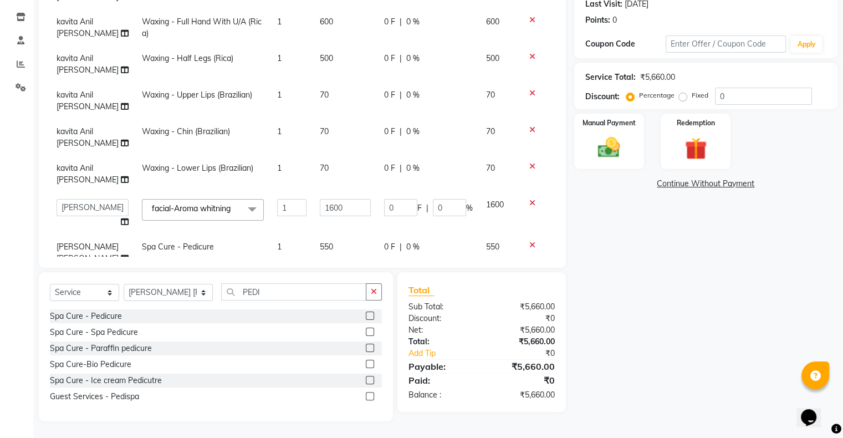
checkbox input "false"
click at [250, 289] on input "PEDI" at bounding box center [293, 291] width 145 height 17
type input "P"
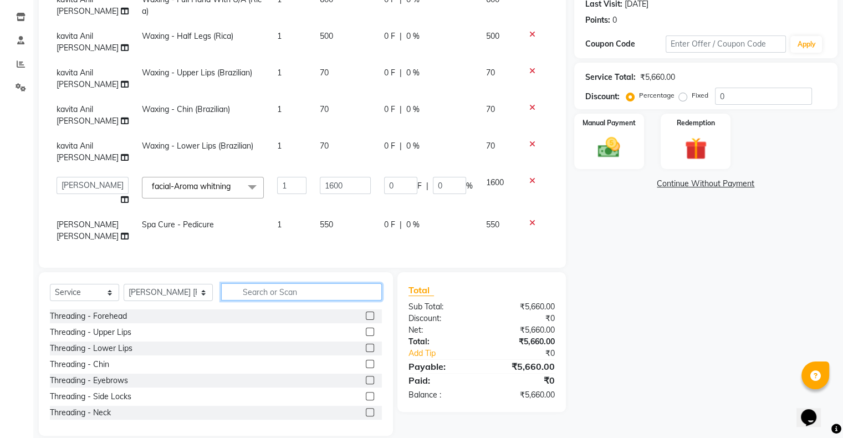
scroll to position [132, 0]
click at [187, 290] on select "Select Stylist AISHWAYA GANESH KOHALE anavi arjun ghogale anita devi rajesh var…" at bounding box center [168, 292] width 89 height 17
select select "62738"
click at [124, 284] on select "Select Stylist AISHWAYA GANESH KOHALE anavi arjun ghogale anita devi rajesh var…" at bounding box center [168, 292] width 89 height 17
click at [226, 291] on input "text" at bounding box center [301, 291] width 161 height 17
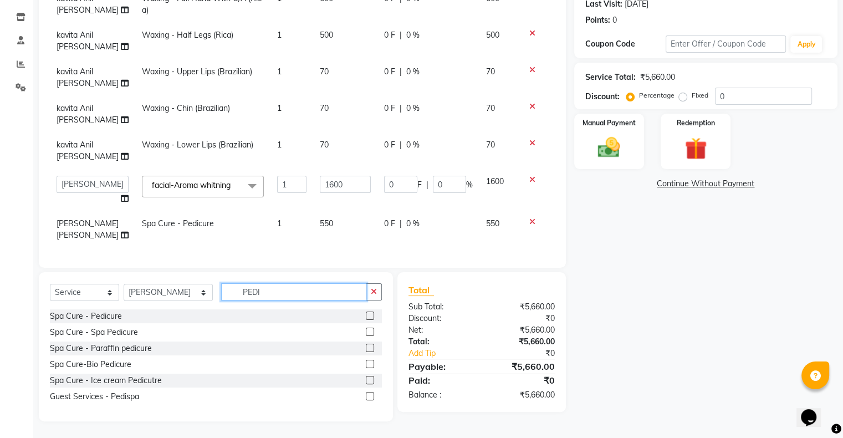
type input "PEDI"
click at [373, 316] on label at bounding box center [370, 315] width 8 height 8
click at [373, 316] on input "checkbox" at bounding box center [369, 315] width 7 height 7
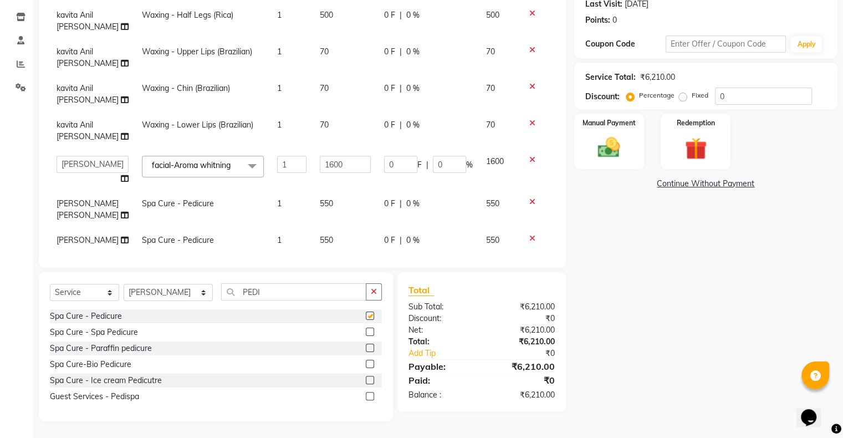
checkbox input "false"
click at [245, 294] on input "PEDI" at bounding box center [293, 291] width 145 height 17
type input "P"
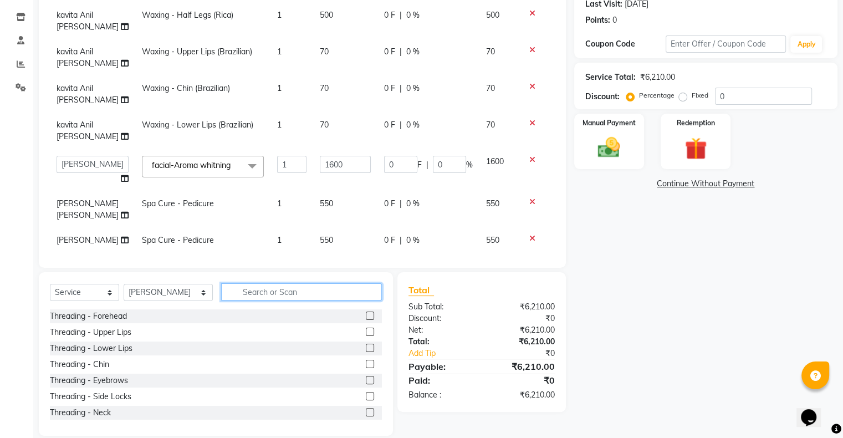
click at [243, 291] on input "text" at bounding box center [301, 291] width 161 height 17
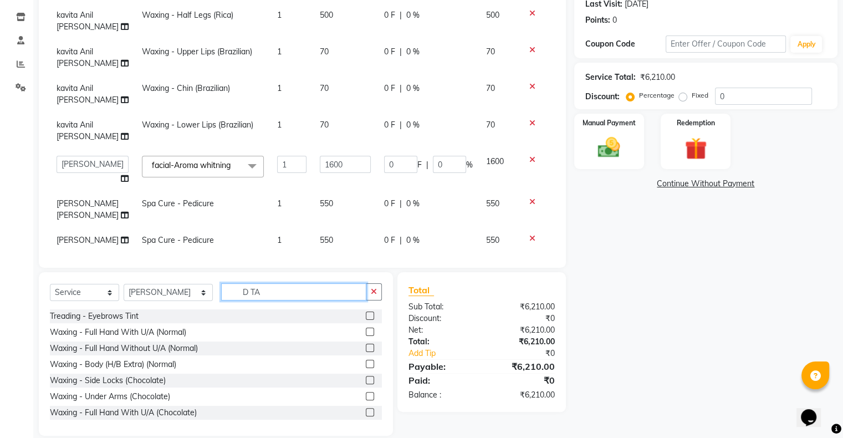
scroll to position [148, 0]
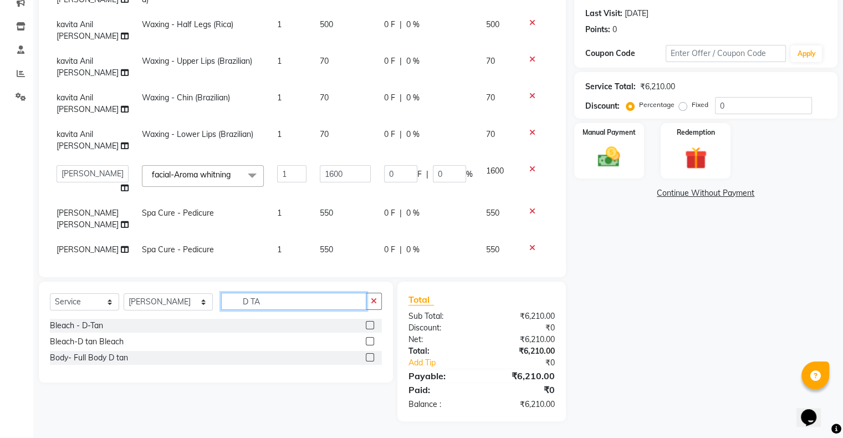
type input "D TA"
click at [371, 325] on label at bounding box center [370, 325] width 8 height 8
click at [371, 325] on input "checkbox" at bounding box center [369, 325] width 7 height 7
checkbox input "false"
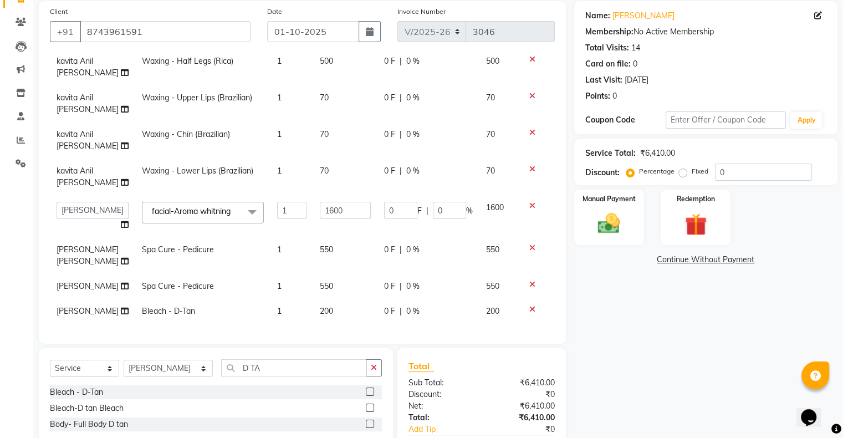
scroll to position [154, 0]
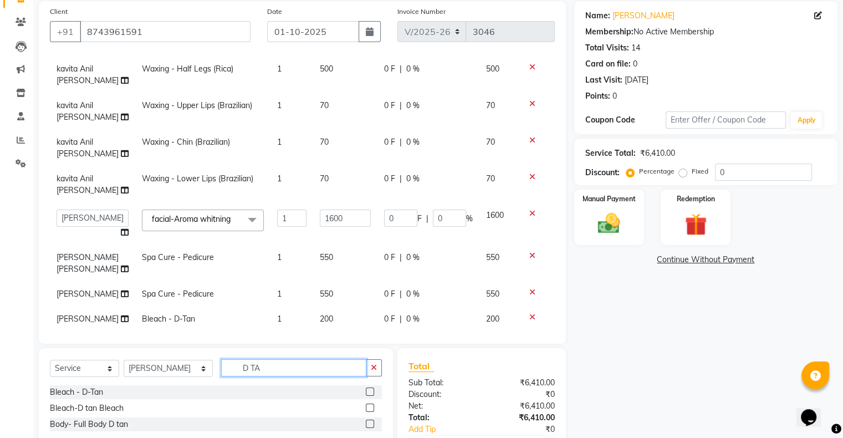
click at [256, 367] on input "D TA" at bounding box center [293, 367] width 145 height 17
type input "D"
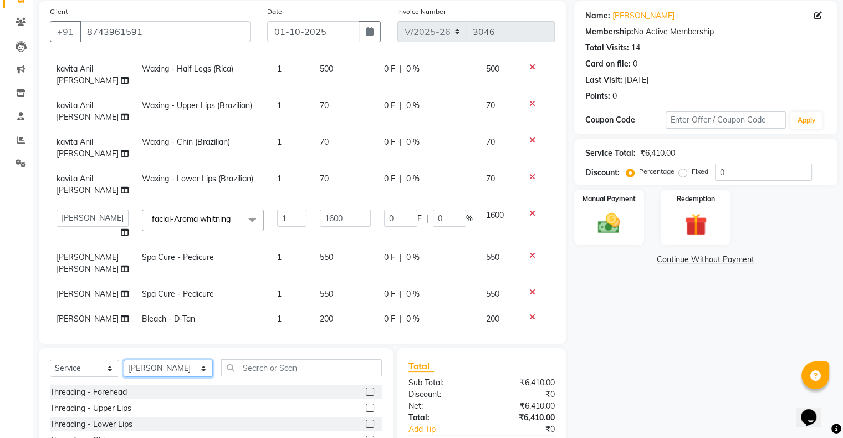
click at [182, 364] on select "Select Stylist AISHWAYA GANESH KOHALE anavi arjun ghogale anita devi rajesh var…" at bounding box center [168, 368] width 89 height 17
select select "7031"
click at [124, 360] on select "Select Stylist AISHWAYA GANESH KOHALE anavi arjun ghogale anita devi rajesh var…" at bounding box center [168, 368] width 89 height 17
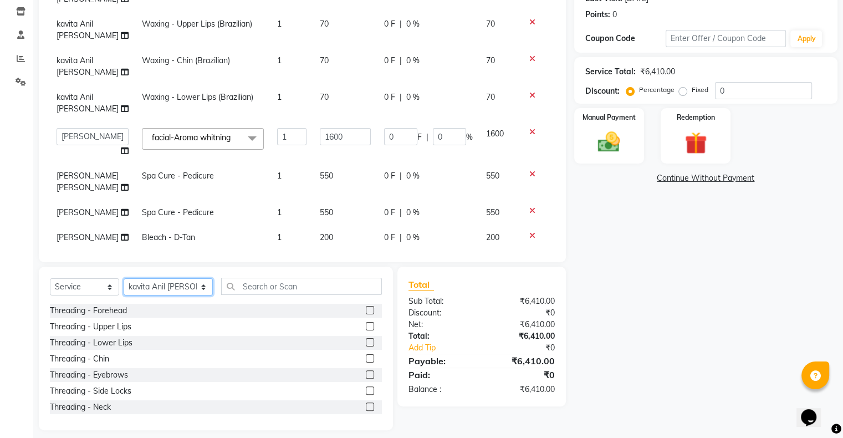
scroll to position [172, 0]
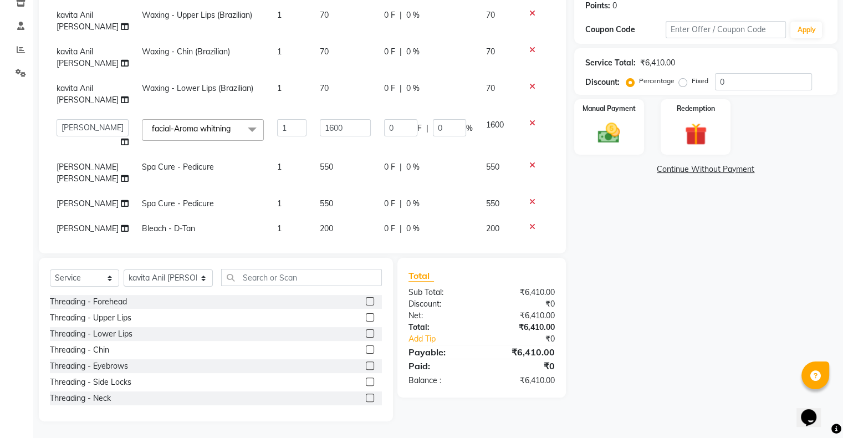
click at [366, 362] on label at bounding box center [370, 365] width 8 height 8
click at [366, 362] on input "checkbox" at bounding box center [369, 365] width 7 height 7
checkbox input "false"
click at [602, 134] on img at bounding box center [608, 133] width 37 height 27
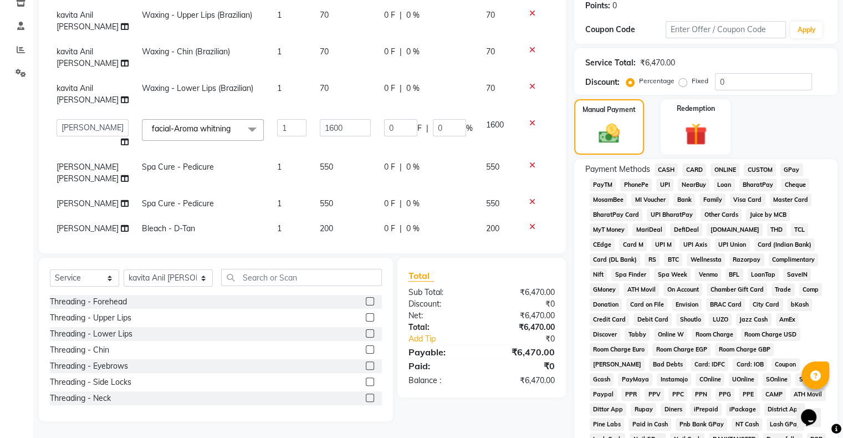
click at [791, 169] on span "GPay" at bounding box center [791, 169] width 23 height 13
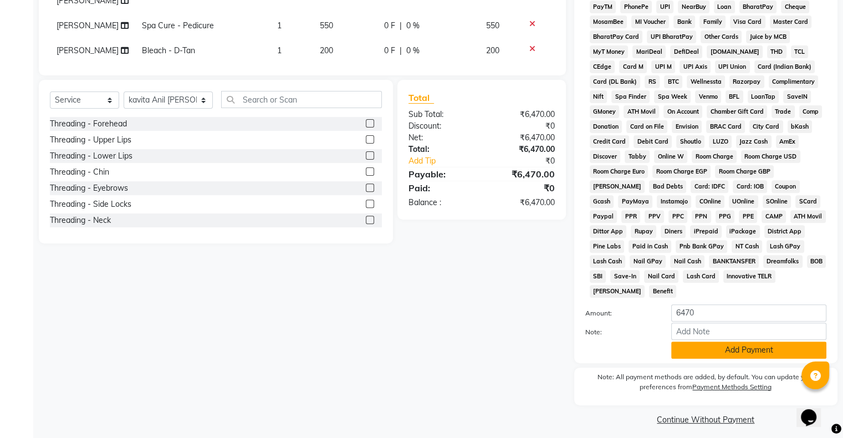
click at [738, 346] on button "Add Payment" at bounding box center [748, 349] width 155 height 17
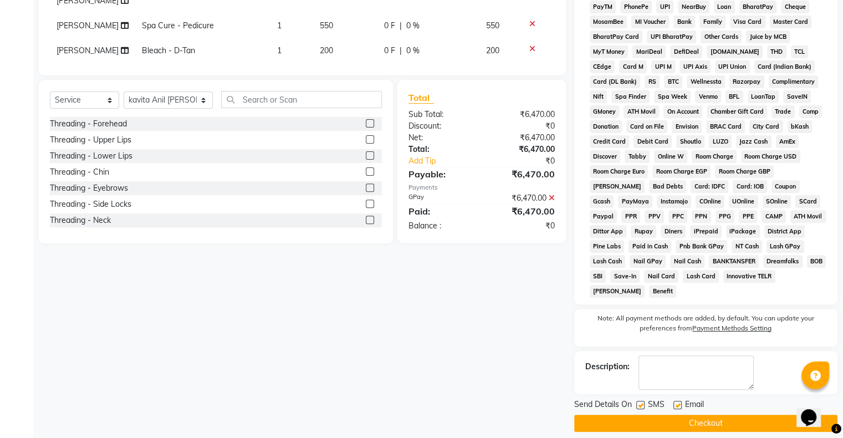
click at [717, 414] on button "Checkout" at bounding box center [705, 422] width 263 height 17
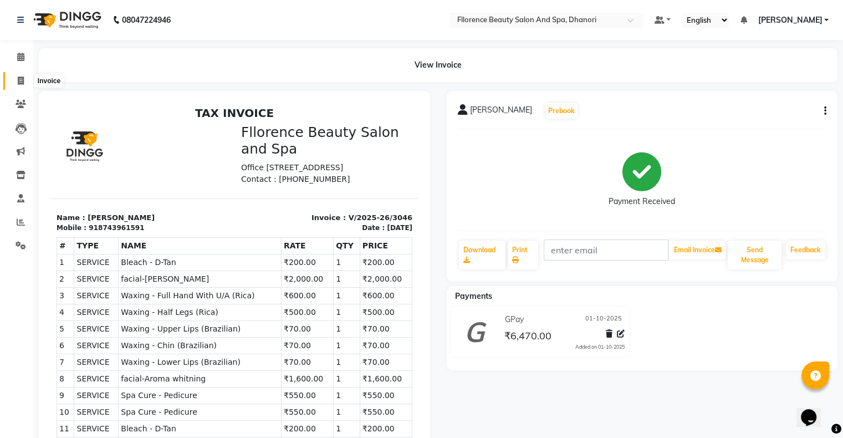
click at [20, 82] on icon at bounding box center [21, 80] width 6 height 8
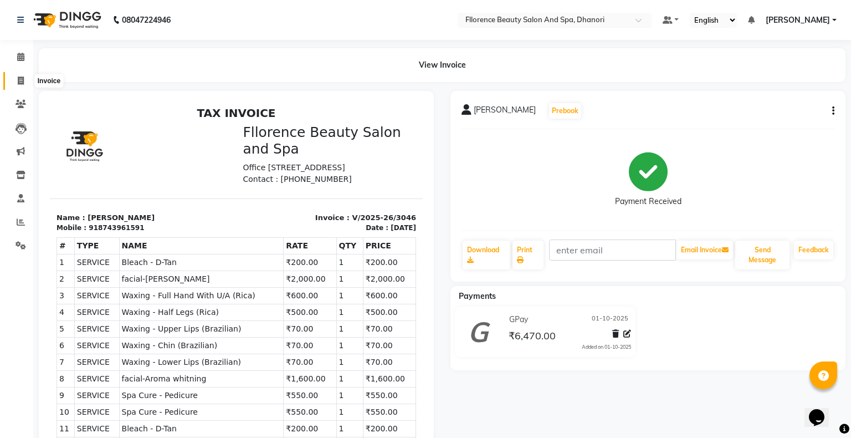
select select "121"
select select "service"
